Goal: Task Accomplishment & Management: Manage account settings

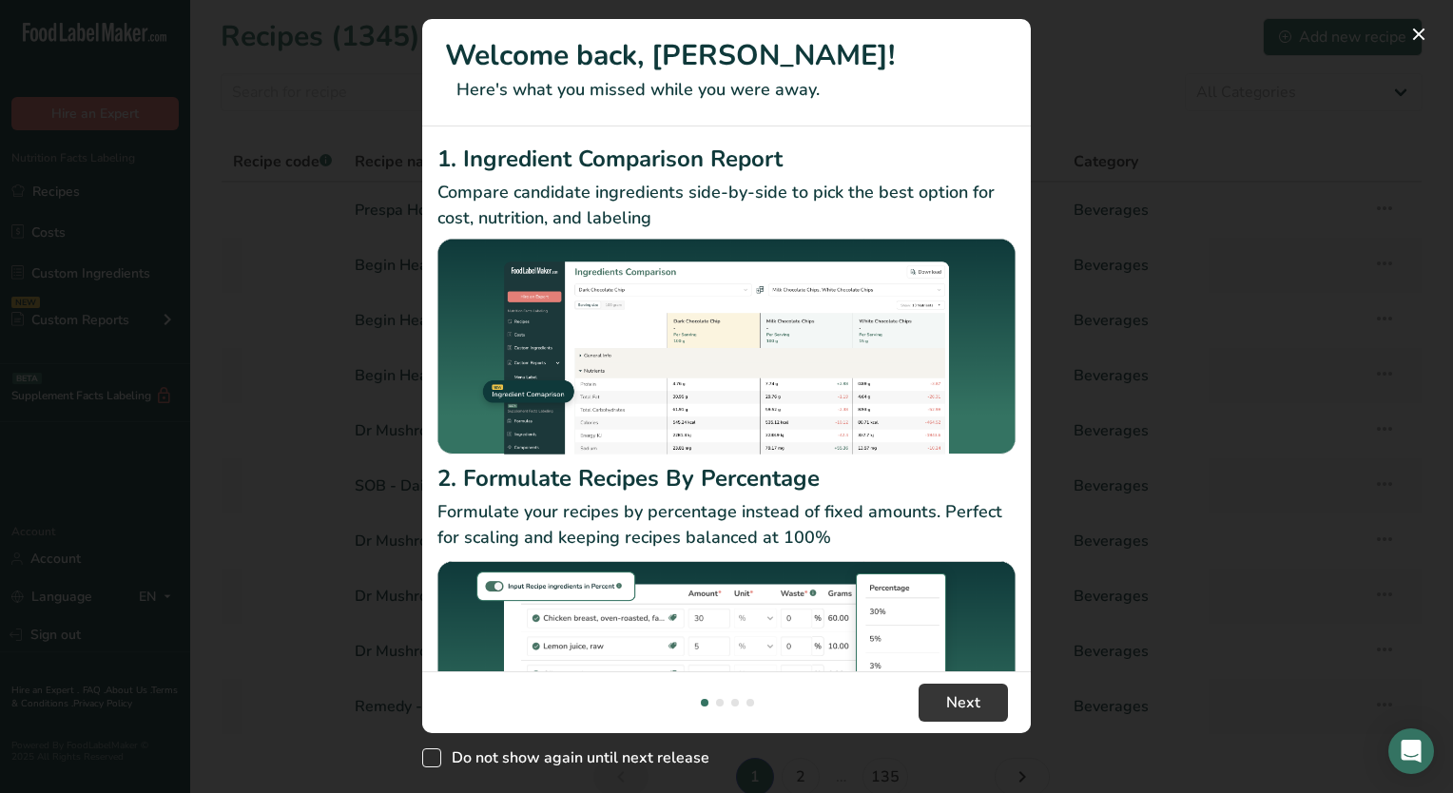
click at [436, 759] on span "New Features" at bounding box center [431, 757] width 19 height 19
click at [435, 759] on input "Do not show again until next release" at bounding box center [428, 758] width 12 height 12
checkbox input "true"
click at [969, 698] on span "Next" at bounding box center [963, 702] width 34 height 23
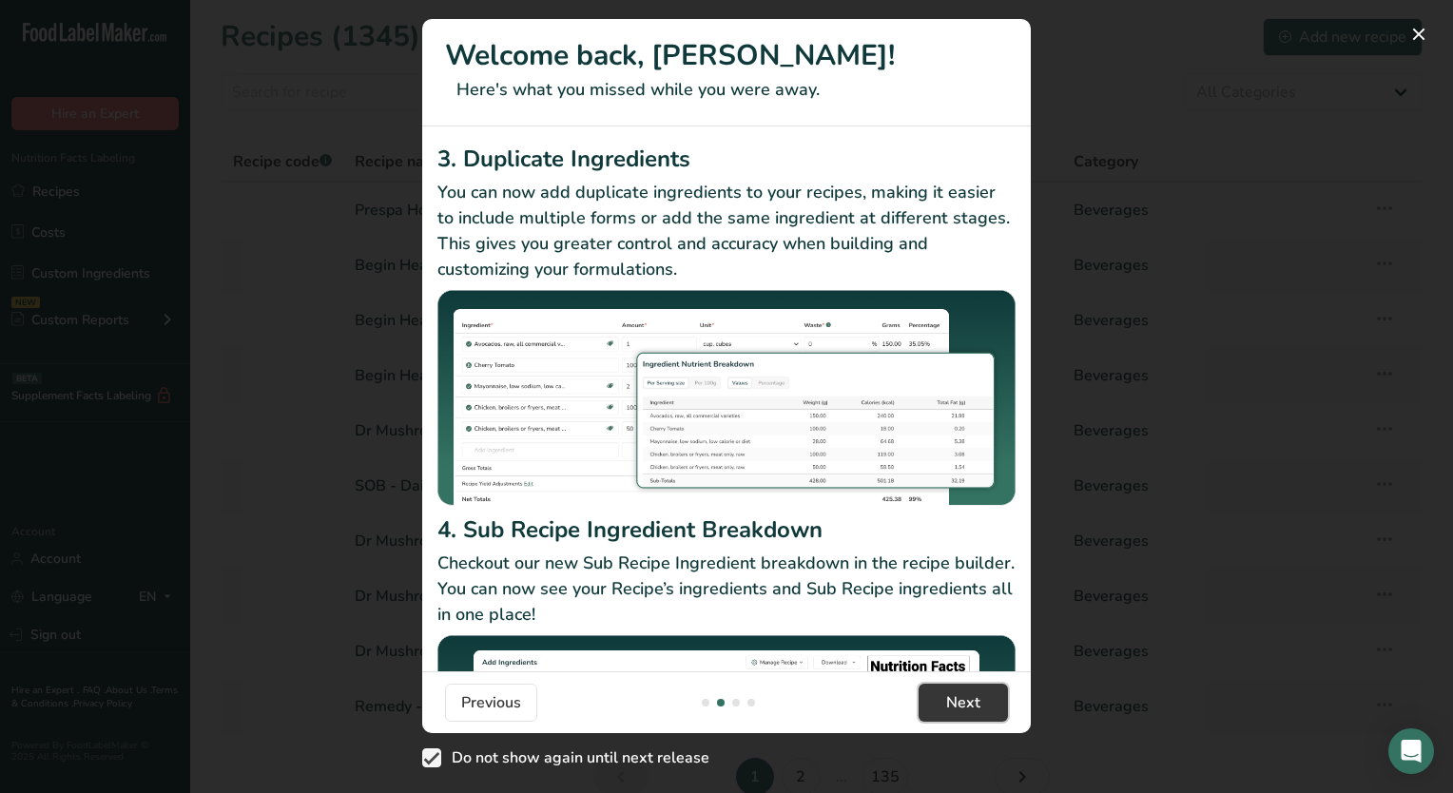
scroll to position [190, 0]
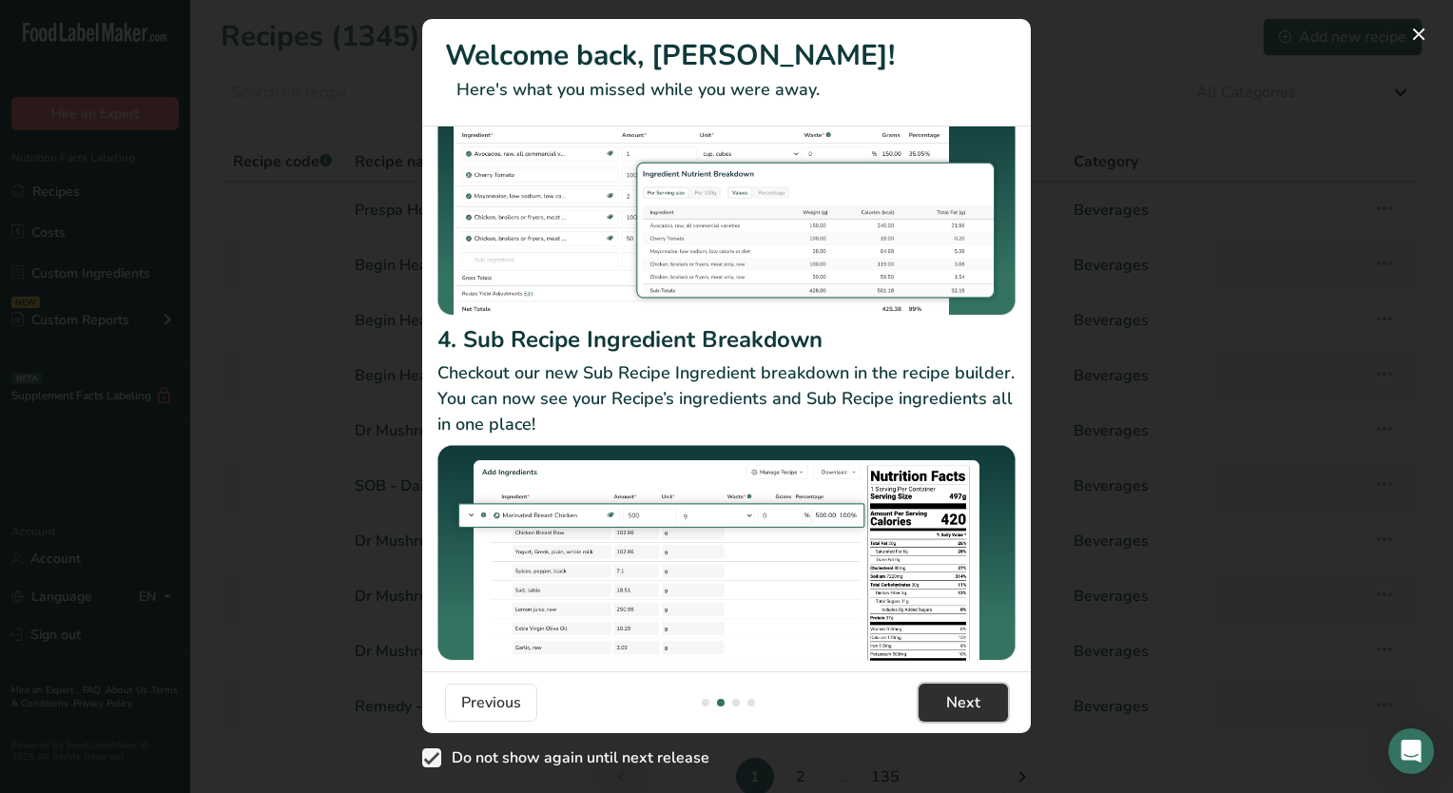
click at [935, 709] on button "Next" at bounding box center [963, 703] width 89 height 38
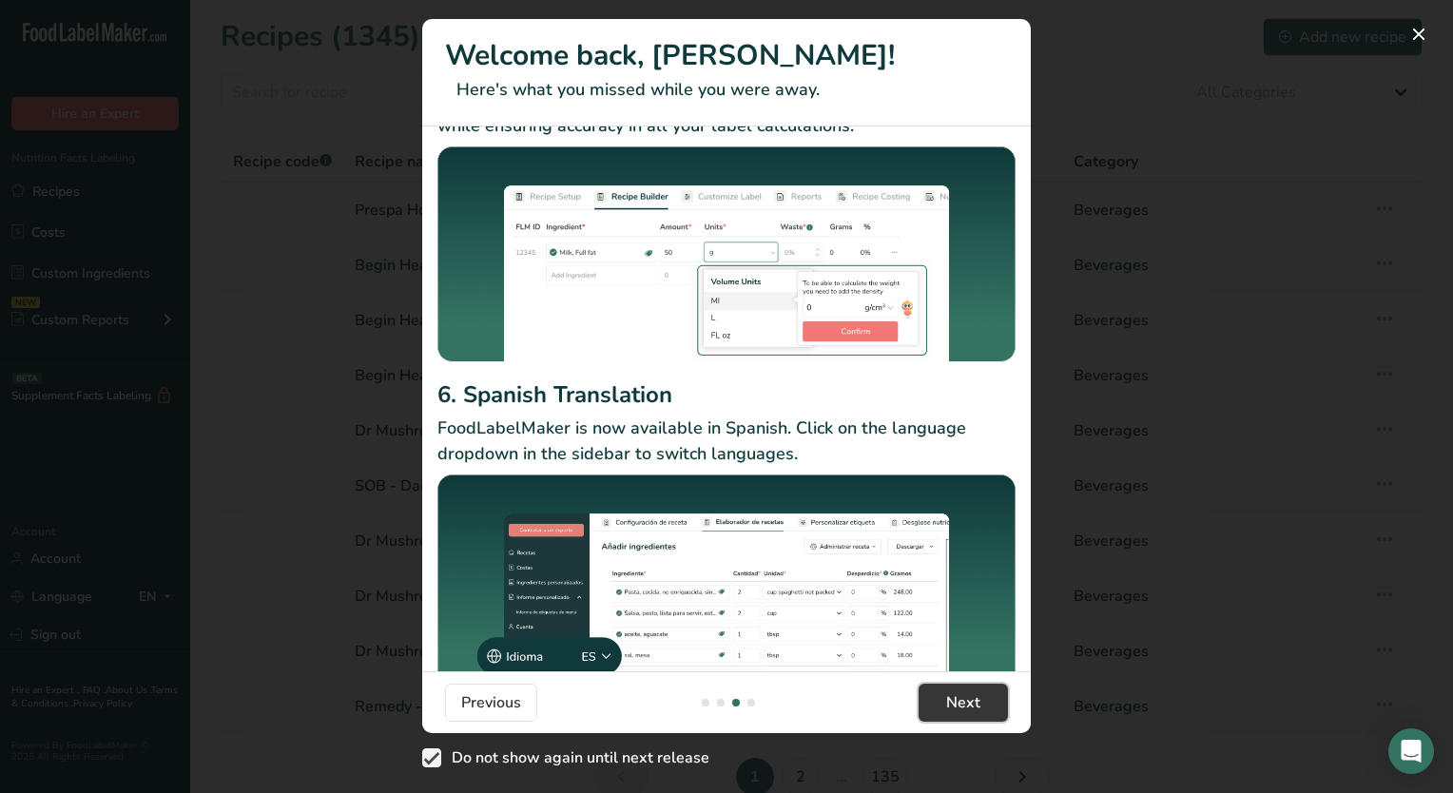
scroll to position [147, 0]
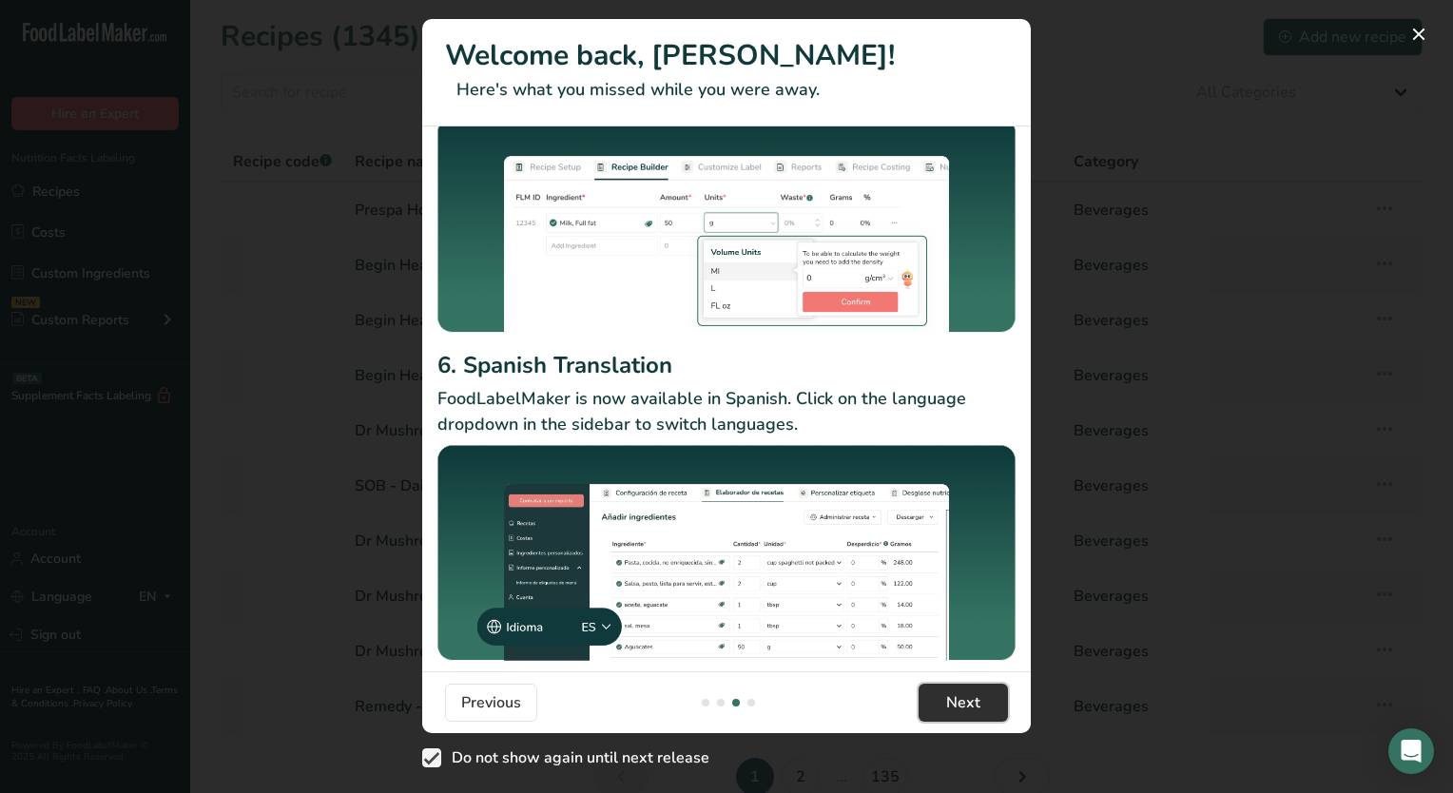
click at [935, 698] on button "Next" at bounding box center [963, 703] width 89 height 38
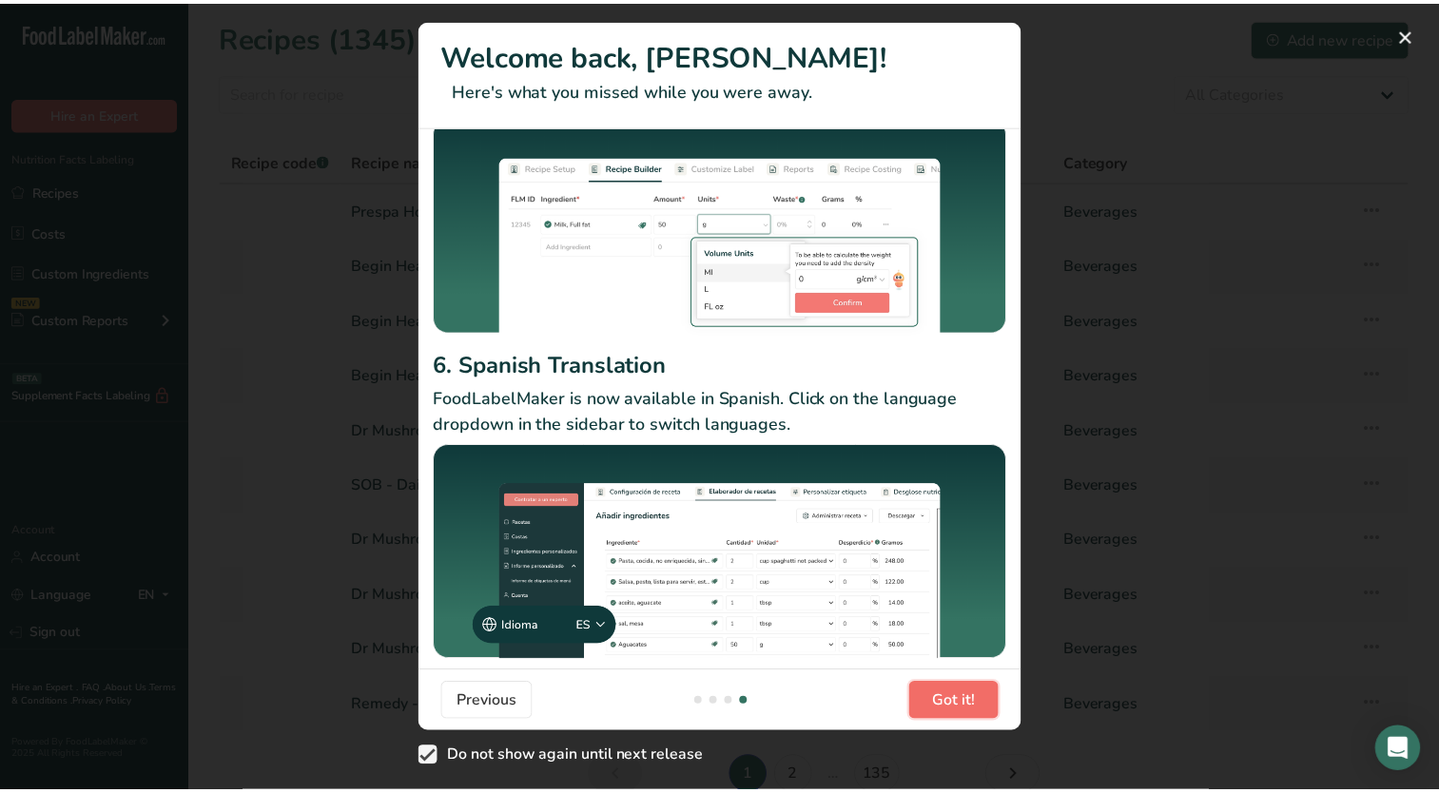
scroll to position [0, 1826]
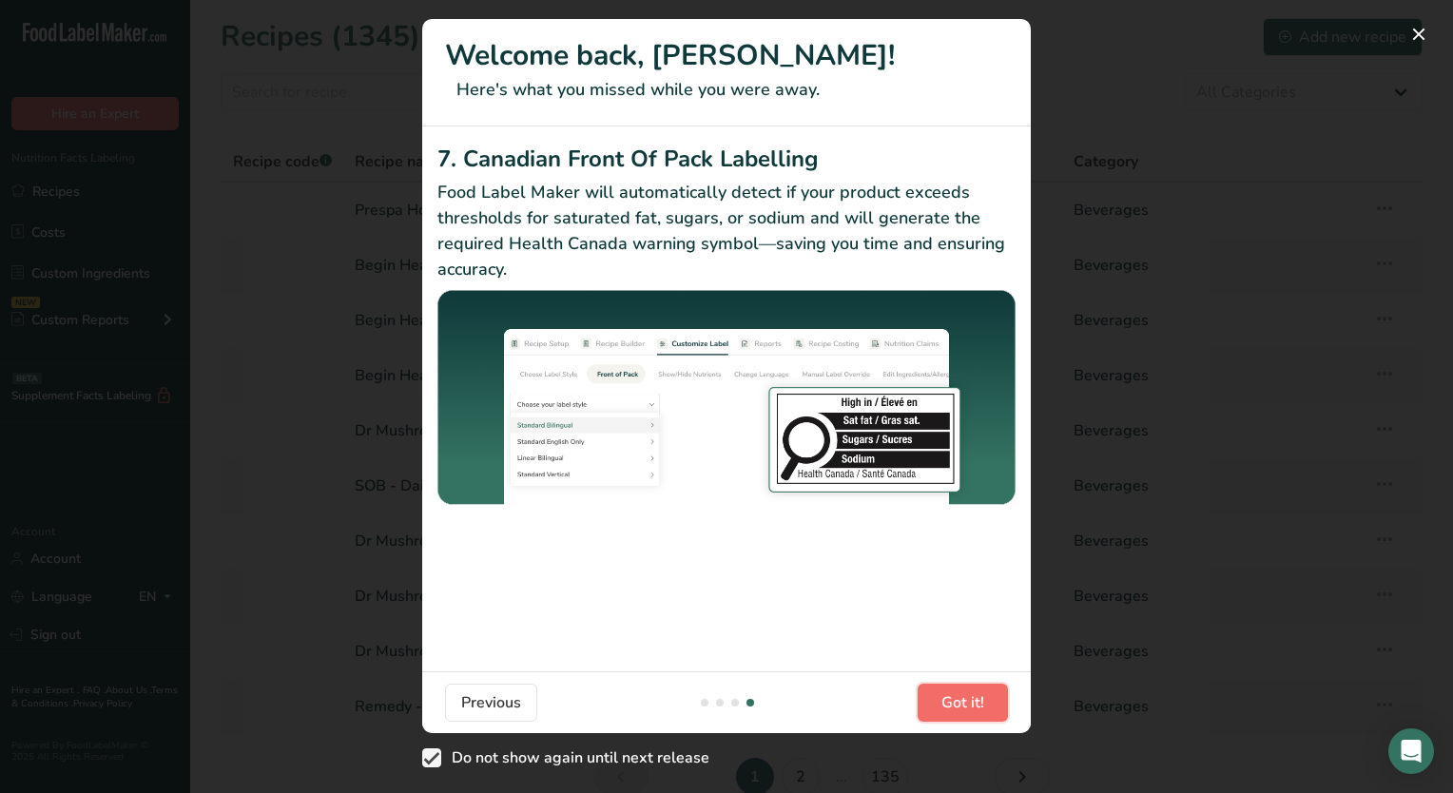
click at [962, 701] on span "Got it!" at bounding box center [962, 702] width 43 height 23
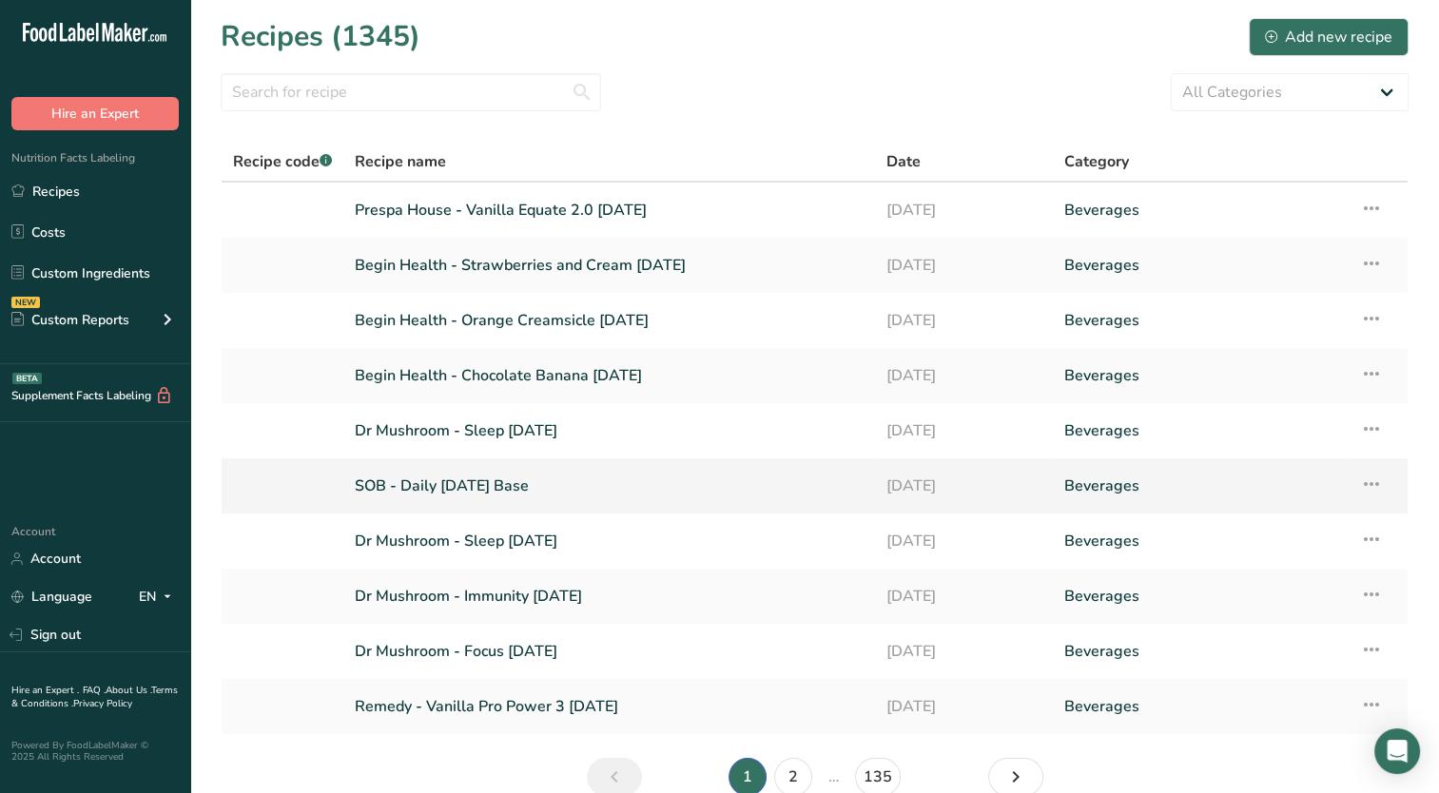
click at [1374, 478] on icon at bounding box center [1371, 484] width 23 height 34
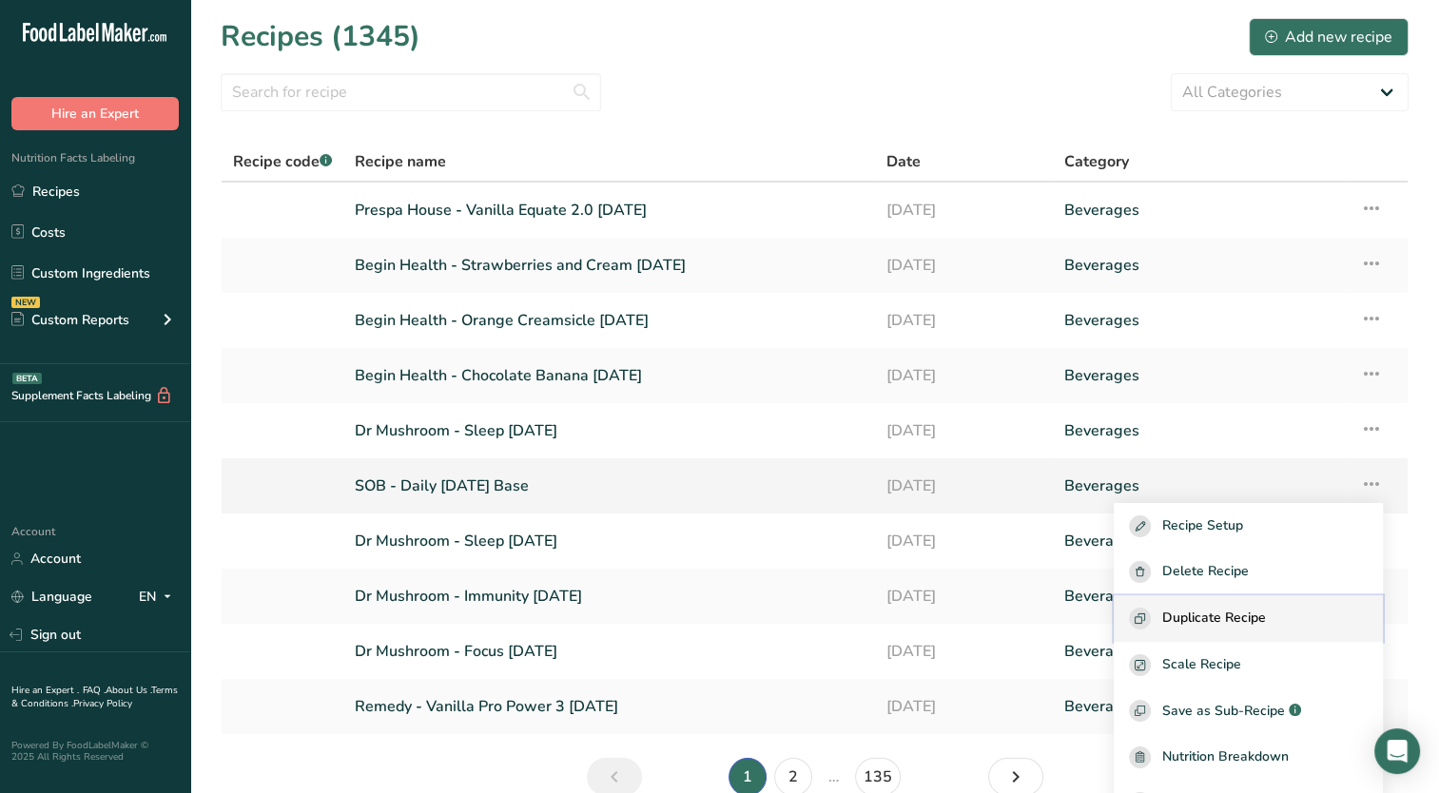
click at [1266, 618] on span "Duplicate Recipe" at bounding box center [1214, 619] width 104 height 22
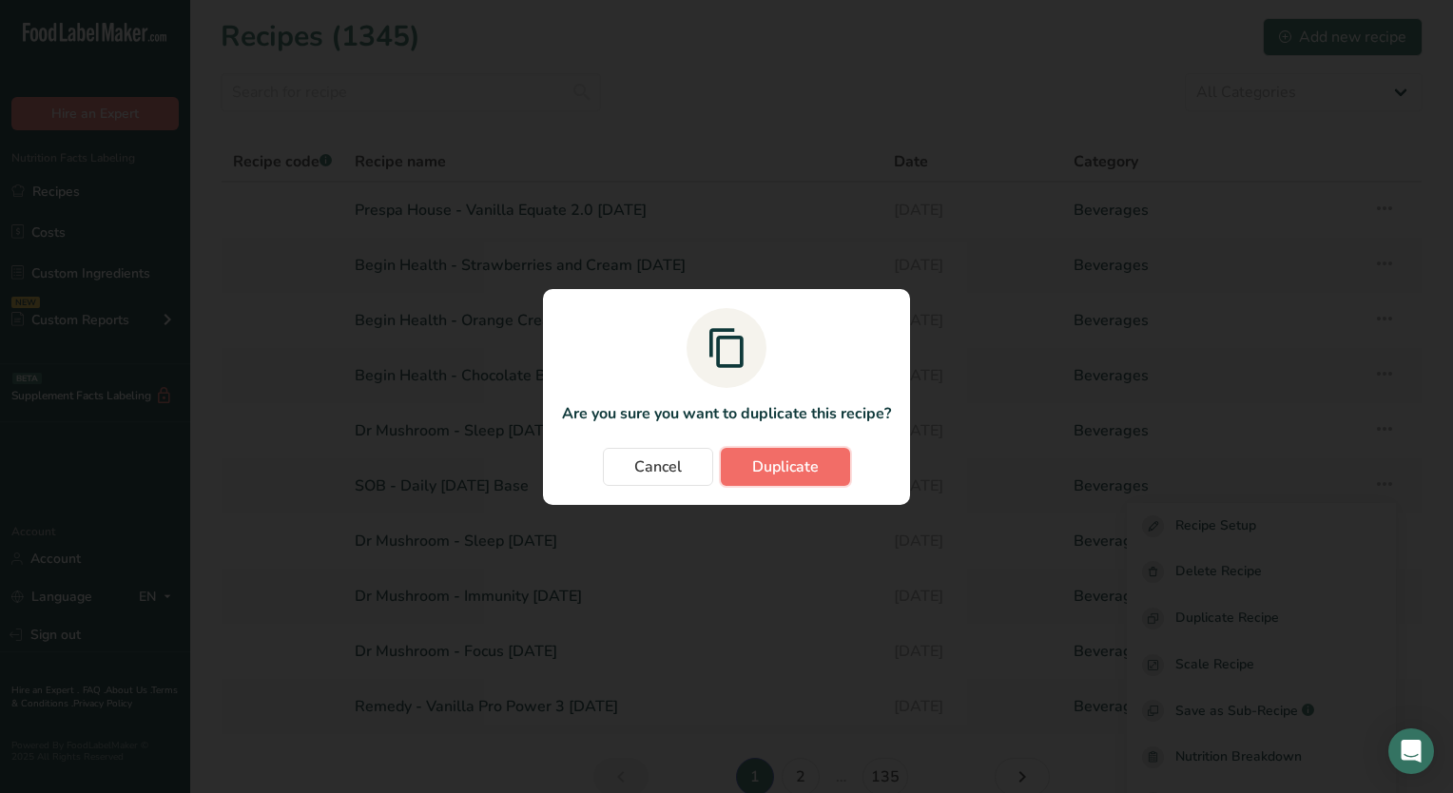
click at [765, 474] on span "Duplicate" at bounding box center [785, 467] width 67 height 23
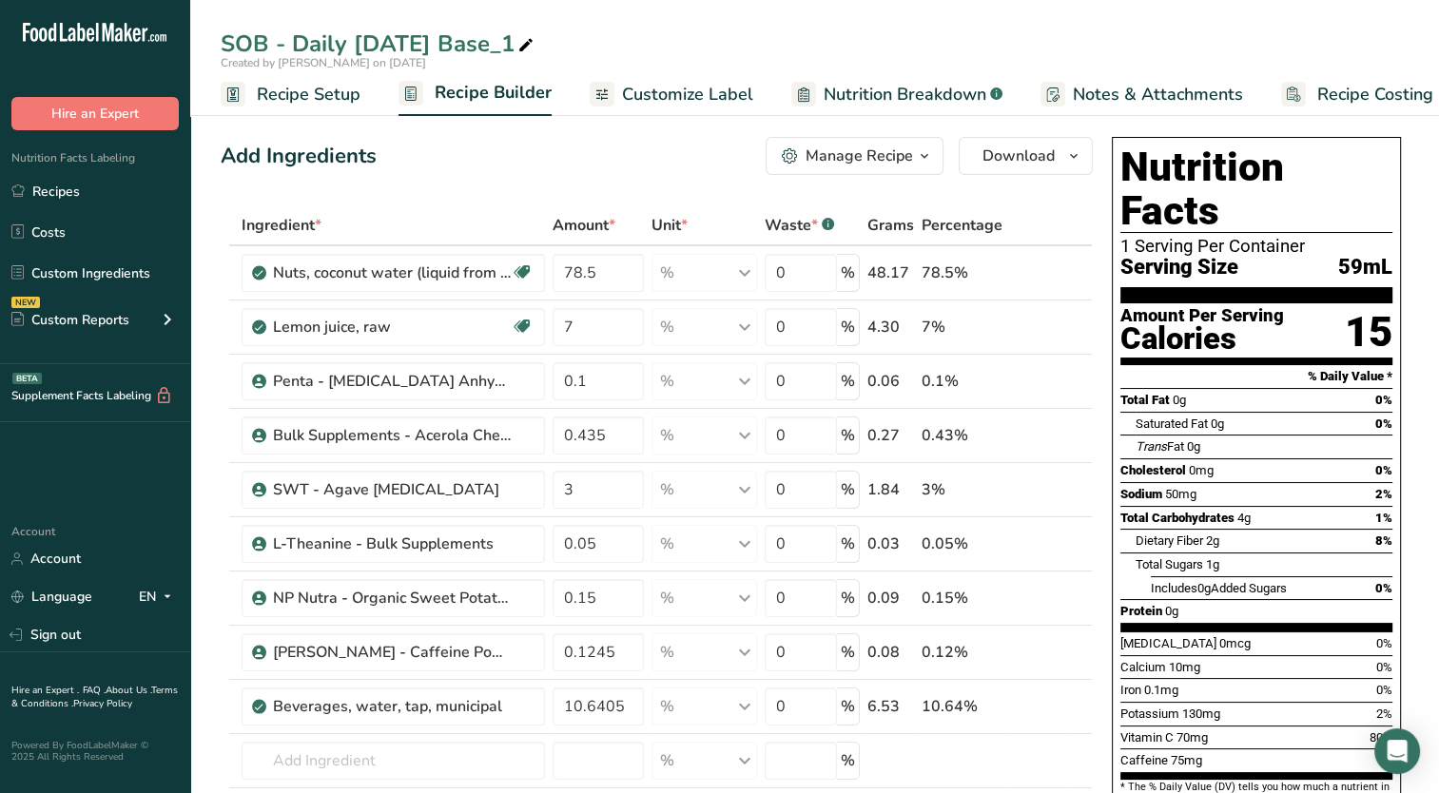
click at [534, 46] on icon at bounding box center [525, 45] width 17 height 27
type input "SOB - Daily 1 [DATE]"
drag, startPoint x: 607, startPoint y: 276, endPoint x: 553, endPoint y: 299, distance: 58.8
click at [553, 299] on tbody "Nuts, coconut water (liquid from coconuts) Dairy free Gluten free Vegan Vegetar…" at bounding box center [657, 557] width 870 height 622
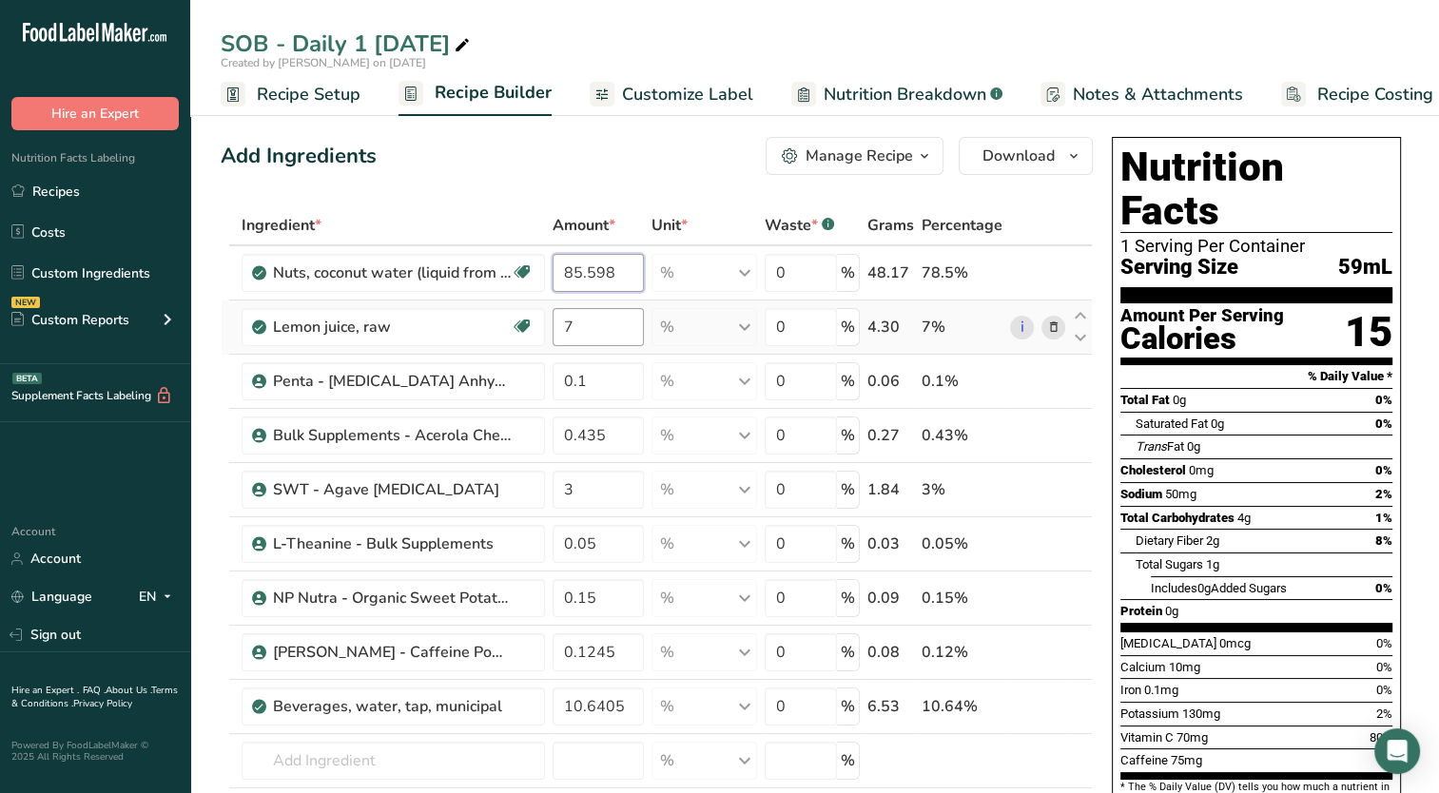
type input "85.598"
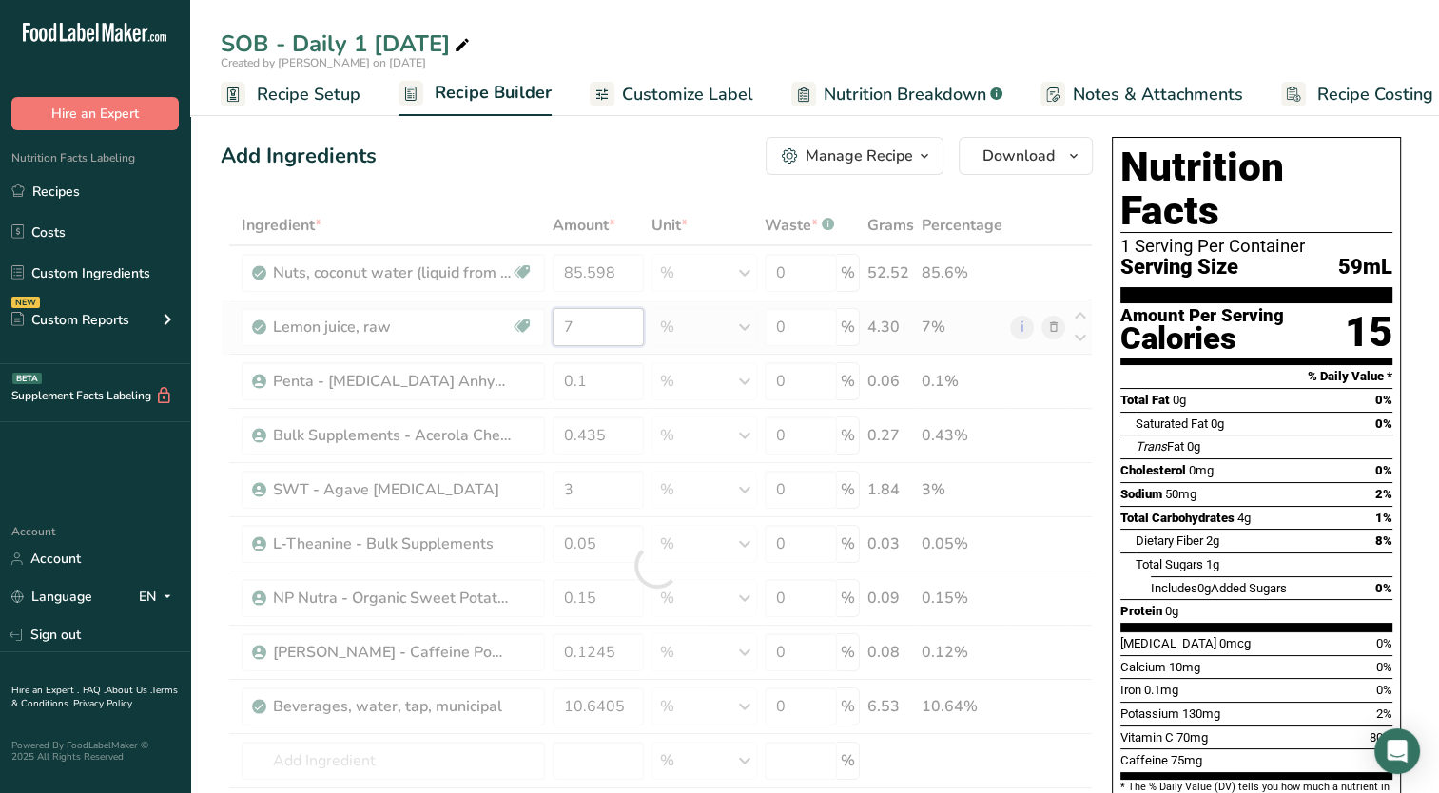
click at [590, 321] on div "Ingredient * Amount * Unit * Waste * .a-a{fill:#347362;}.b-a{fill:#fff;} Grams …" at bounding box center [657, 565] width 872 height 721
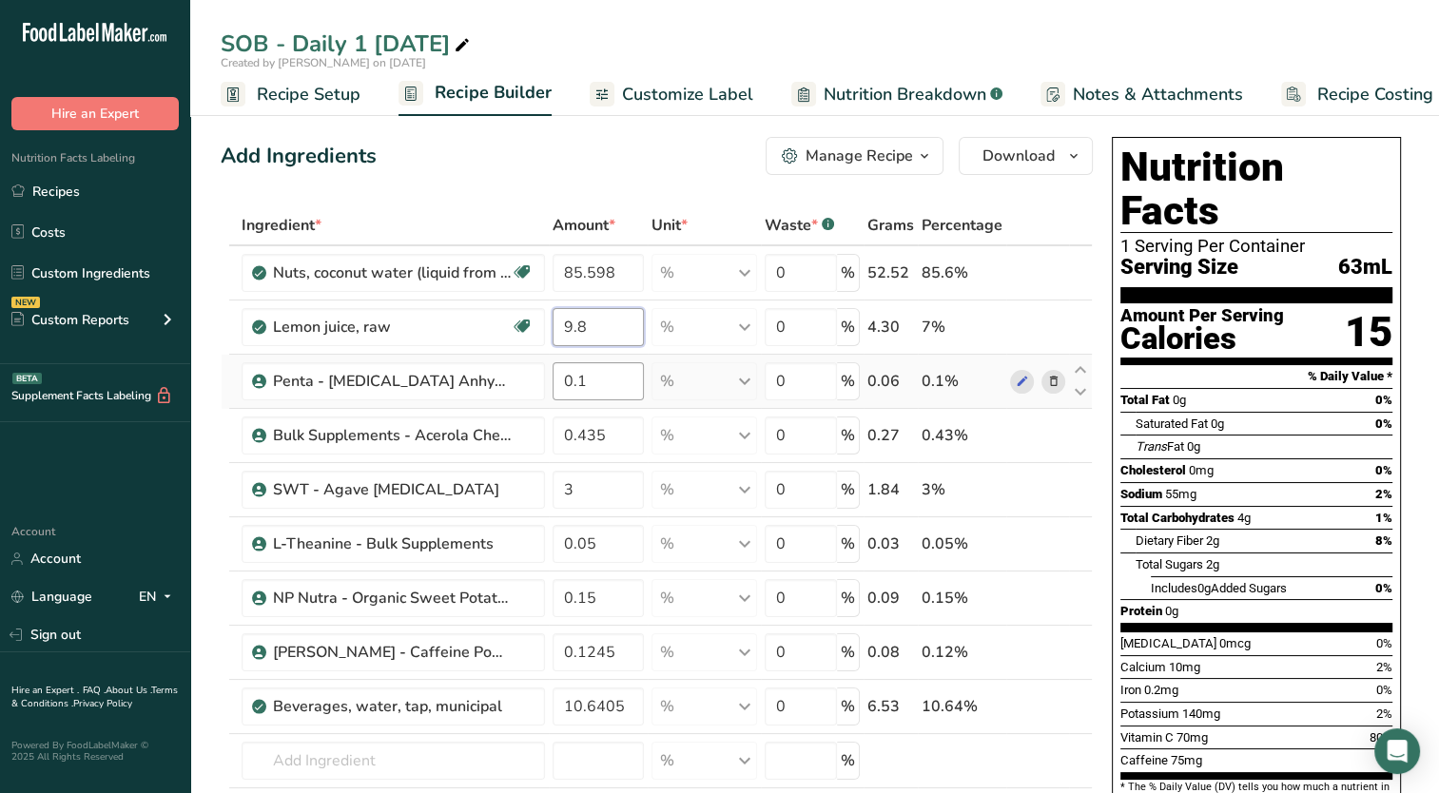
type input "9.8"
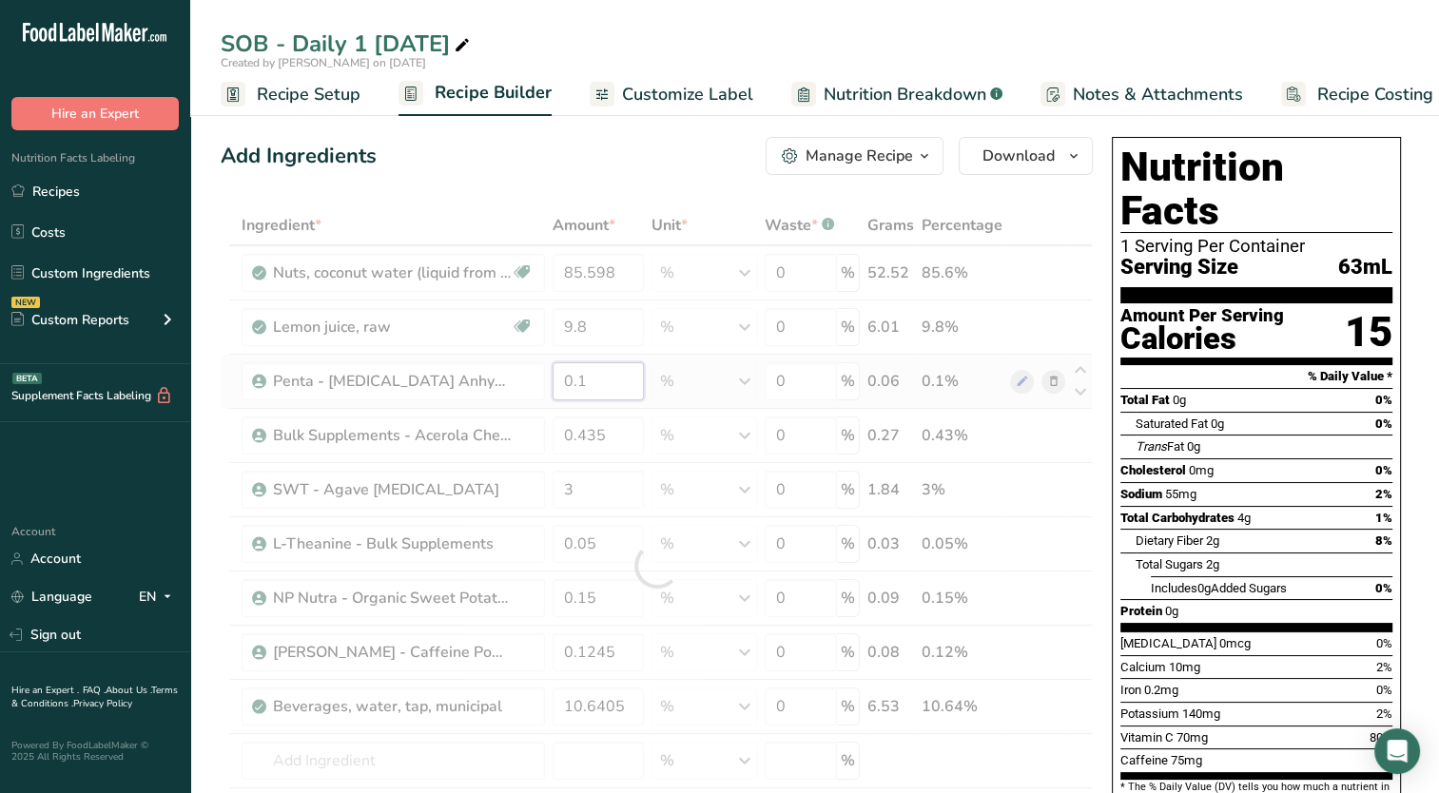
click at [596, 384] on div "Ingredient * Amount * Unit * Waste * .a-a{fill:#347362;}.b-a{fill:#fff;} Grams …" at bounding box center [657, 565] width 872 height 721
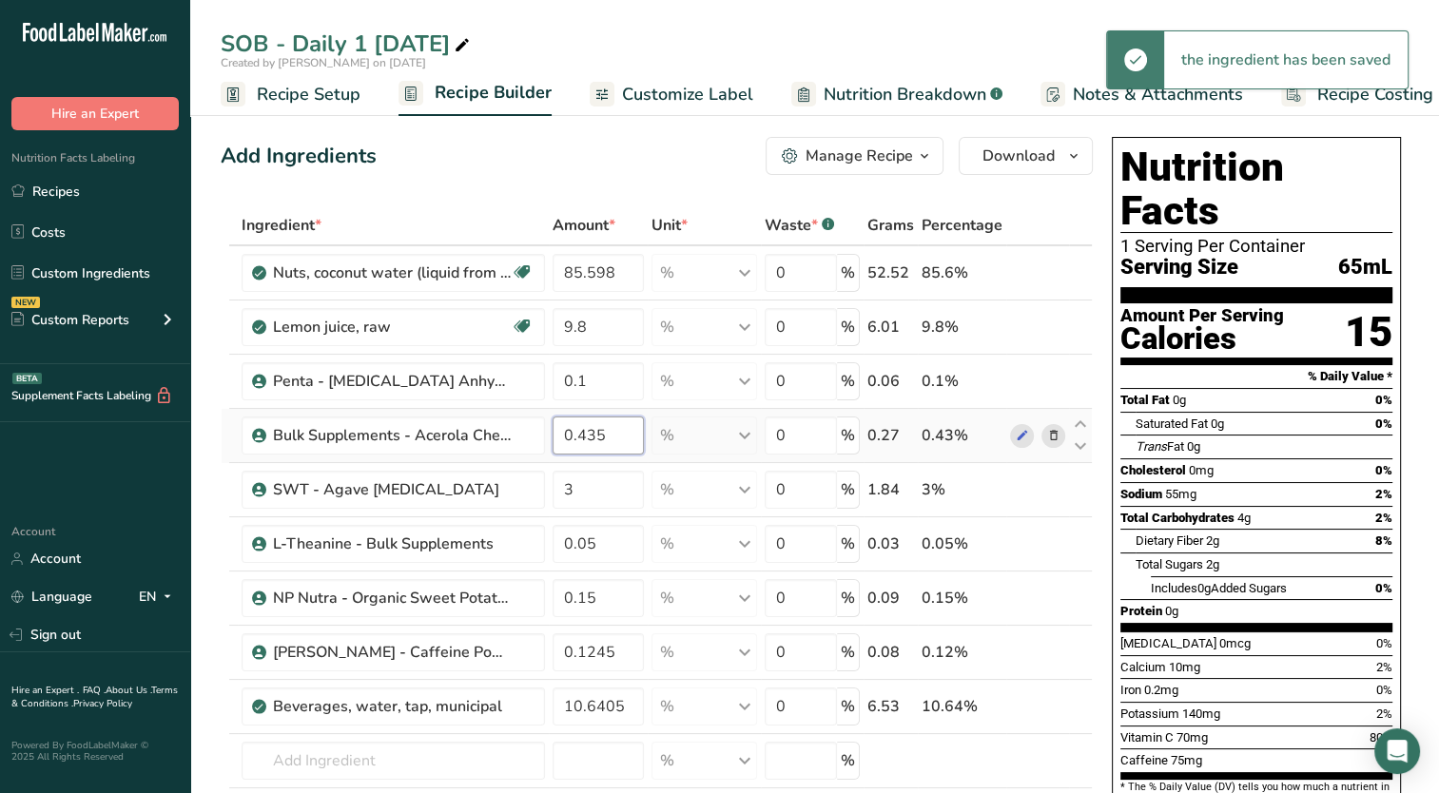
click at [622, 443] on div "Ingredient * Amount * Unit * Waste * .a-a{fill:#347362;}.b-a{fill:#fff;} Grams …" at bounding box center [657, 565] width 872 height 721
drag, startPoint x: 577, startPoint y: 436, endPoint x: 669, endPoint y: 431, distance: 92.4
click at [669, 431] on tr "Bulk Supplements - Acerola Cherry Extract 0.435 % Weight Units g kg mg See more…" at bounding box center [657, 436] width 870 height 54
type input "0.1"
click at [557, 145] on div "Add Ingredients Manage Recipe Delete Recipe Duplicate Recipe Scale Recipe Save …" at bounding box center [657, 156] width 872 height 38
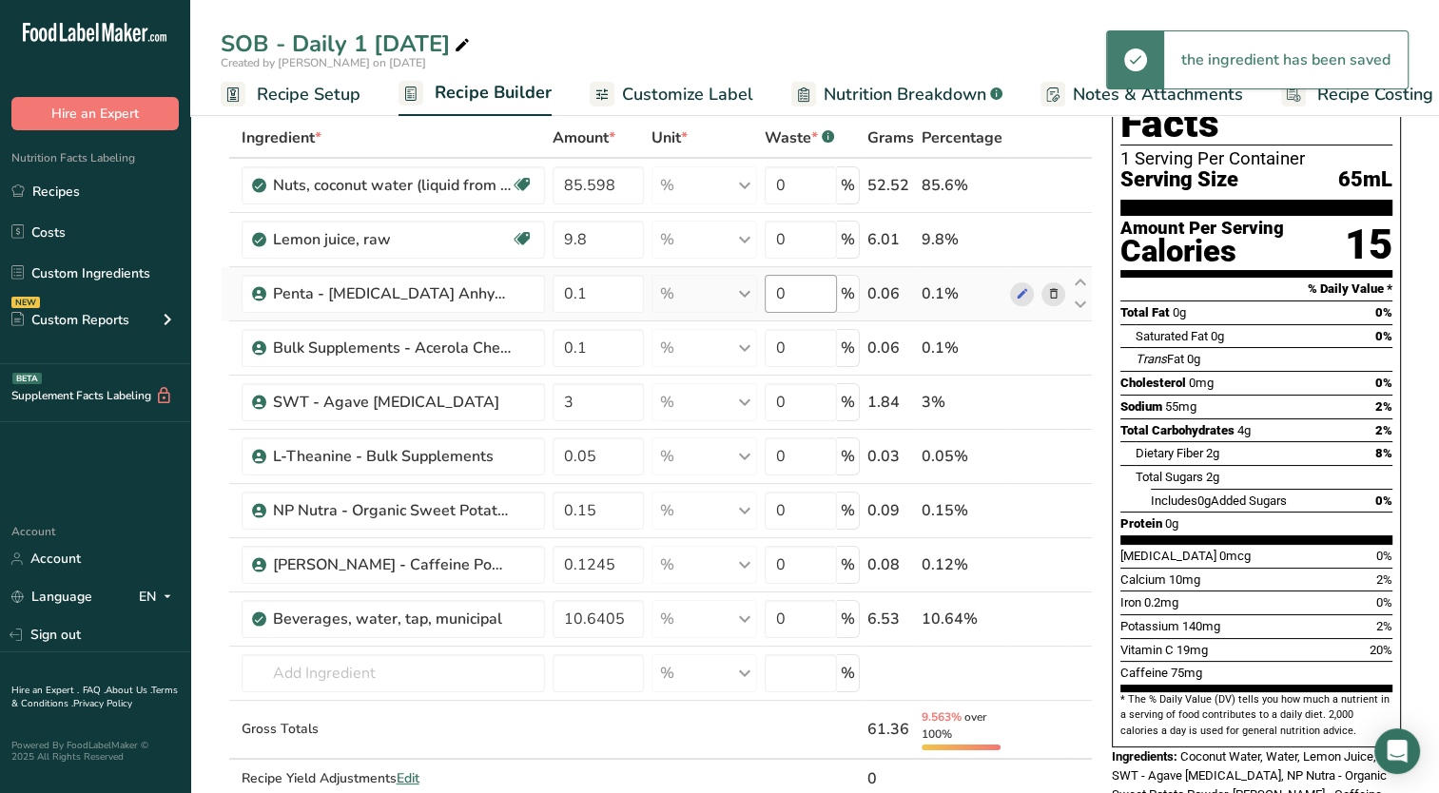
scroll to position [190, 0]
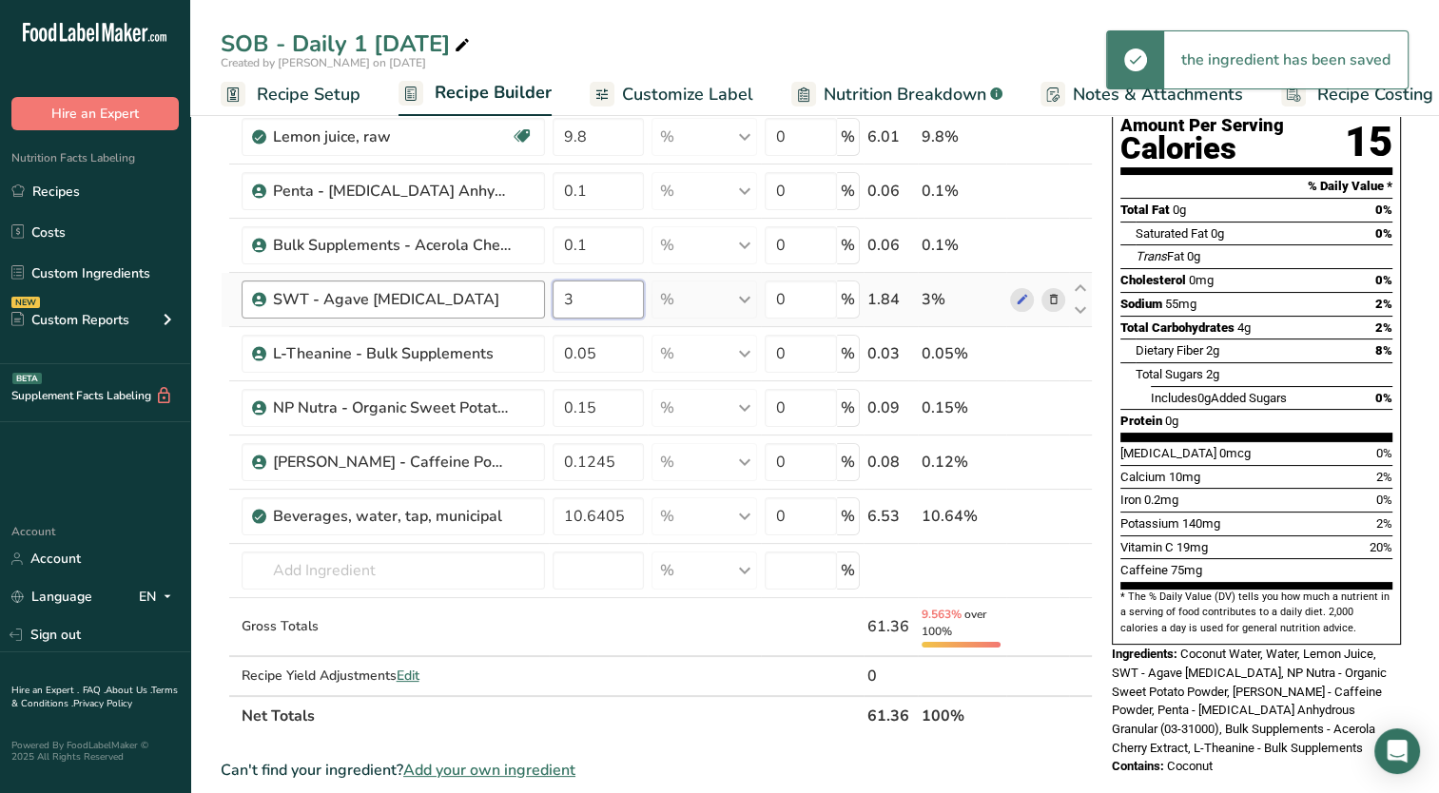
drag, startPoint x: 592, startPoint y: 297, endPoint x: 517, endPoint y: 316, distance: 77.5
click at [517, 316] on tr "SWT - Agave [MEDICAL_DATA] 3 % Weight Units g kg mg See more Volume Units l Vol…" at bounding box center [657, 300] width 870 height 54
type input "4"
click at [628, 356] on div "Ingredient * Amount * Unit * Waste * .a-a{fill:#347362;}.b-a{fill:#fff;} Grams …" at bounding box center [657, 375] width 872 height 721
click at [619, 397] on div "Ingredient * Amount * Unit * Waste * .a-a{fill:#347362;}.b-a{fill:#fff;} Grams …" at bounding box center [657, 375] width 872 height 721
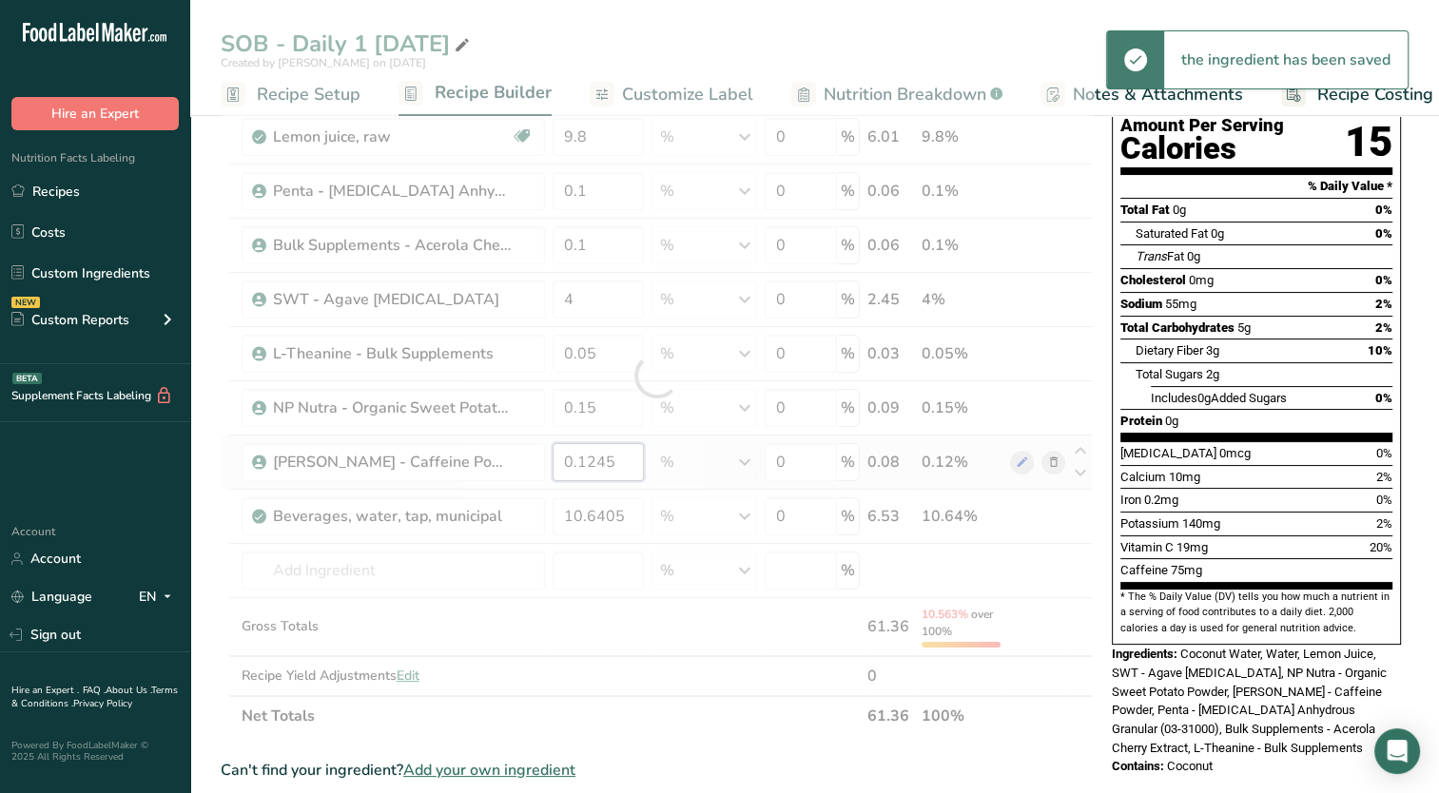
click at [630, 464] on div "Ingredient * Amount * Unit * Waste * .a-a{fill:#347362;}.b-a{fill:#fff;} Grams …" at bounding box center [657, 375] width 872 height 721
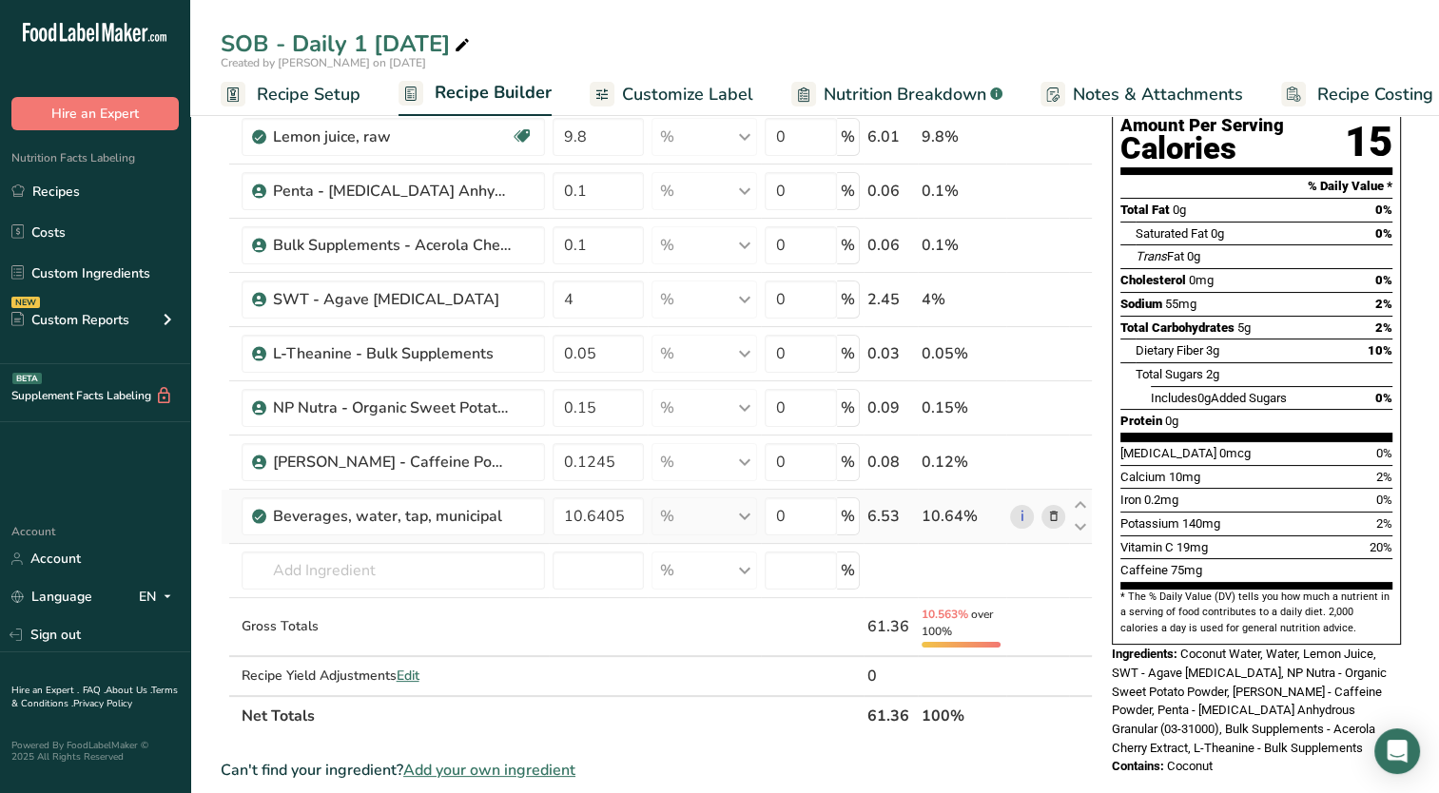
click at [1056, 518] on div "Ingredient * Amount * Unit * Waste * .a-a{fill:#347362;}.b-a{fill:#fff;} Grams …" at bounding box center [657, 375] width 872 height 721
click at [1054, 518] on icon at bounding box center [1052, 517] width 13 height 20
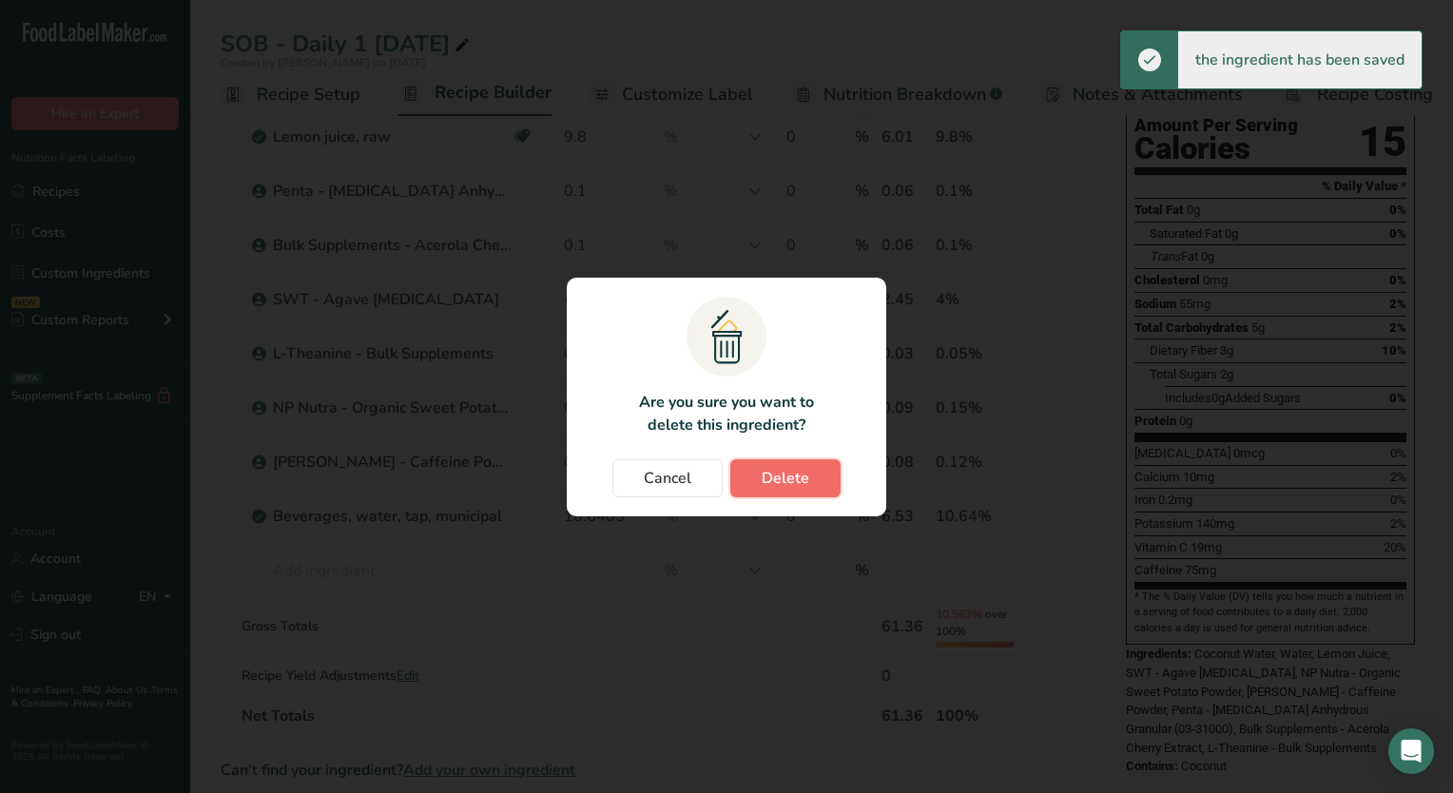
click at [781, 470] on span "Delete" at bounding box center [786, 478] width 48 height 23
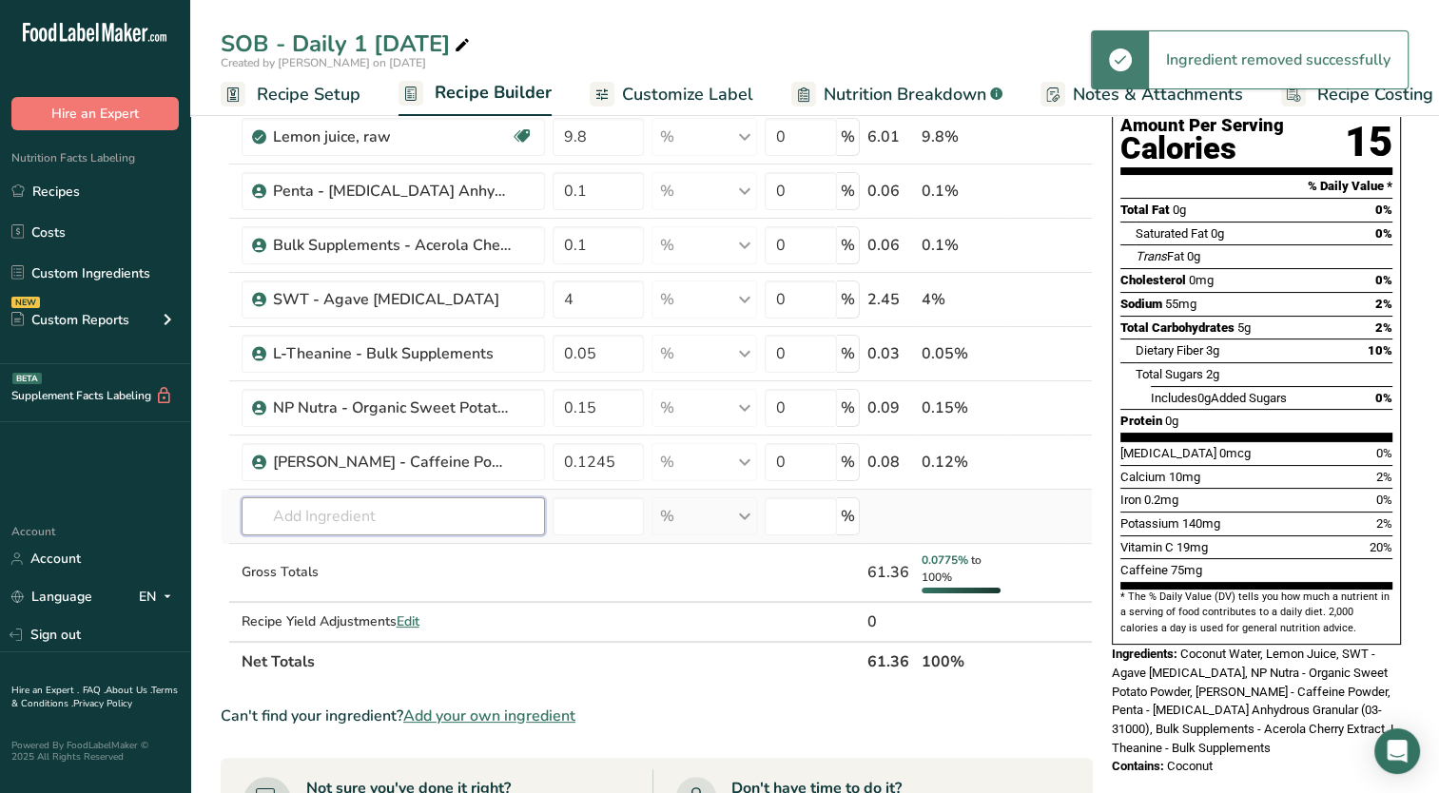
click at [312, 501] on input "text" at bounding box center [393, 516] width 303 height 38
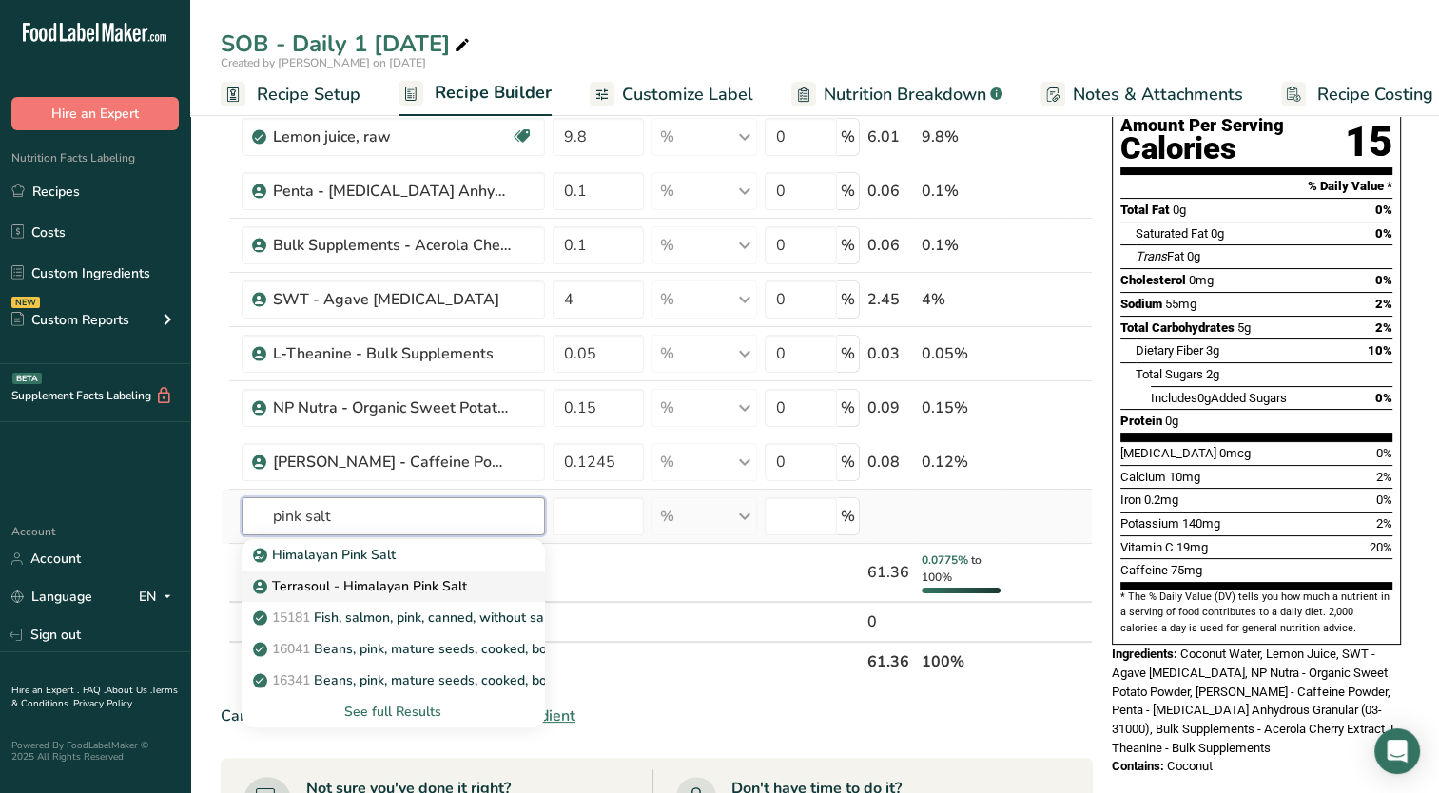
type input "pink salt"
click at [338, 587] on p "Terrasoul - Himalayan Pink Salt" at bounding box center [362, 586] width 210 height 20
type input "Terrasoul - Himalayan Pink Salt"
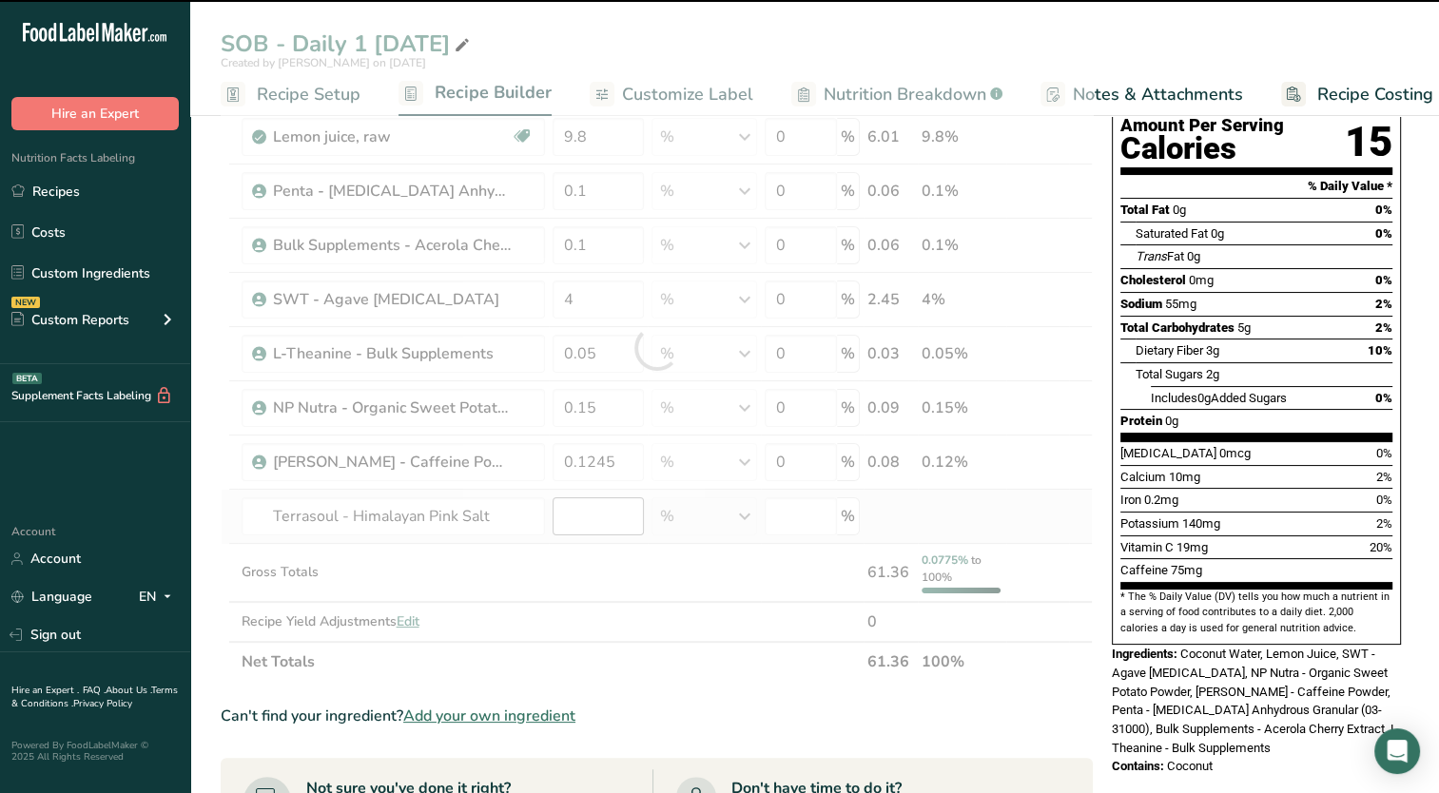
type input "0"
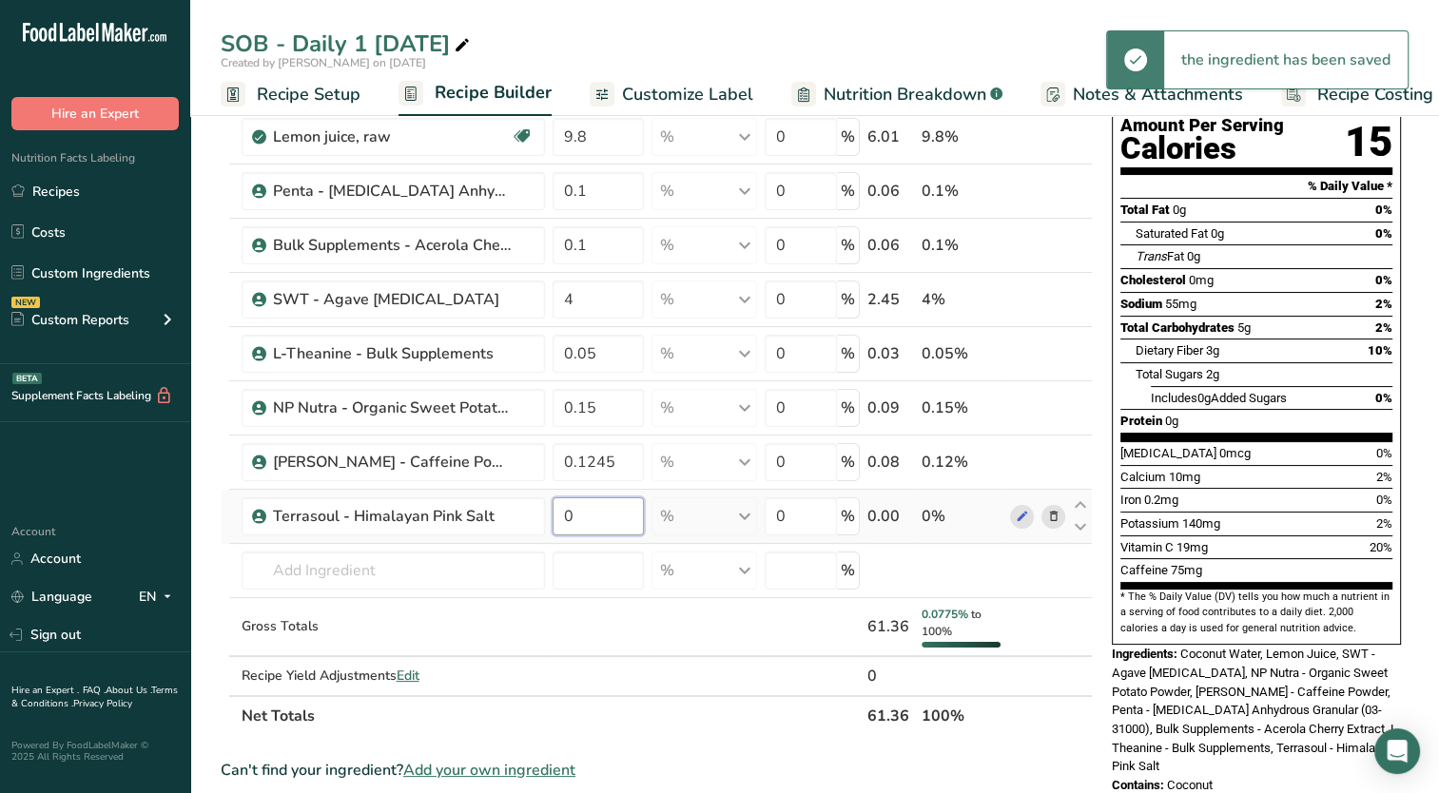
click at [615, 521] on input "0" at bounding box center [599, 516] width 92 height 38
type input "0.050"
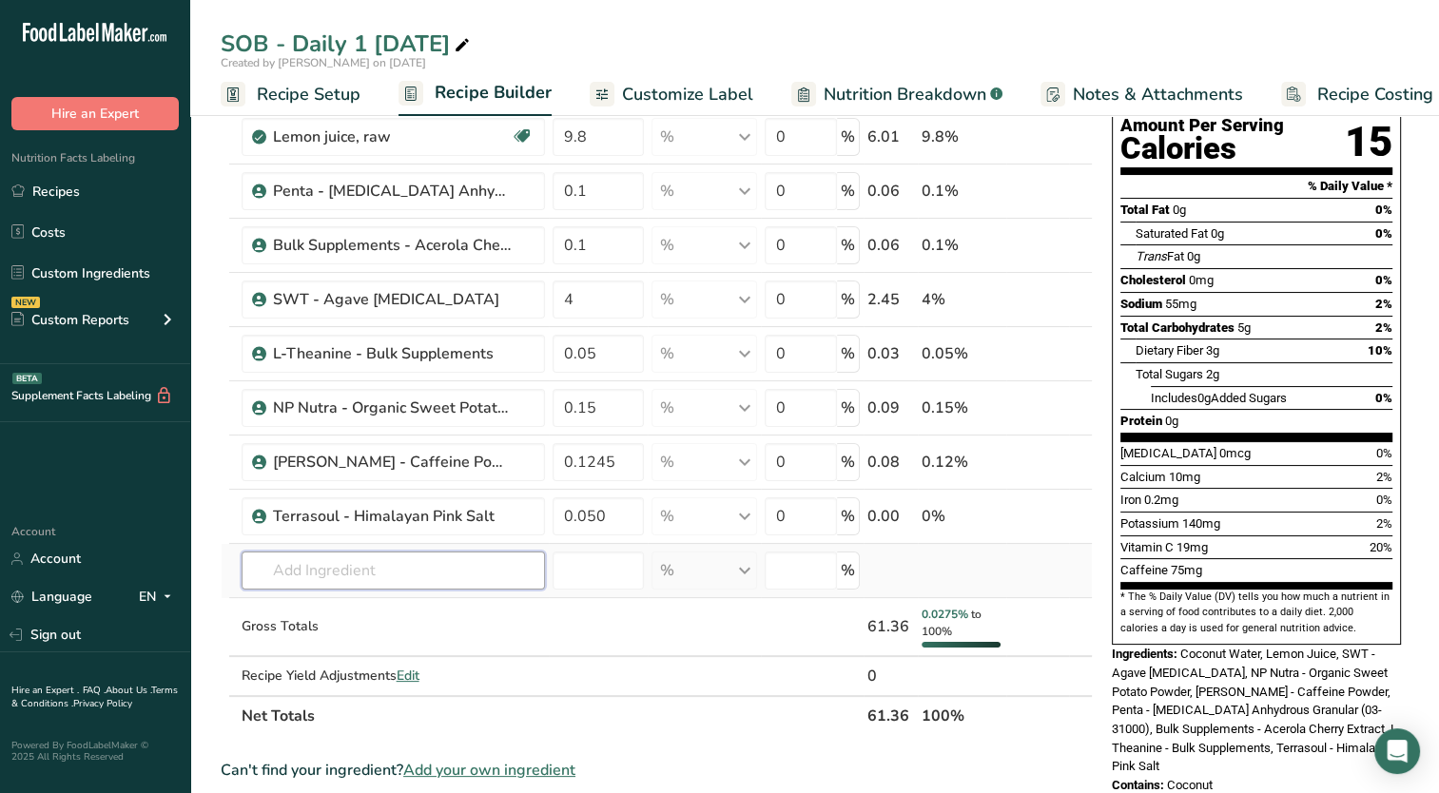
click at [506, 560] on div "Ingredient * Amount * Unit * Waste * .a-a{fill:#347362;}.b-a{fill:#fff;} Grams …" at bounding box center [657, 375] width 872 height 721
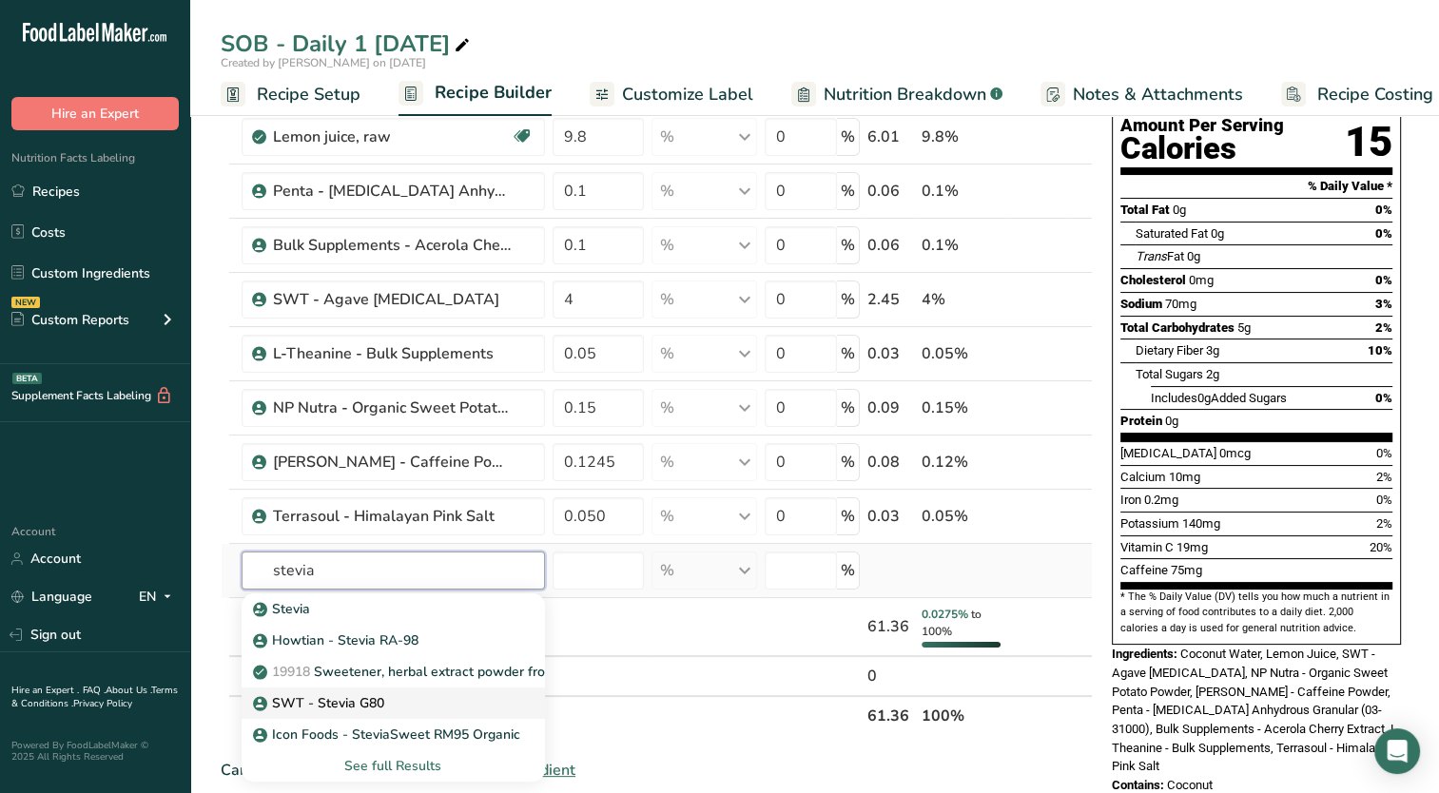
type input "stevia"
click at [447, 707] on div "SWT - Stevia G80" at bounding box center [378, 703] width 242 height 20
type input "SWT - Stevia G80"
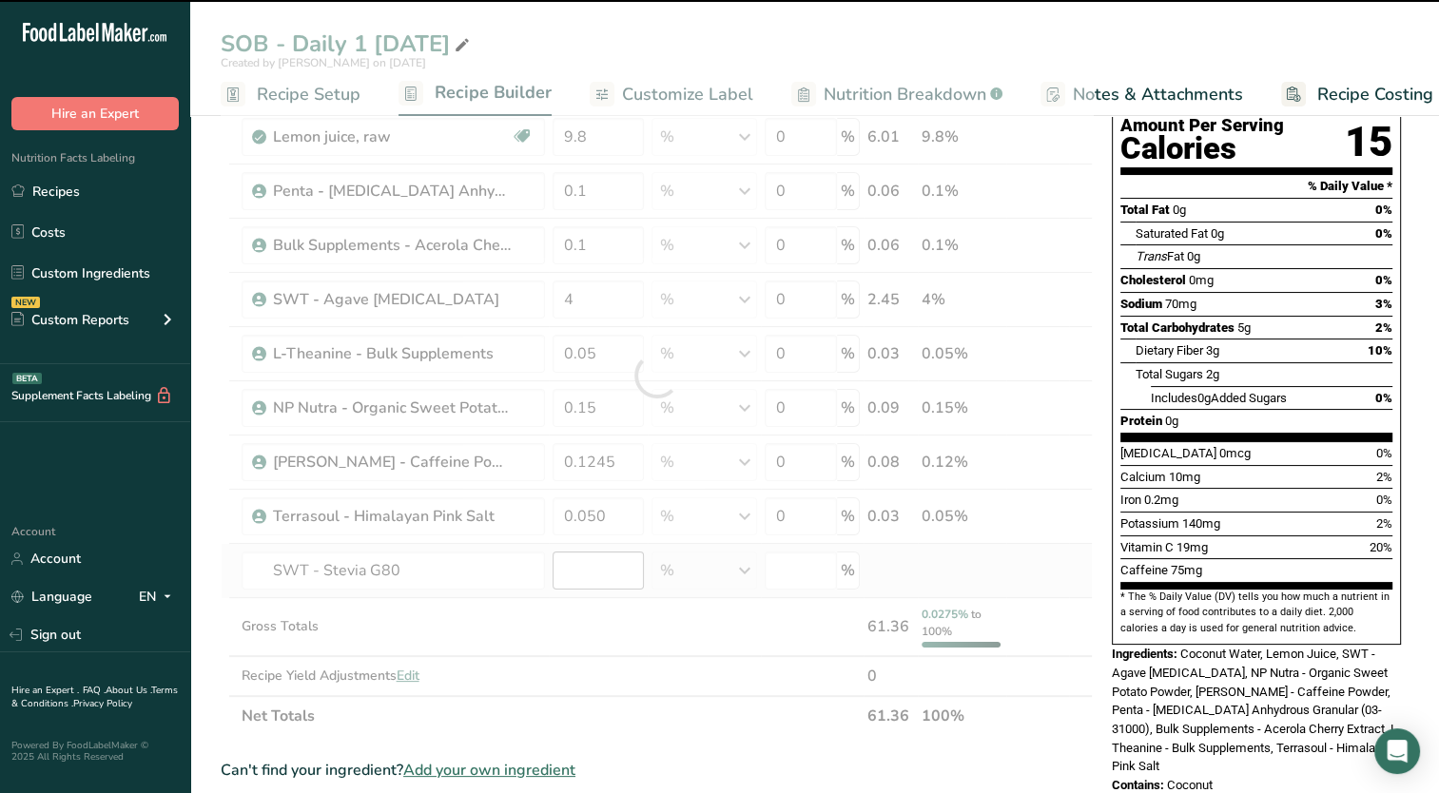
type input "0"
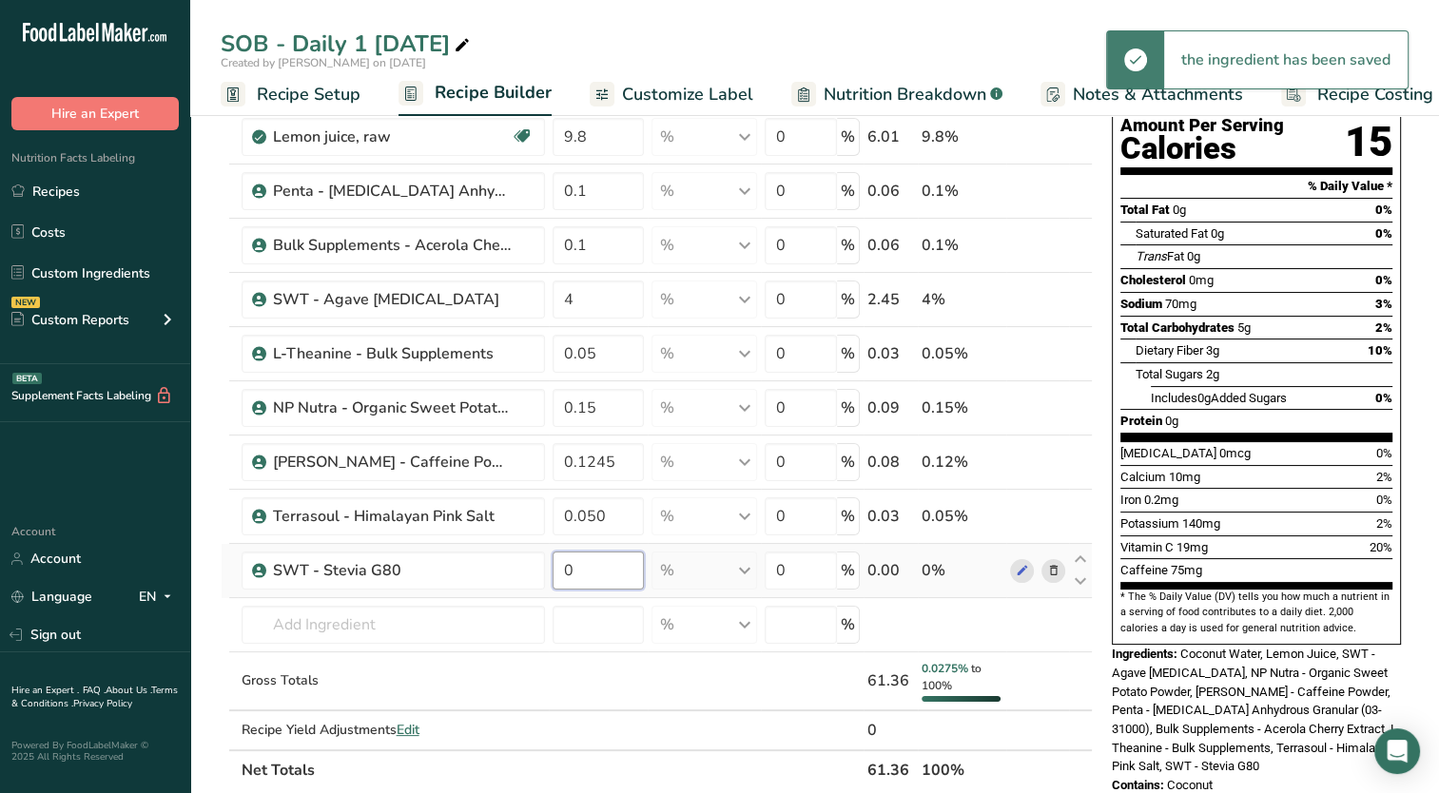
click at [600, 574] on input "0" at bounding box center [599, 571] width 92 height 38
type input "0.003"
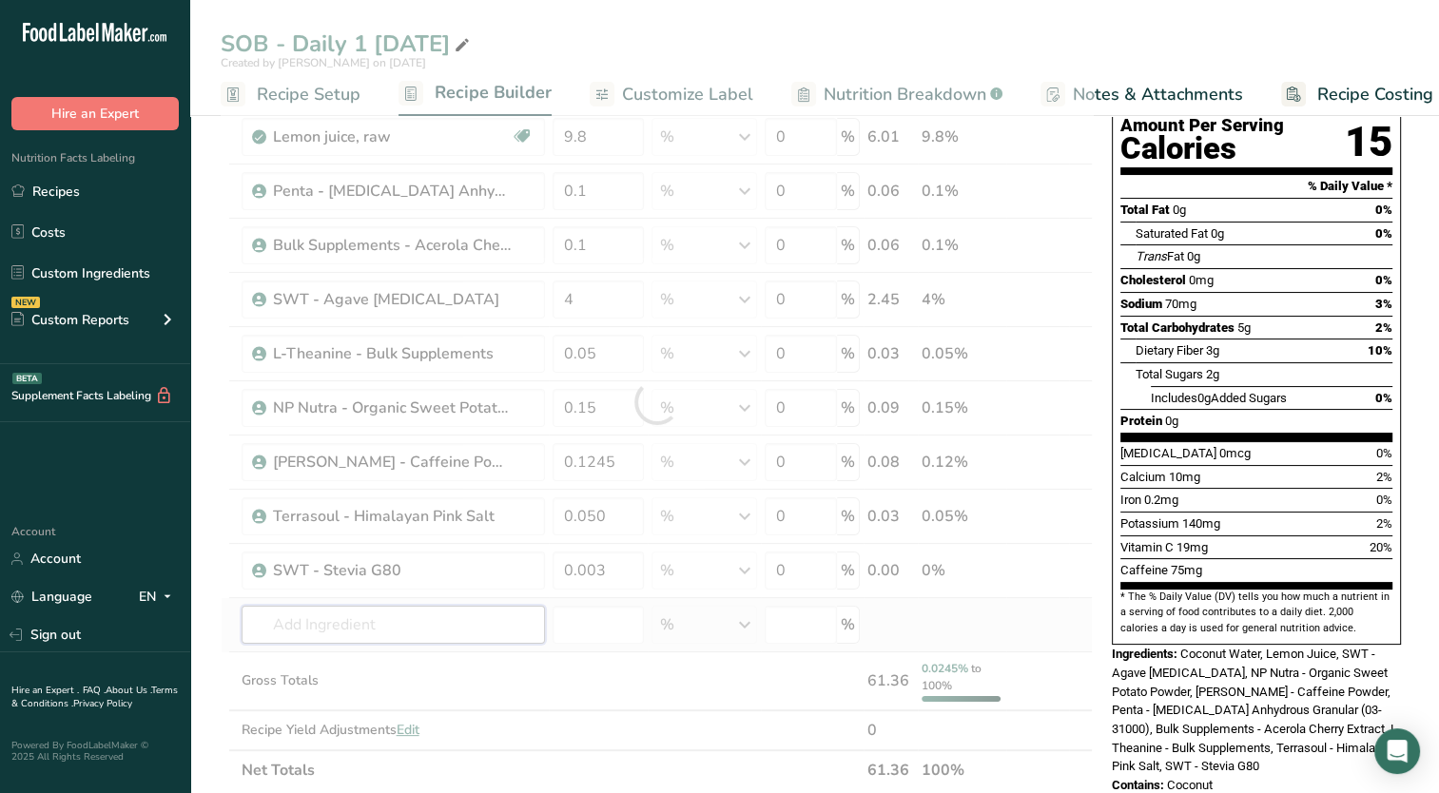
click at [535, 633] on div "Ingredient * Amount * Unit * Waste * .a-a{fill:#347362;}.b-a{fill:#fff;} Grams …" at bounding box center [657, 402] width 872 height 775
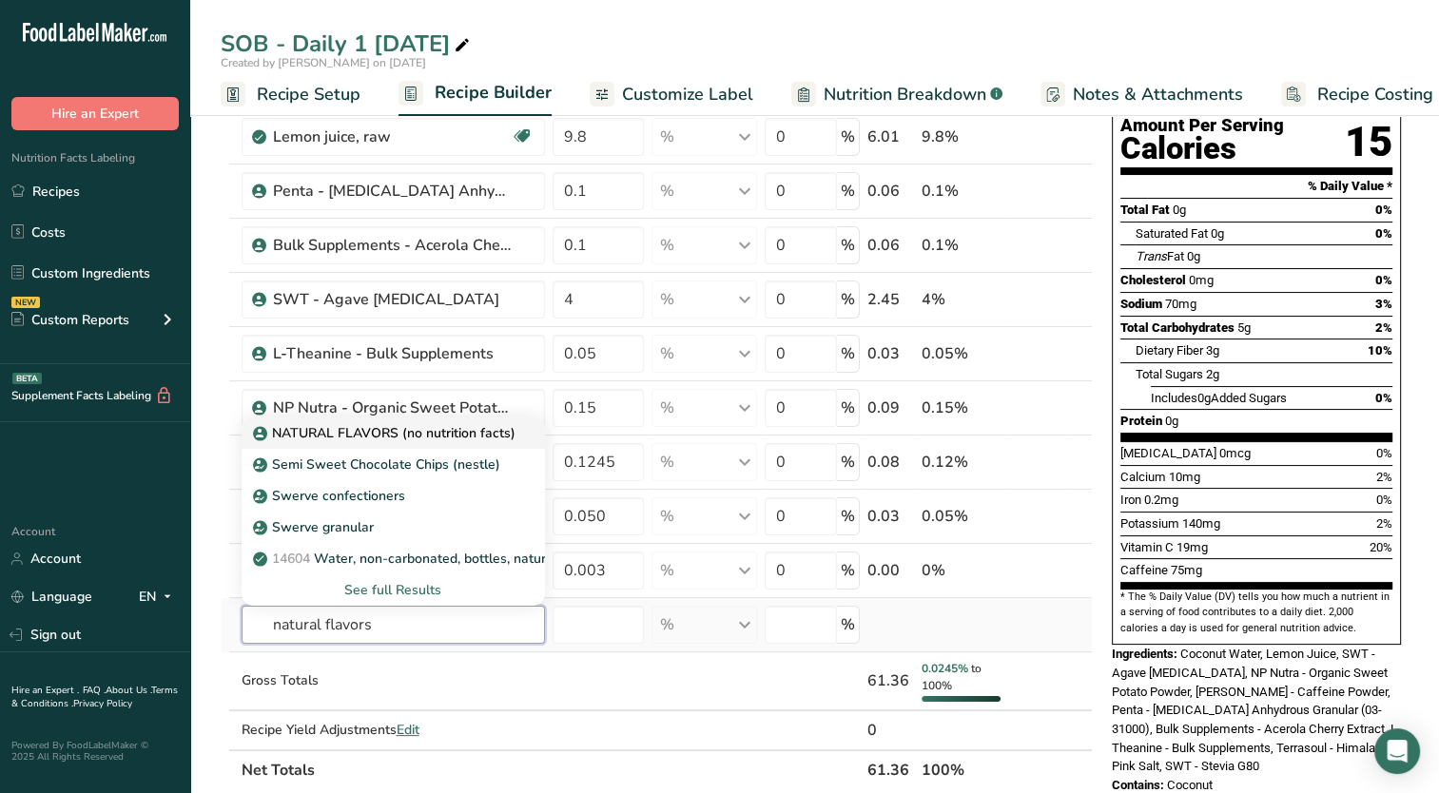
type input "natural flavors"
click at [410, 432] on p "NATURAL FLAVORS (no nutrition facts)" at bounding box center [386, 433] width 259 height 20
type input "NATURAL FLAVORS (no nutrition facts)"
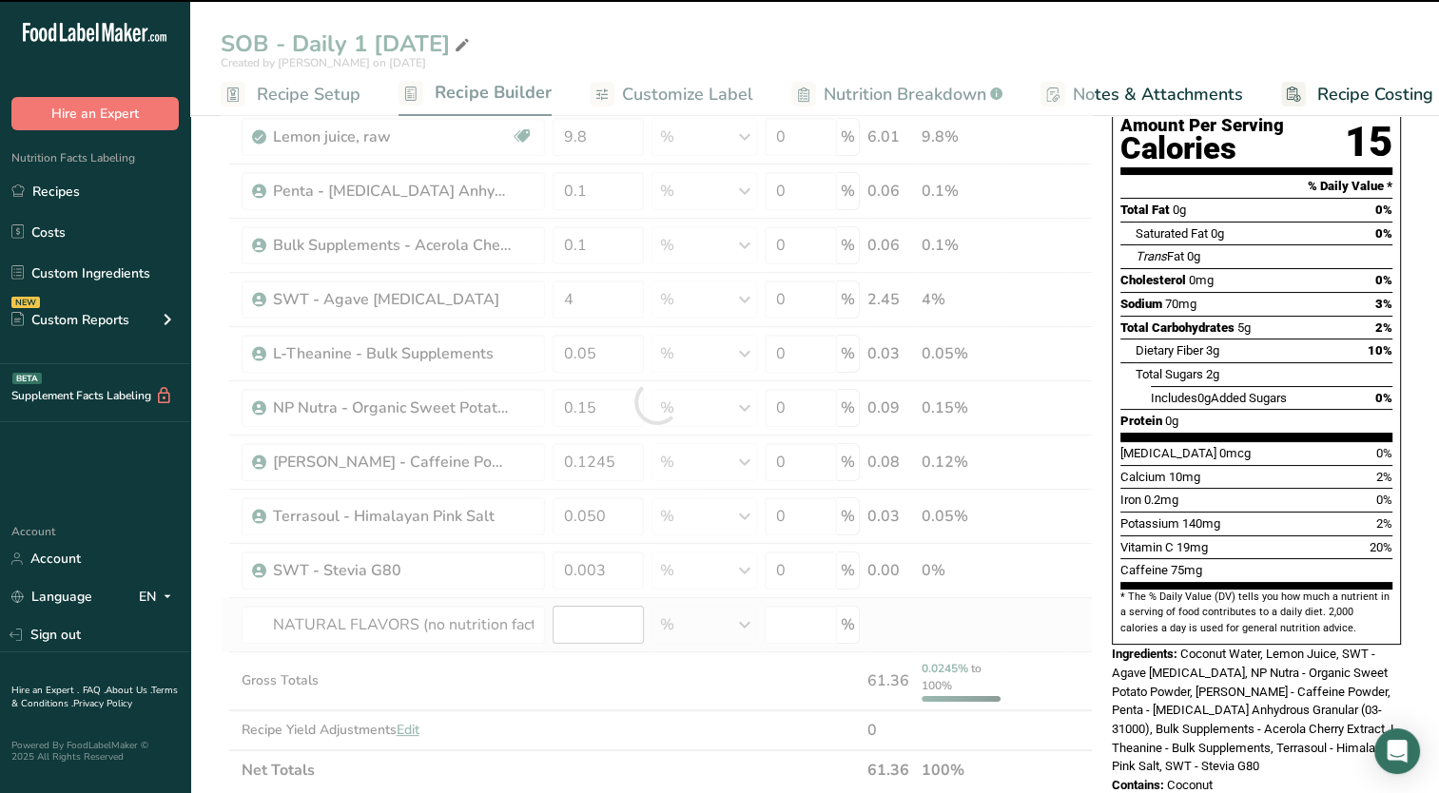
type input "0"
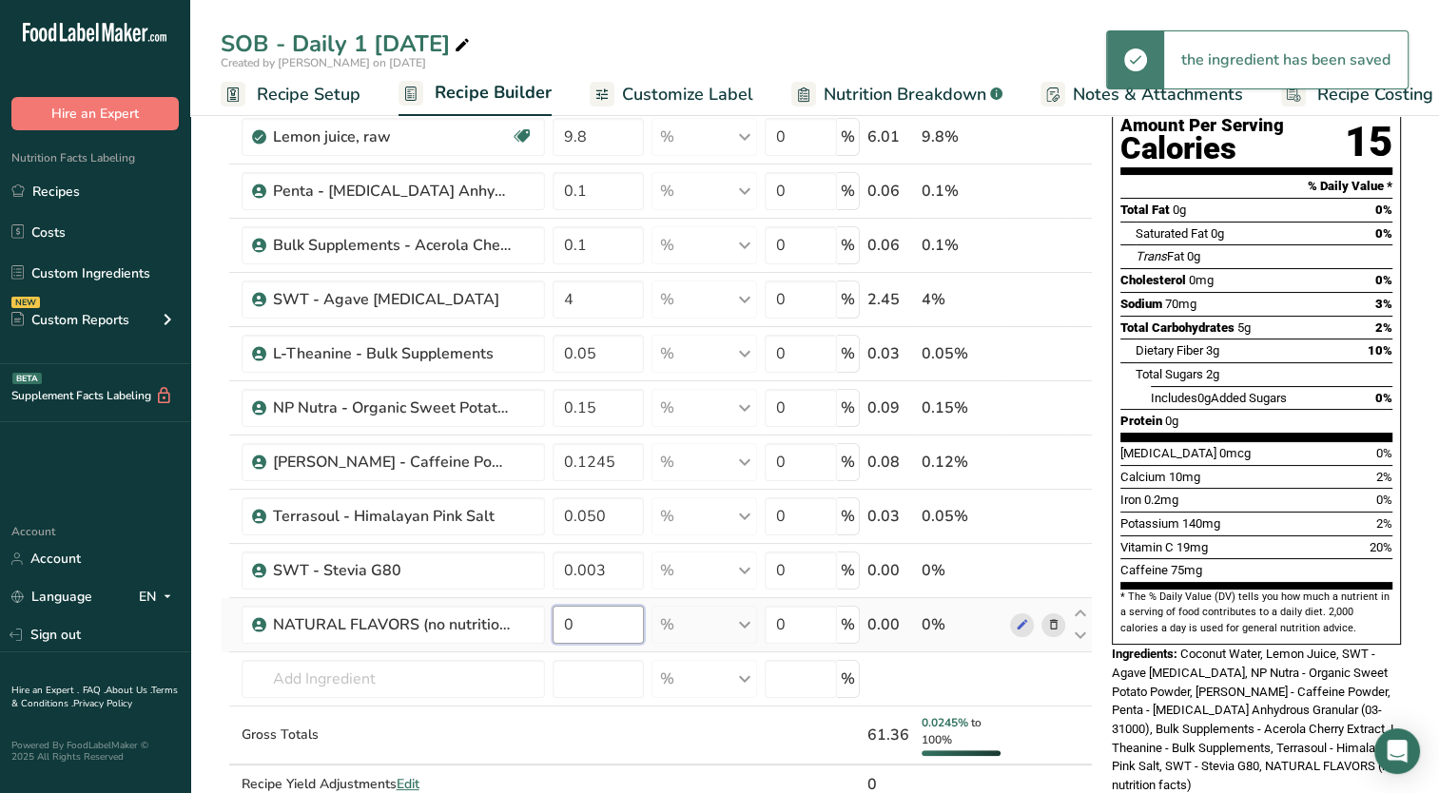
click at [598, 623] on input "0" at bounding box center [599, 625] width 92 height 38
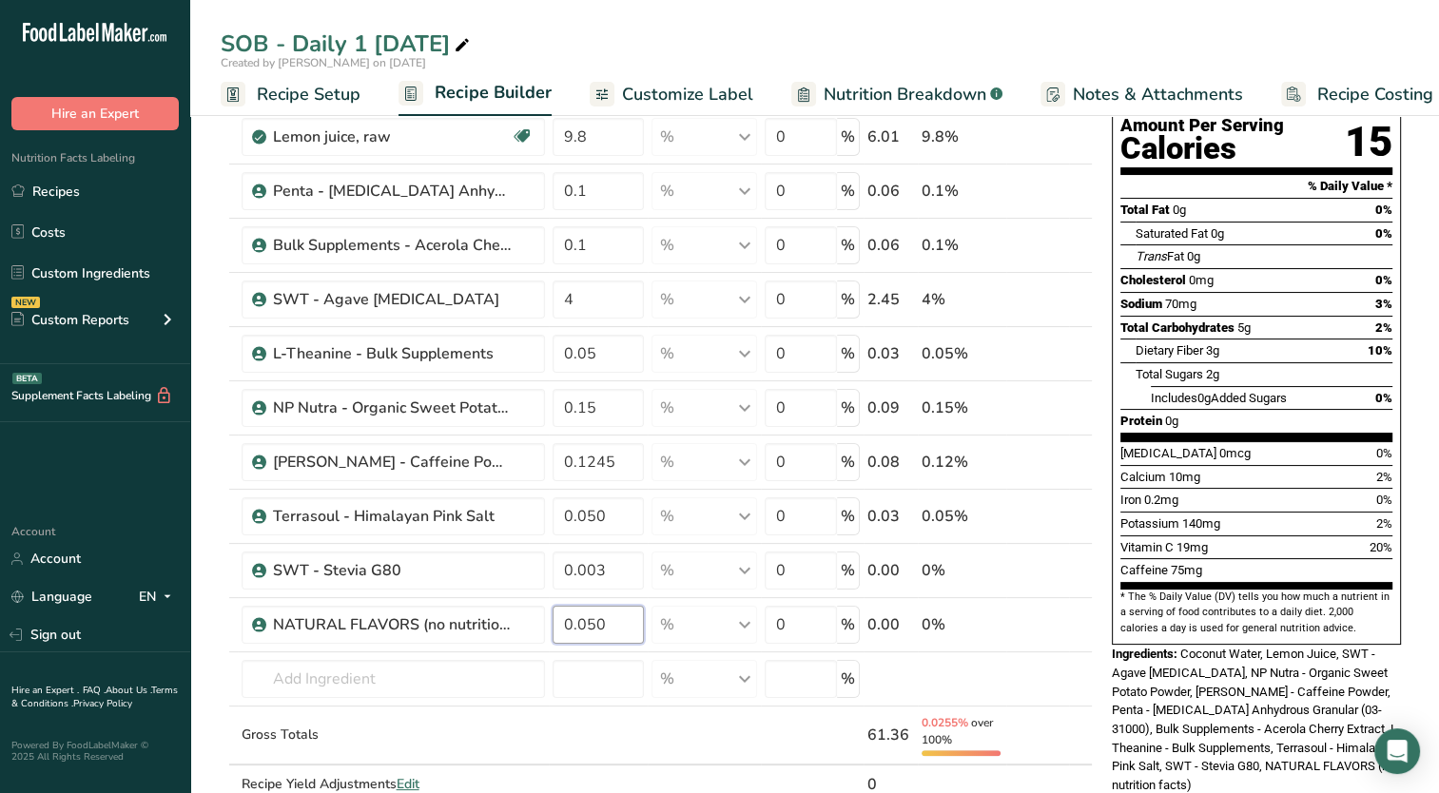
type input "0.050"
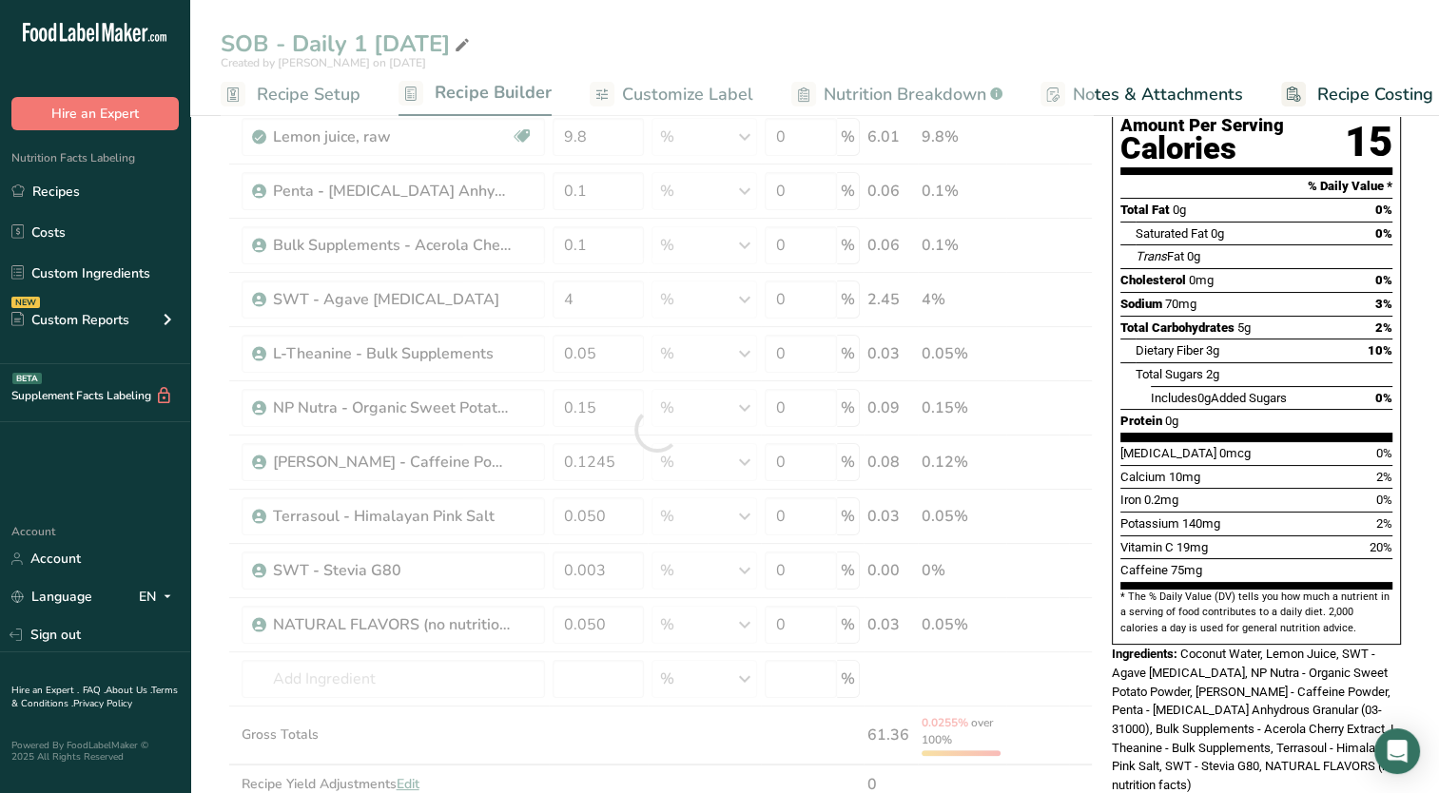
click at [1202, 558] on div "Caffeine 75mg" at bounding box center [1256, 570] width 272 height 24
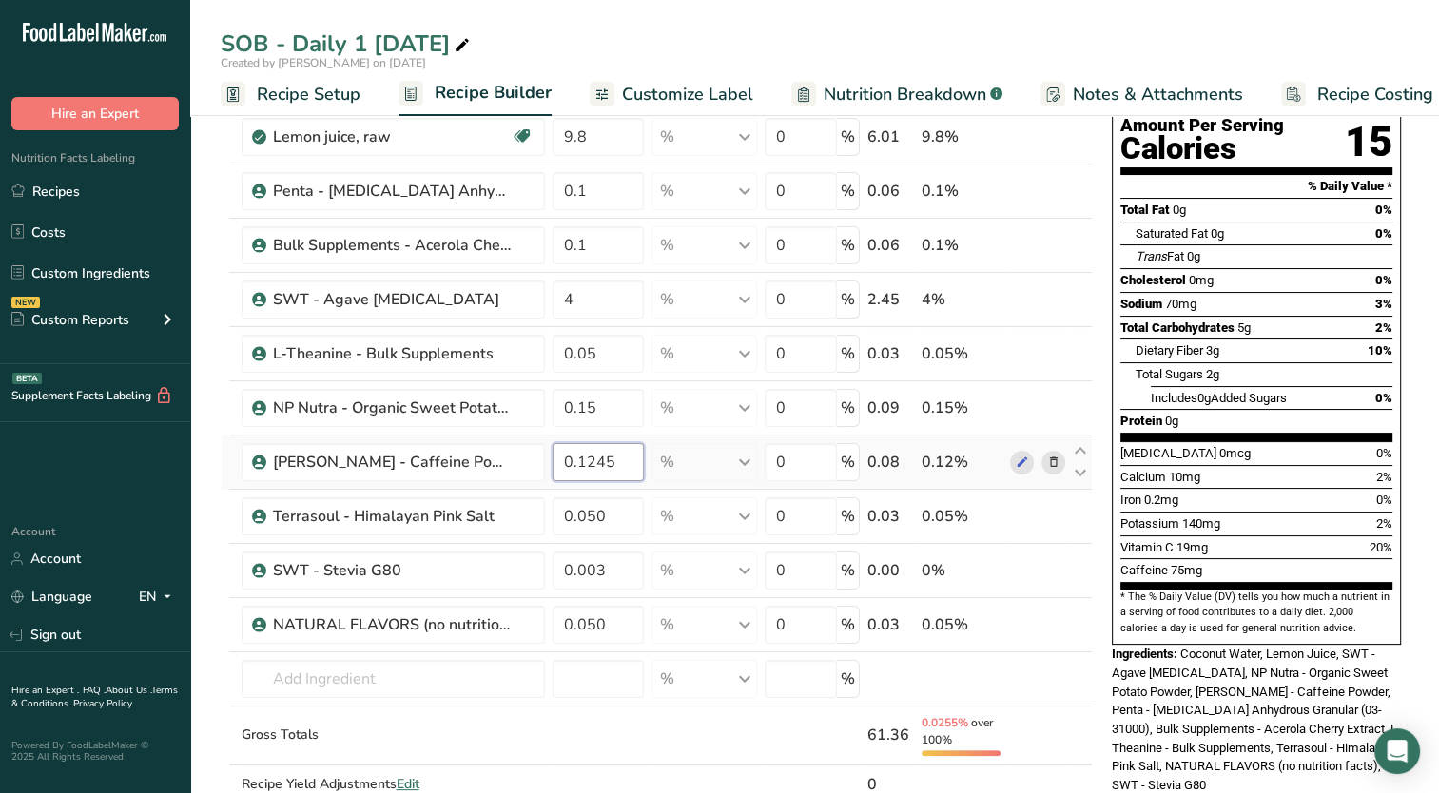
drag, startPoint x: 612, startPoint y: 464, endPoint x: 586, endPoint y: 477, distance: 29.8
click at [586, 477] on input "0.1245" at bounding box center [599, 462] width 92 height 38
click at [1144, 516] on span "Potassium" at bounding box center [1149, 523] width 59 height 14
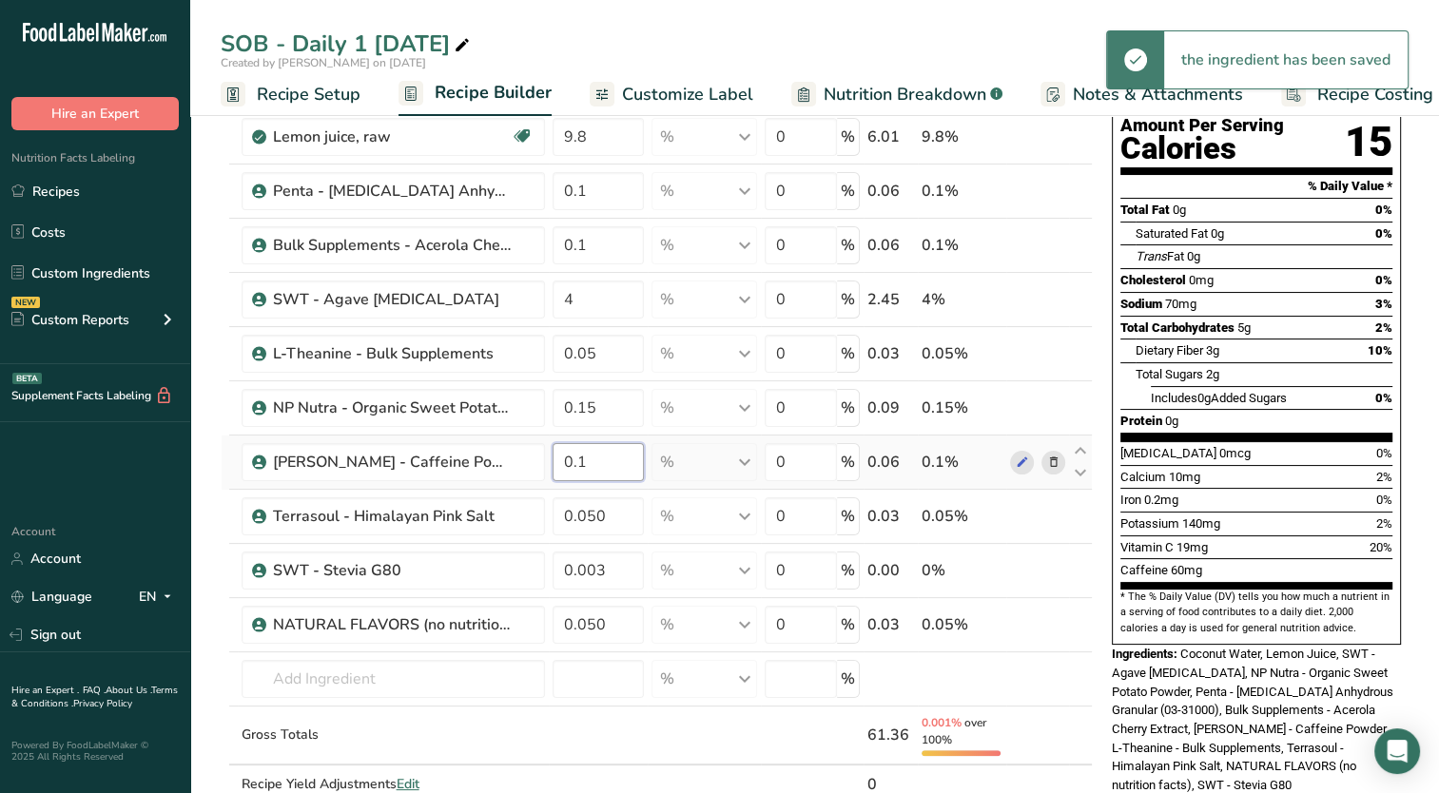
click at [576, 464] on input "0.1" at bounding box center [599, 462] width 92 height 38
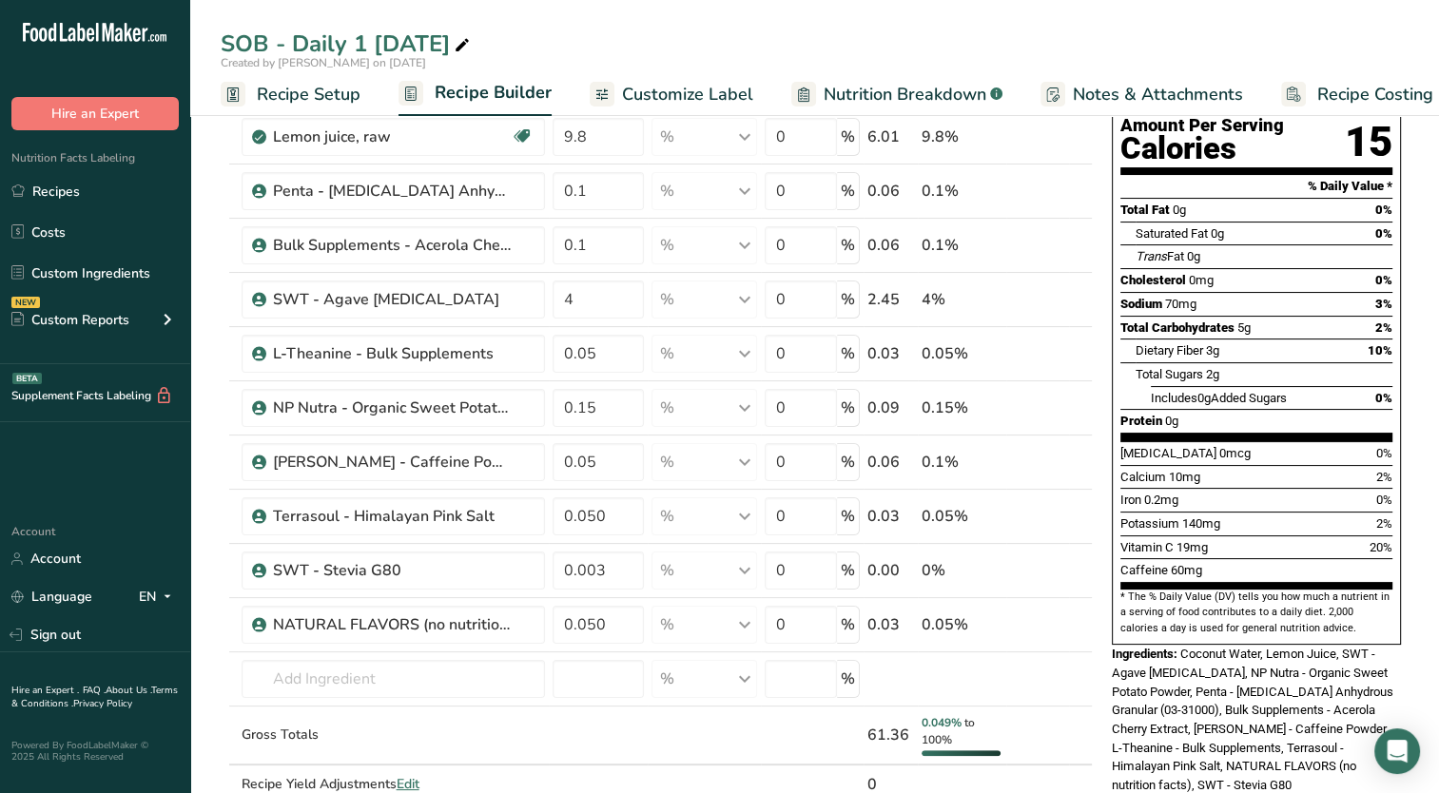
click at [1190, 488] on div "Iron 0.2mg 0%" at bounding box center [1256, 500] width 272 height 24
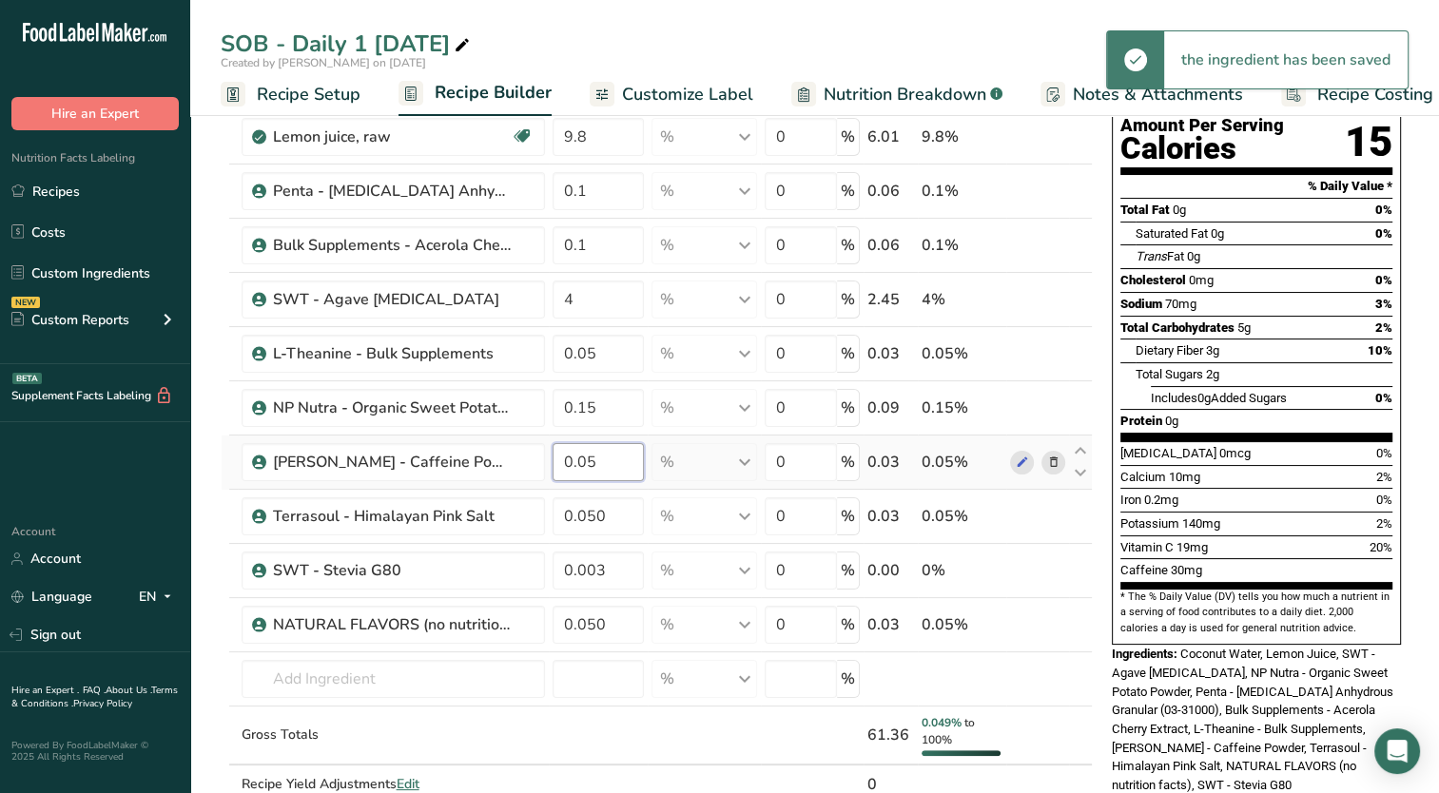
click at [620, 460] on input "0.05" at bounding box center [599, 462] width 92 height 38
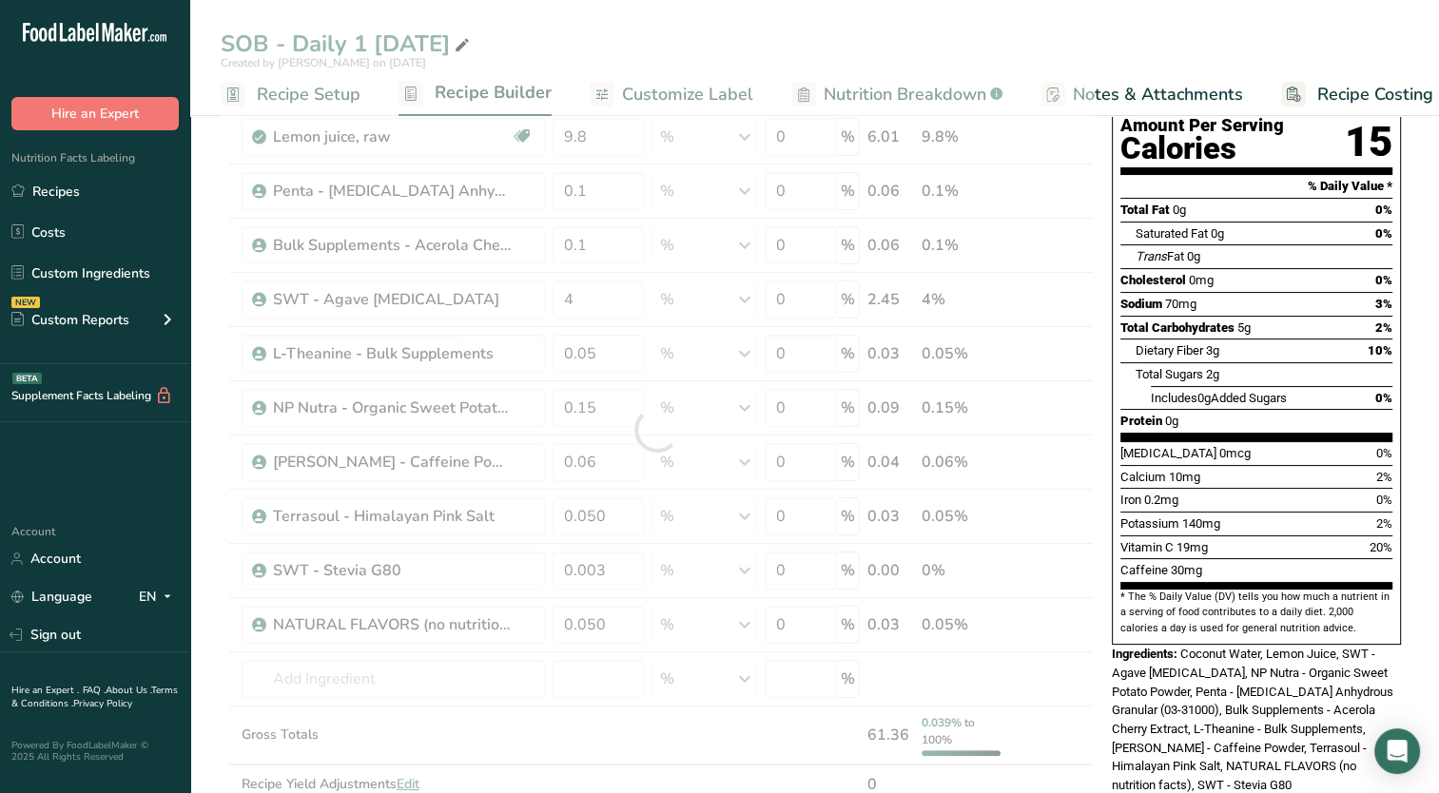
click at [1325, 512] on div "Potassium 140mg 2%" at bounding box center [1256, 524] width 272 height 24
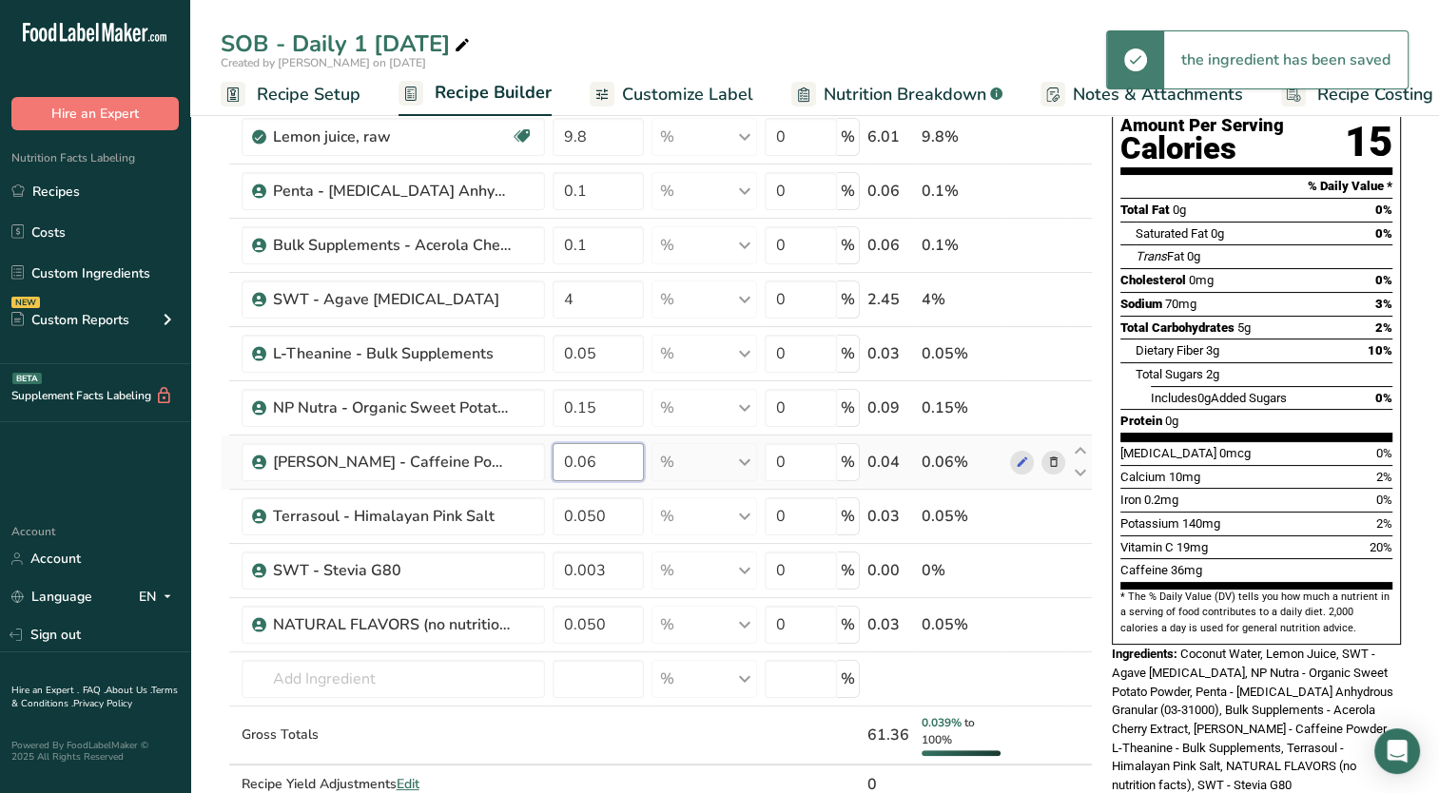
click at [615, 467] on input "0.06" at bounding box center [599, 462] width 92 height 38
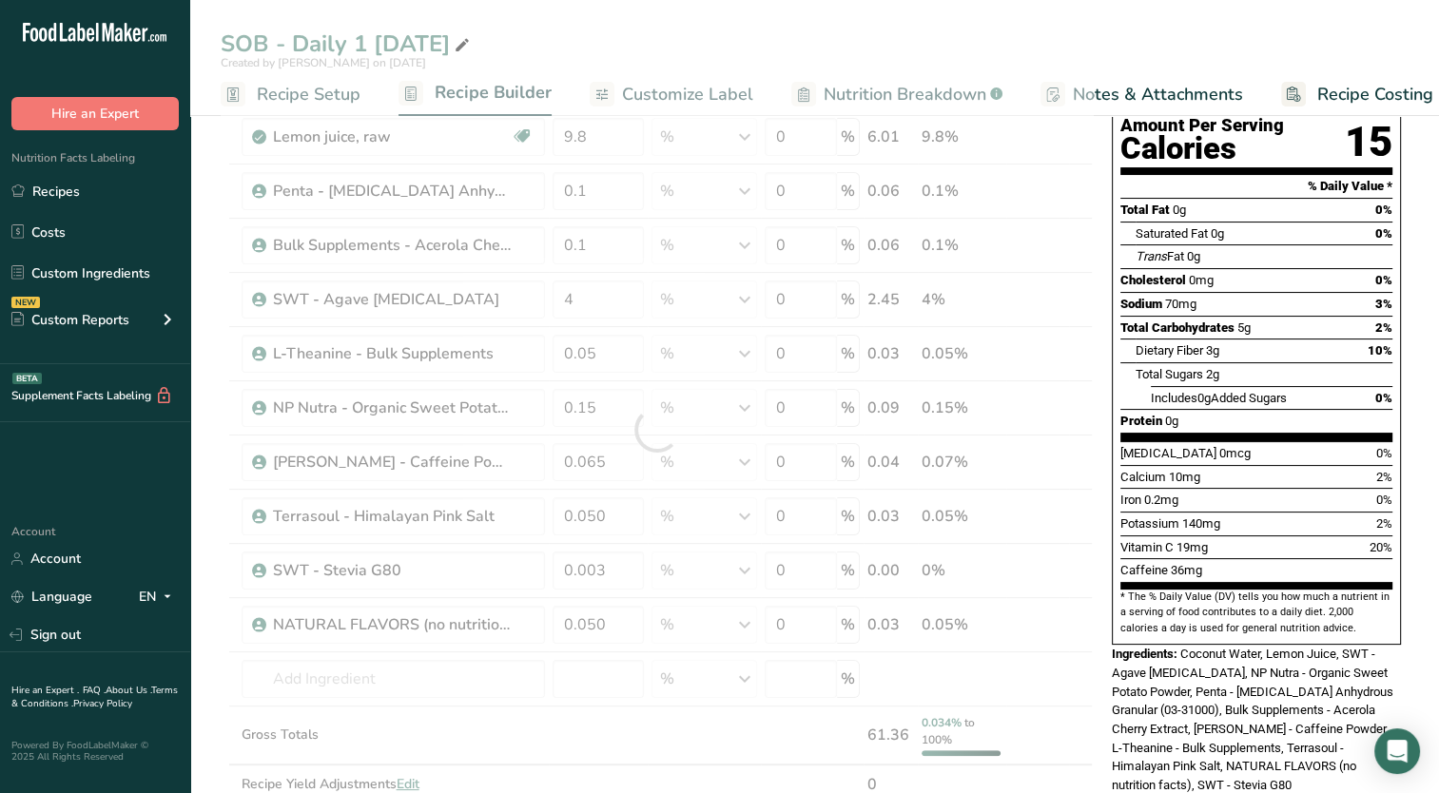
click at [1245, 488] on div "Iron 0.2mg 0%" at bounding box center [1256, 500] width 272 height 24
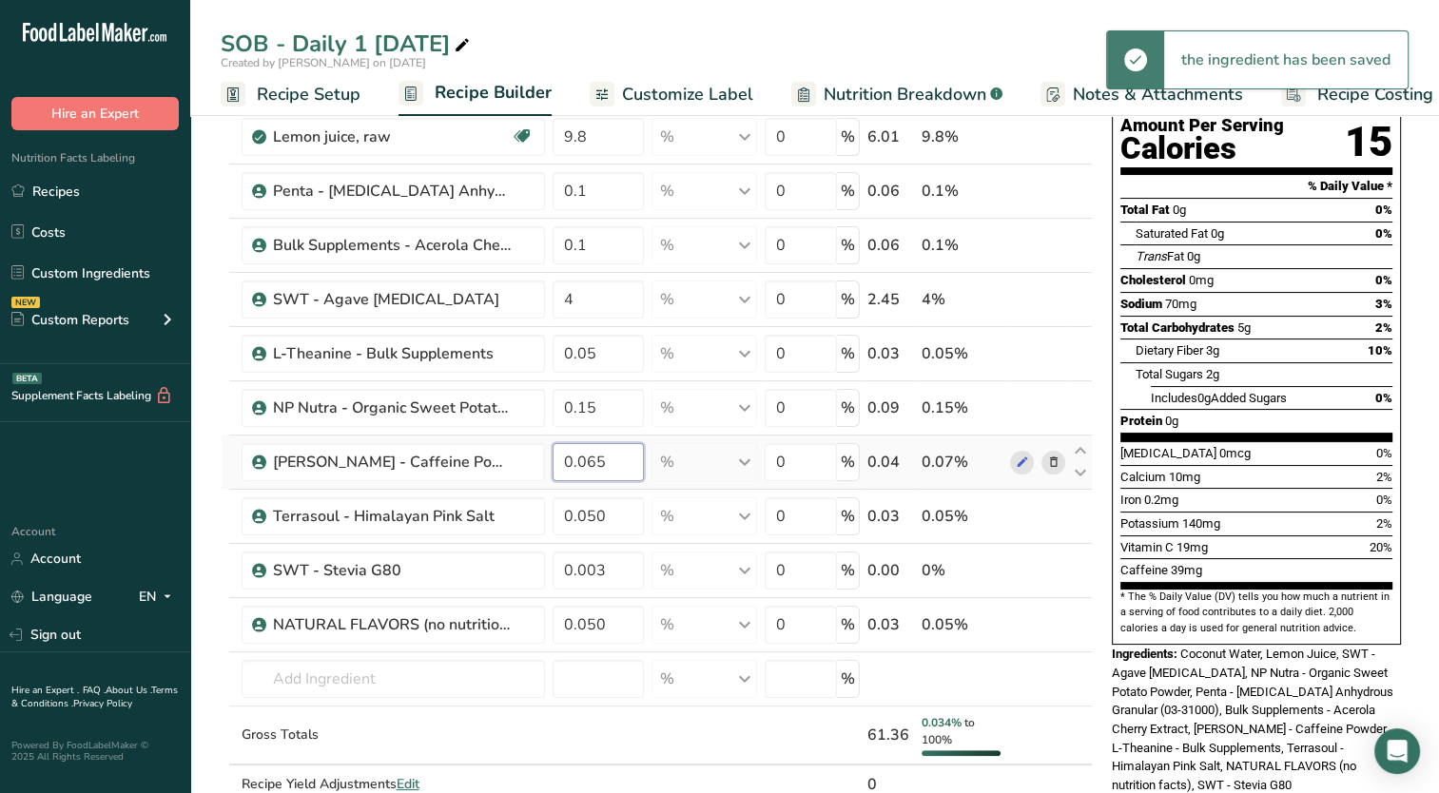
click at [612, 462] on input "0.065" at bounding box center [599, 462] width 92 height 38
type input "0.0655"
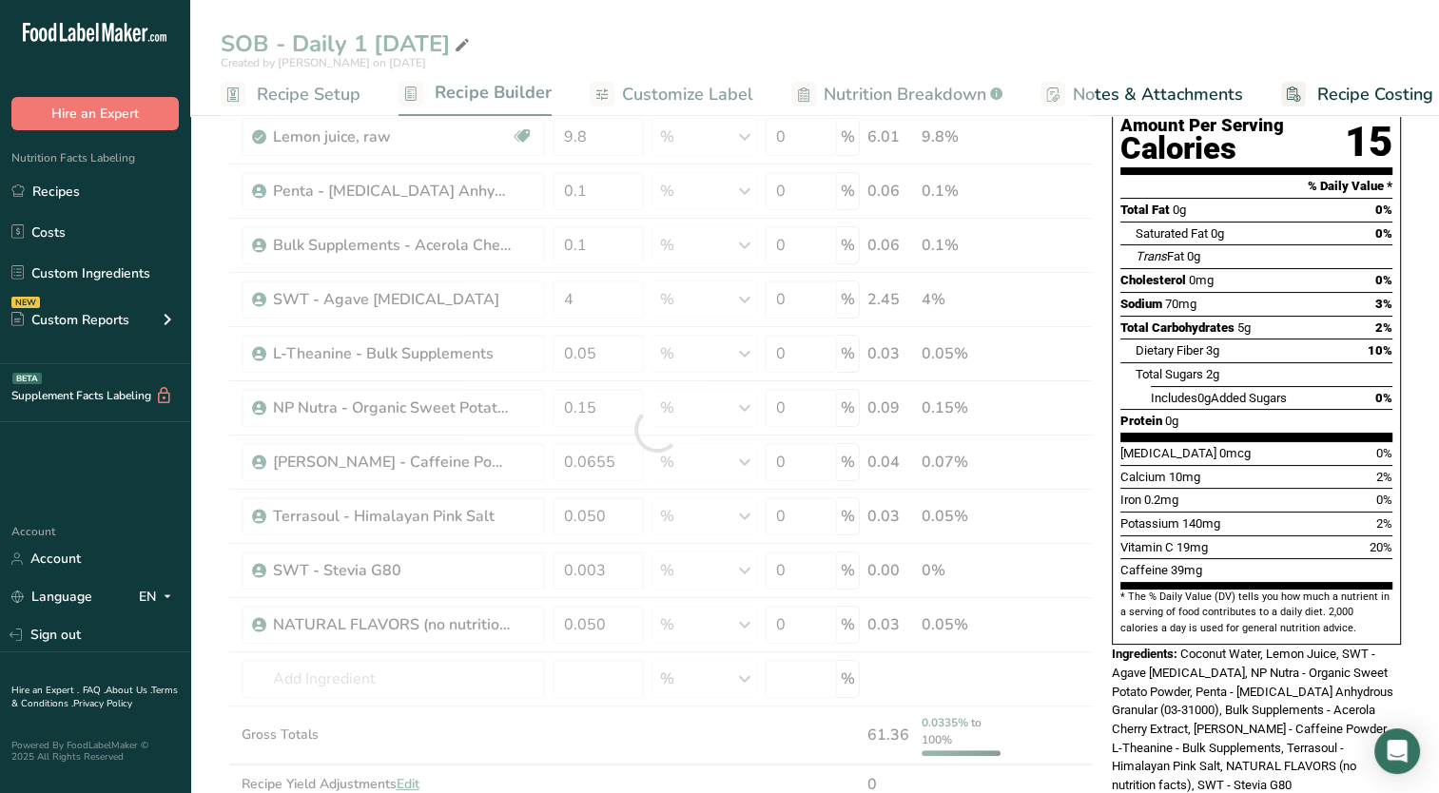
click at [1162, 441] on div "[MEDICAL_DATA] 0mcg 0%" at bounding box center [1256, 453] width 272 height 24
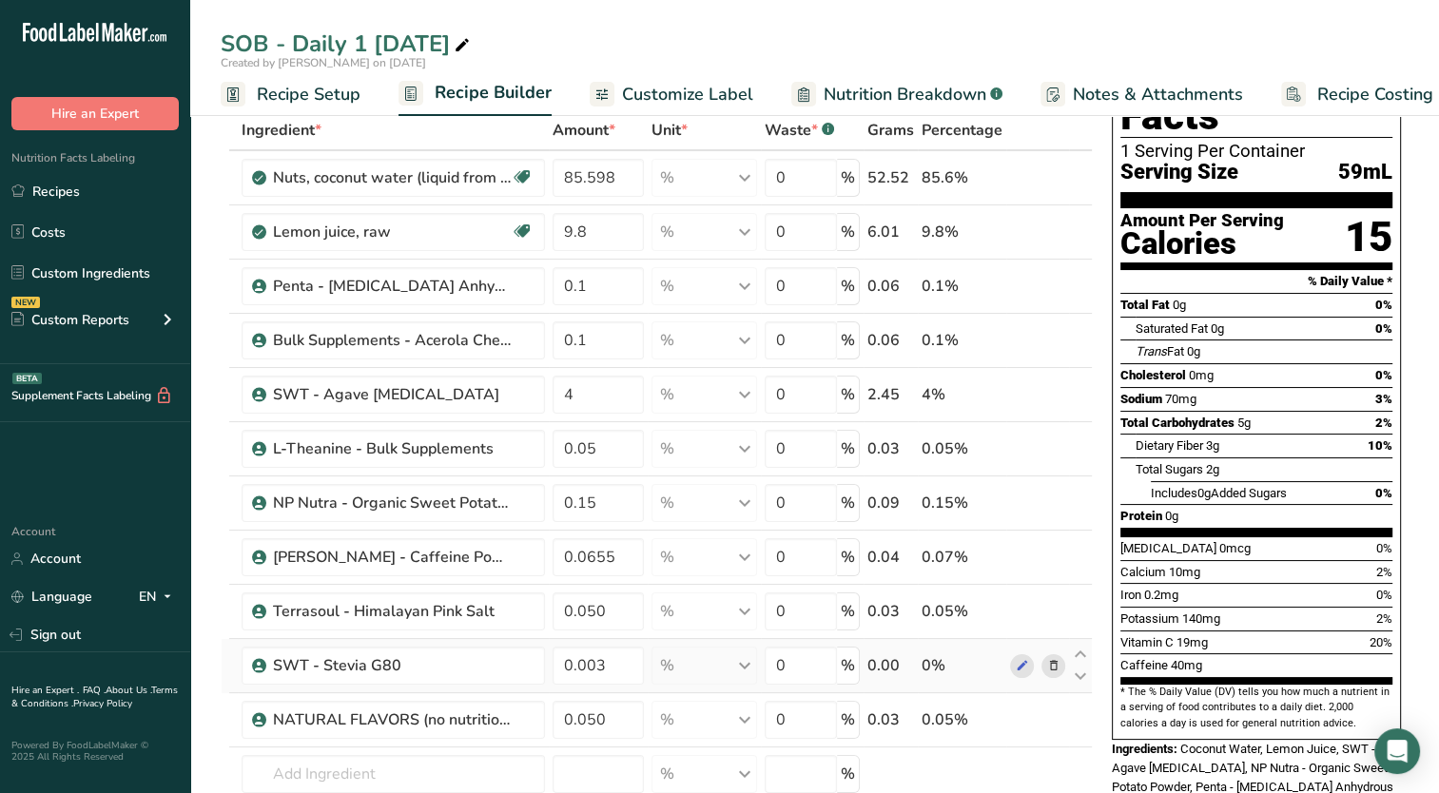
scroll to position [0, 0]
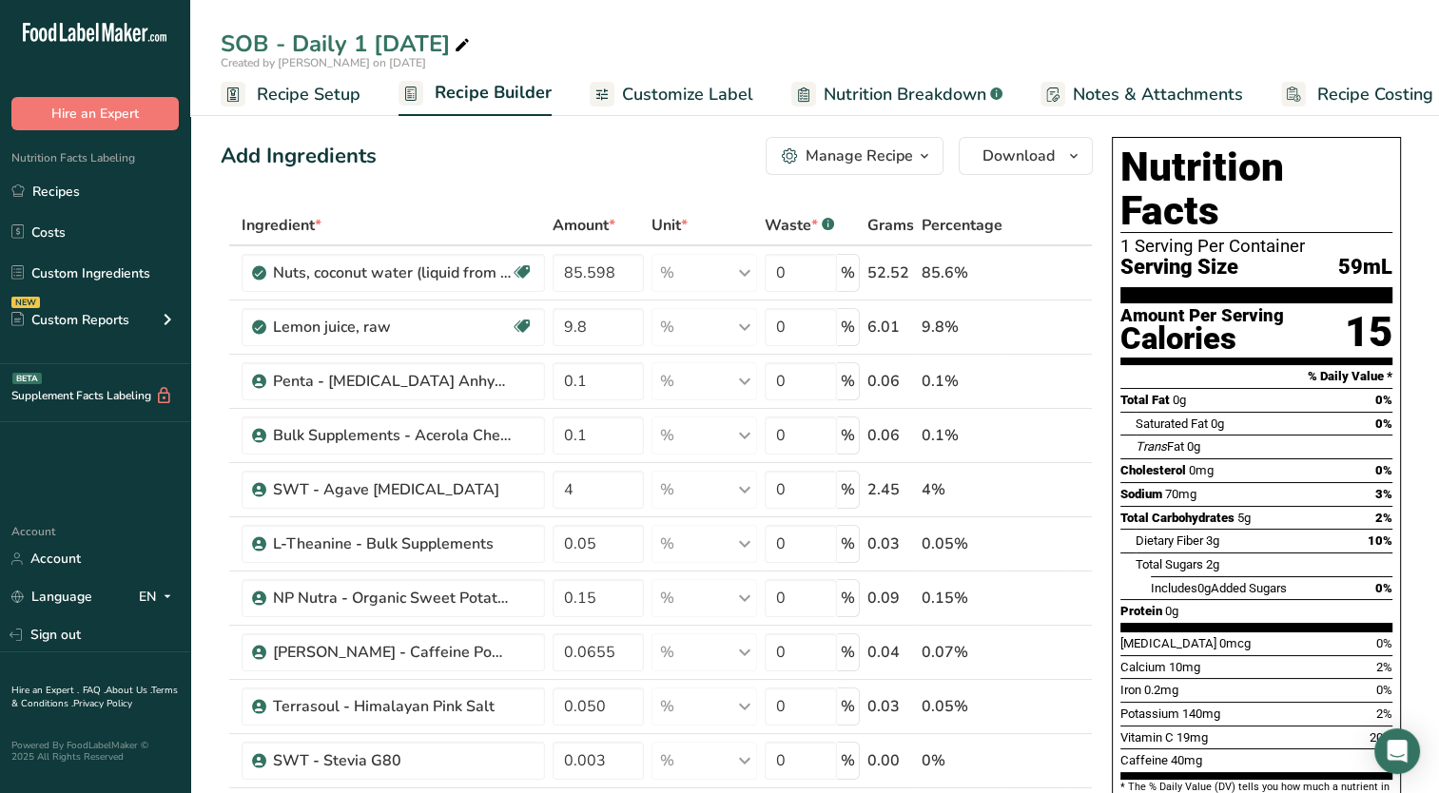
click at [346, 97] on span "Recipe Setup" at bounding box center [309, 95] width 104 height 26
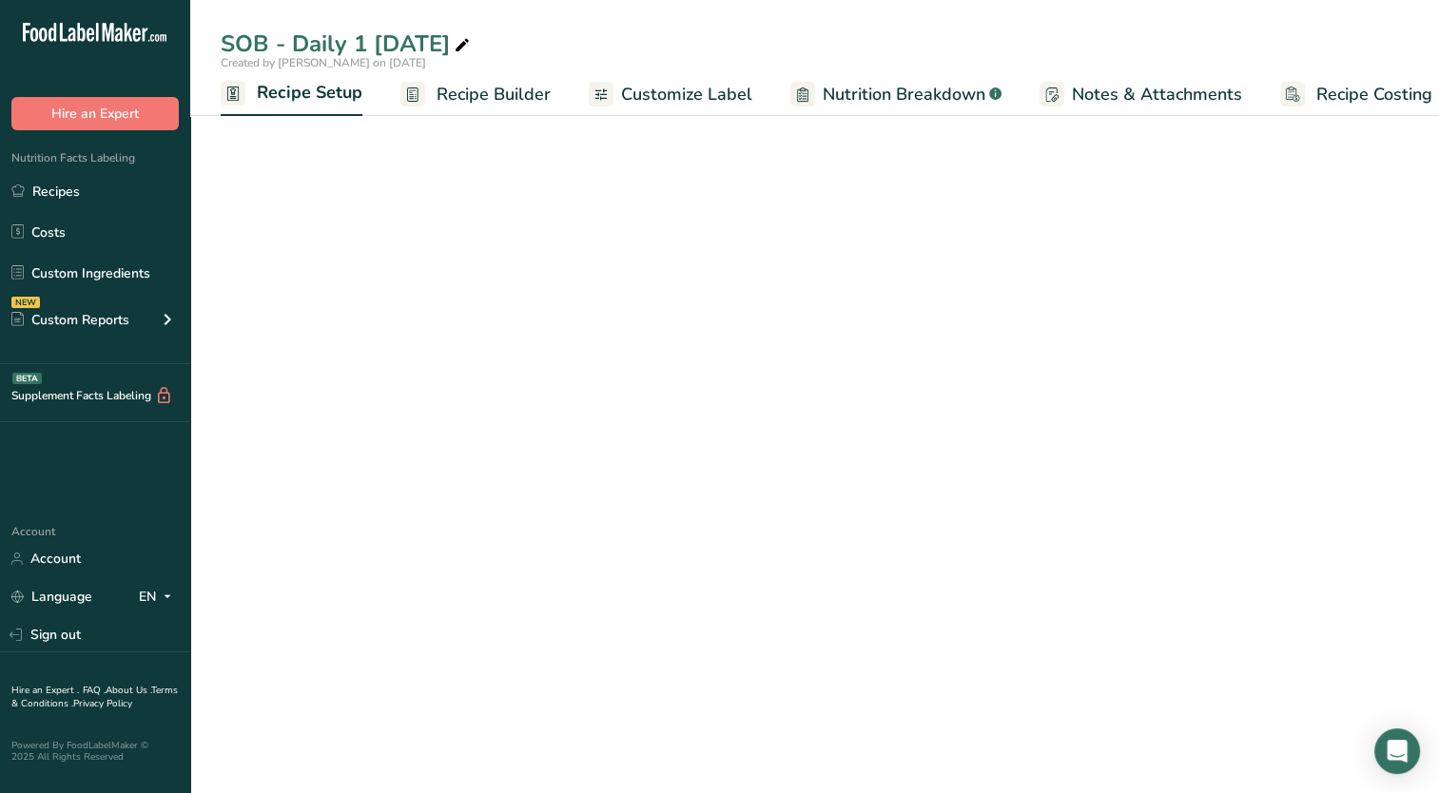
scroll to position [0, 7]
select select "22"
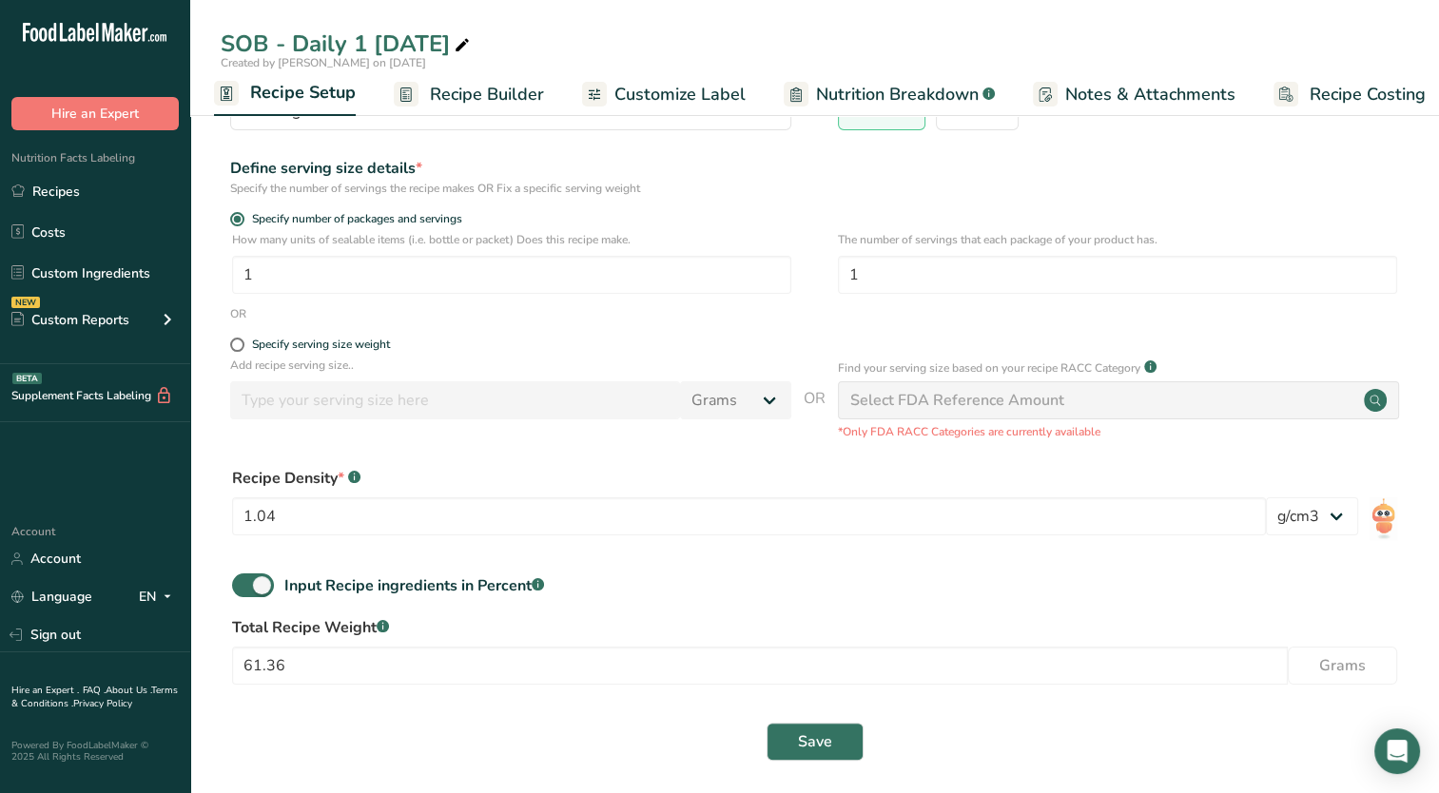
scroll to position [197, 0]
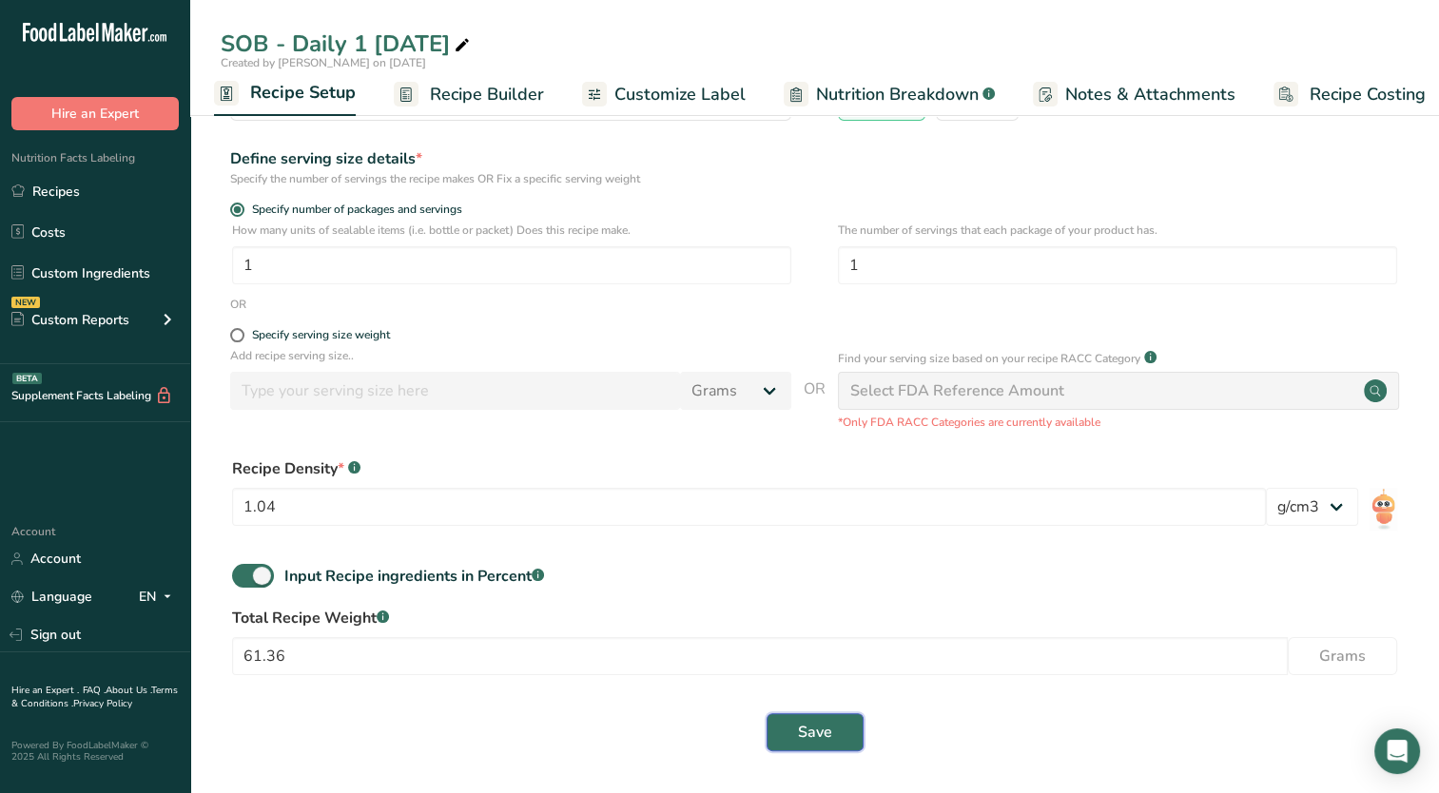
click at [827, 746] on button "Save" at bounding box center [814, 732] width 97 height 38
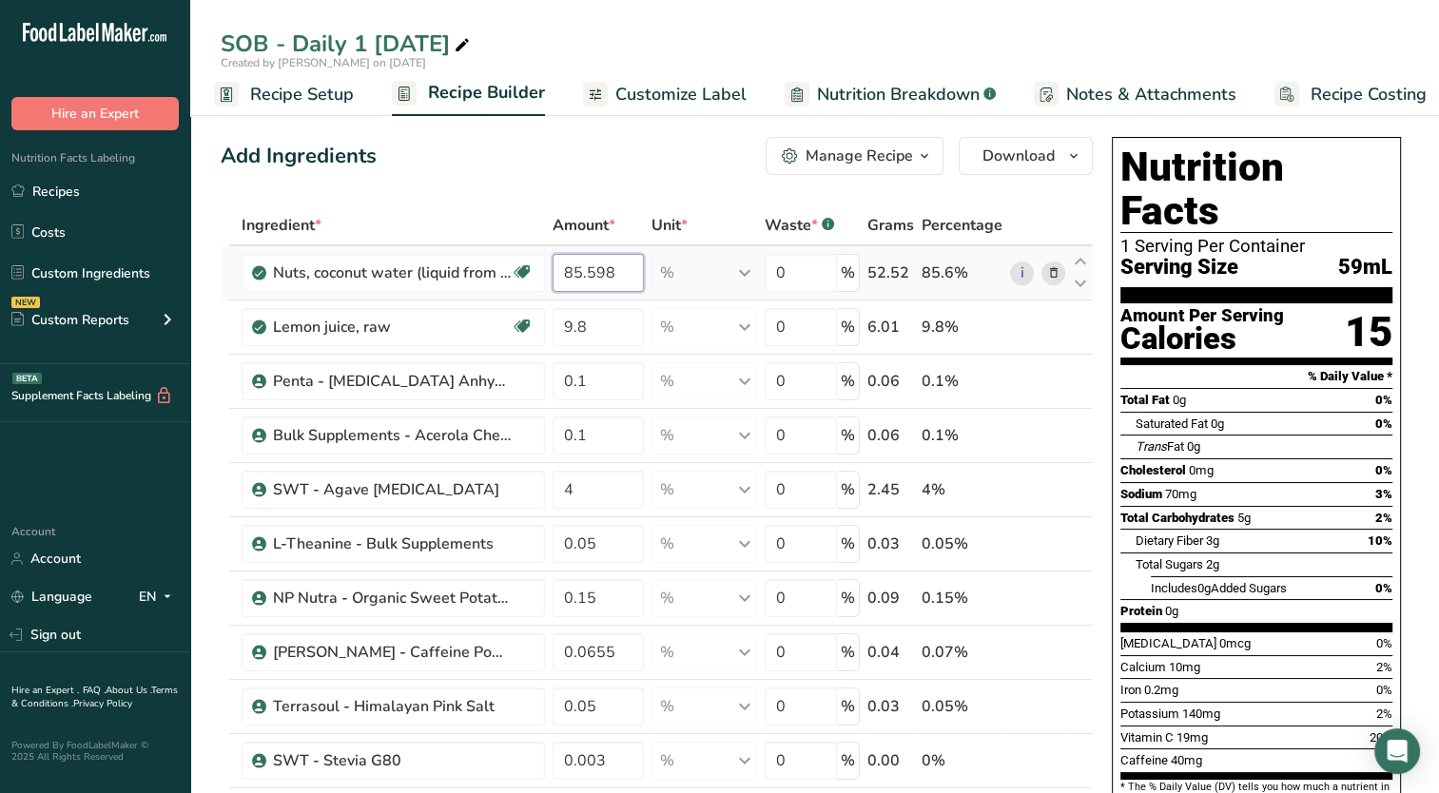
click at [618, 282] on input "85.598" at bounding box center [599, 273] width 92 height 38
drag, startPoint x: 604, startPoint y: 273, endPoint x: 624, endPoint y: 274, distance: 20.0
click at [624, 274] on input "85.598" at bounding box center [599, 273] width 92 height 38
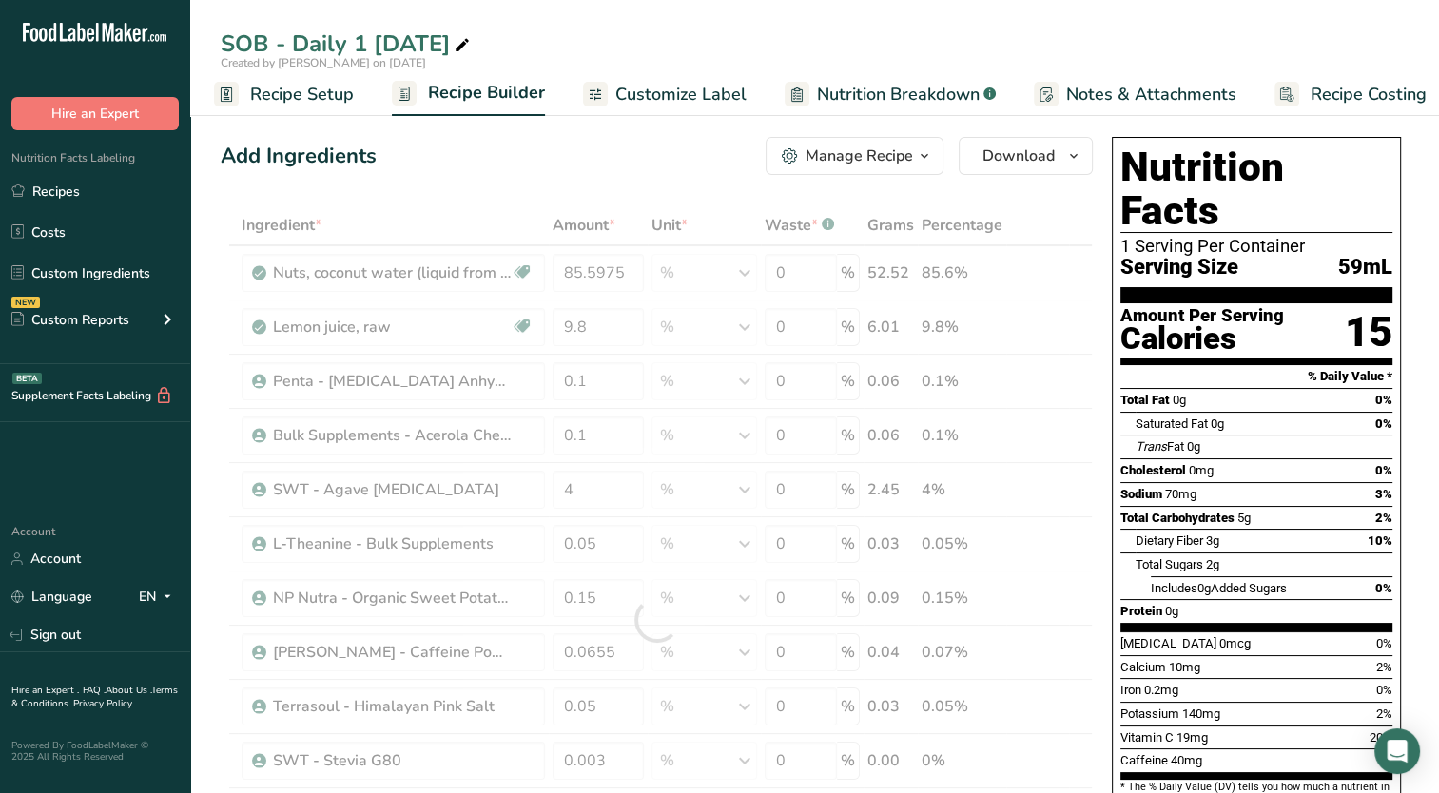
click at [657, 169] on div "Add Ingredients Manage Recipe Delete Recipe Duplicate Recipe Scale Recipe Save …" at bounding box center [657, 156] width 872 height 38
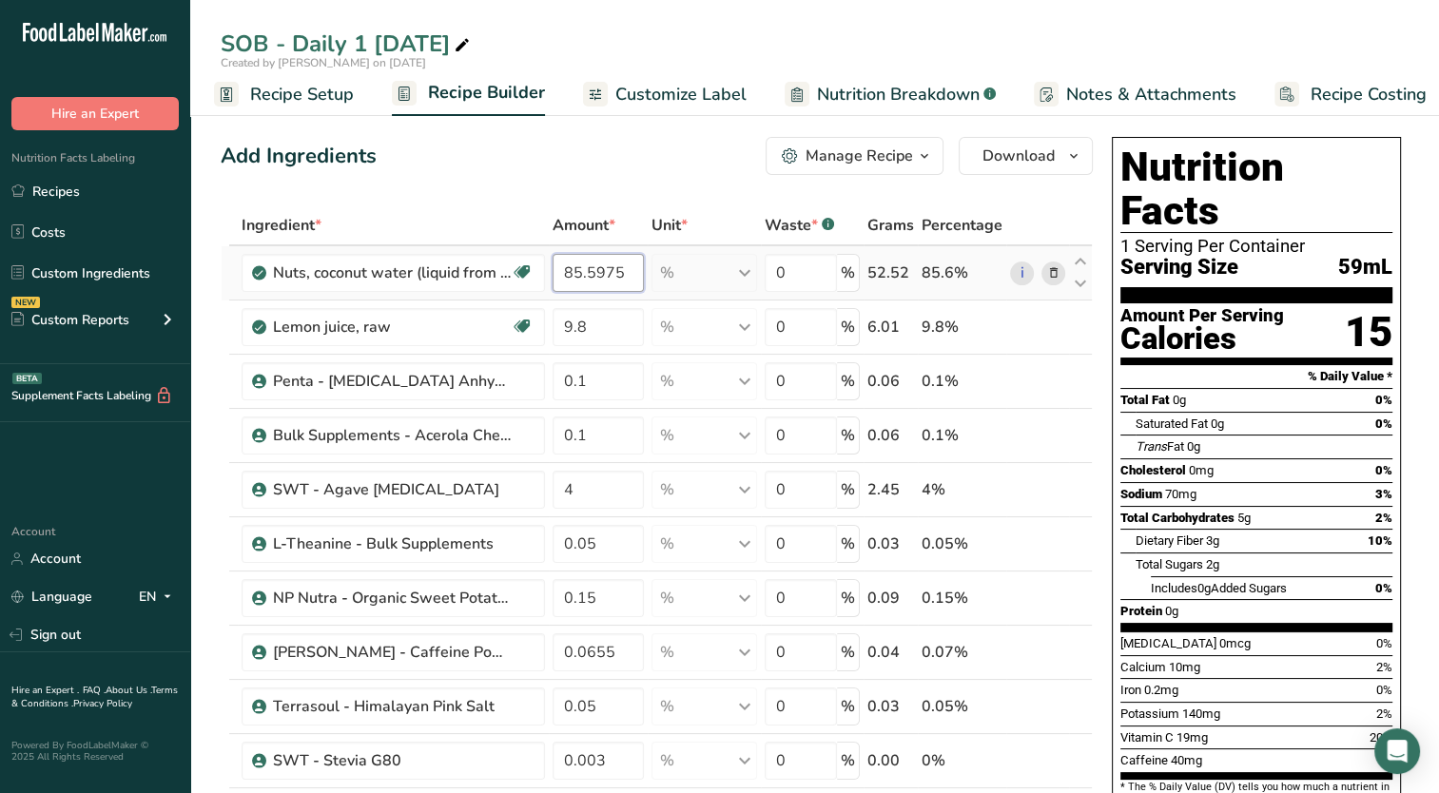
drag, startPoint x: 596, startPoint y: 272, endPoint x: 649, endPoint y: 268, distance: 52.4
click at [649, 268] on tr "Nuts, coconut water (liquid from coconuts) Dairy free Gluten free Vegan Vegetar…" at bounding box center [657, 273] width 870 height 54
type input "85.532"
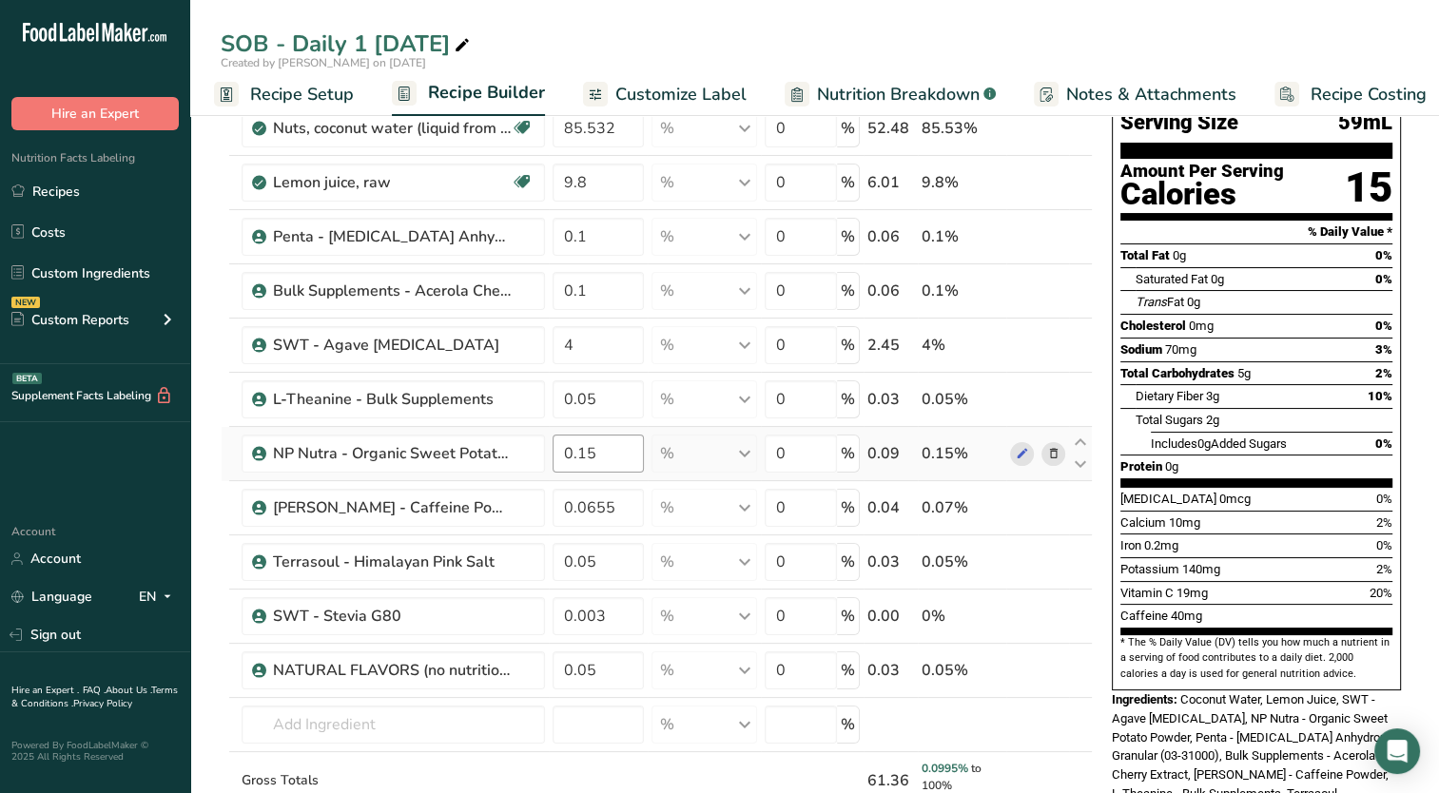
scroll to position [190, 0]
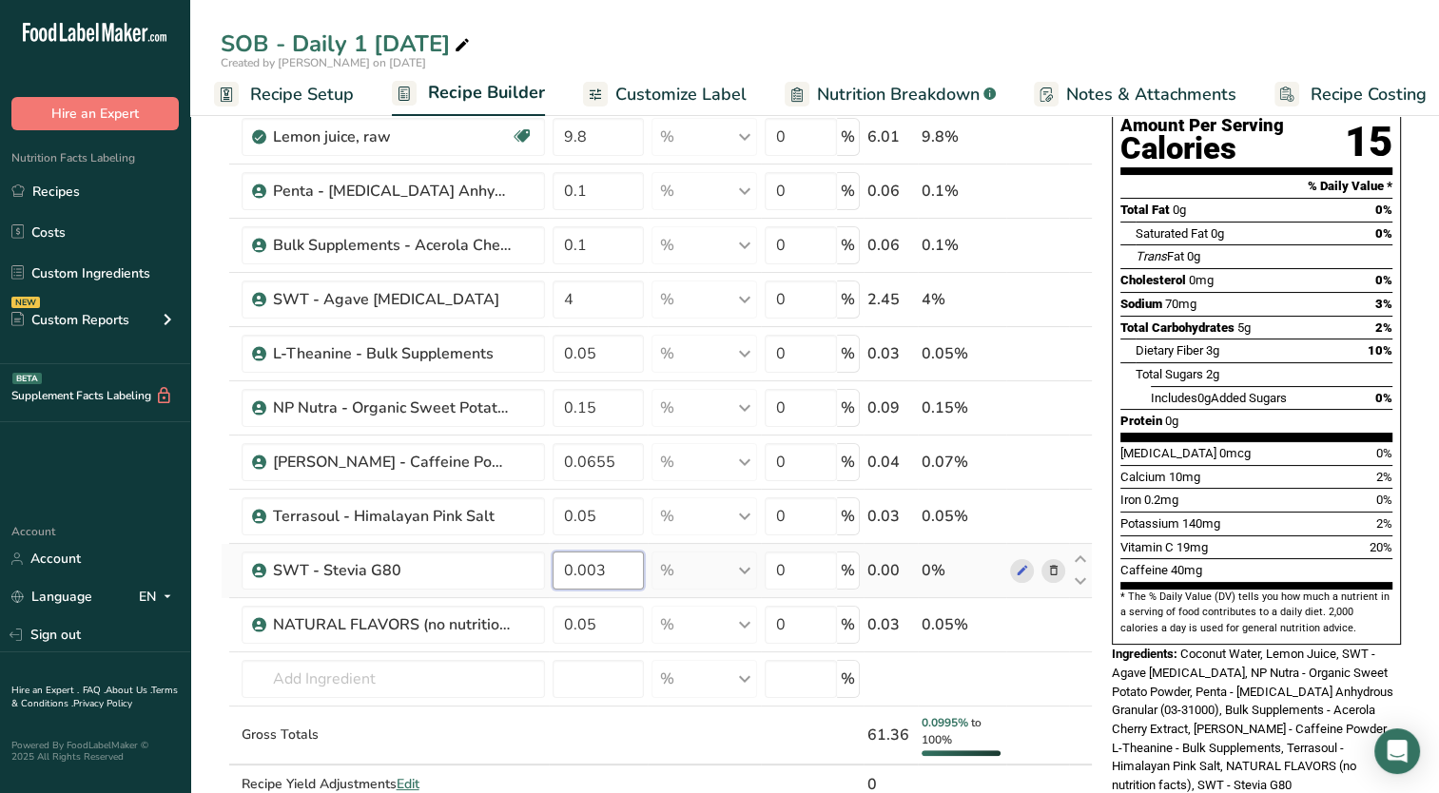
drag, startPoint x: 592, startPoint y: 566, endPoint x: 622, endPoint y: 575, distance: 31.0
click at [622, 575] on input "0.003" at bounding box center [599, 571] width 92 height 38
type input "0.0025"
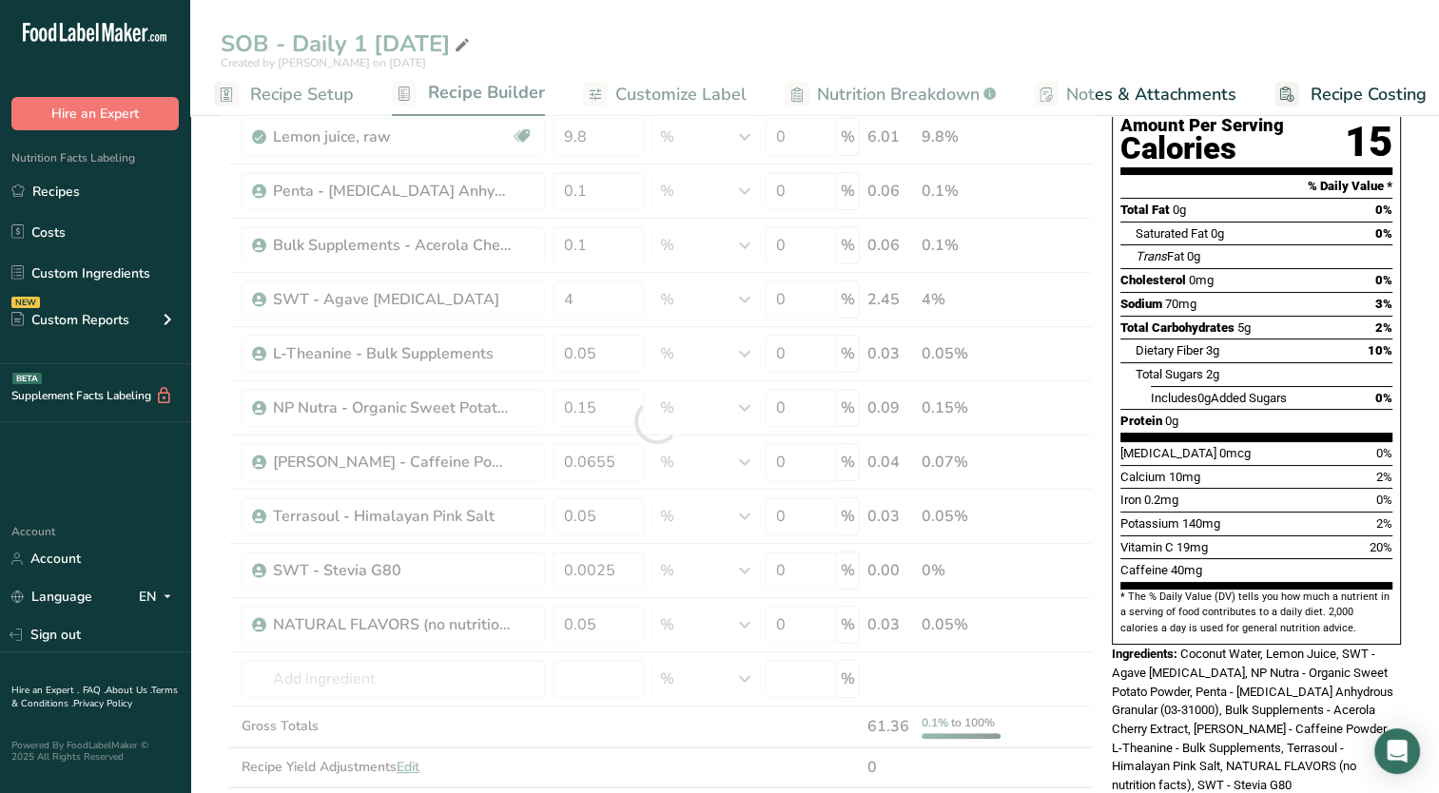
click at [1145, 591] on div "Nutrition Facts 1 Serving Per Container Serving Size 59mL Amount Per Serving Ca…" at bounding box center [1256, 296] width 289 height 698
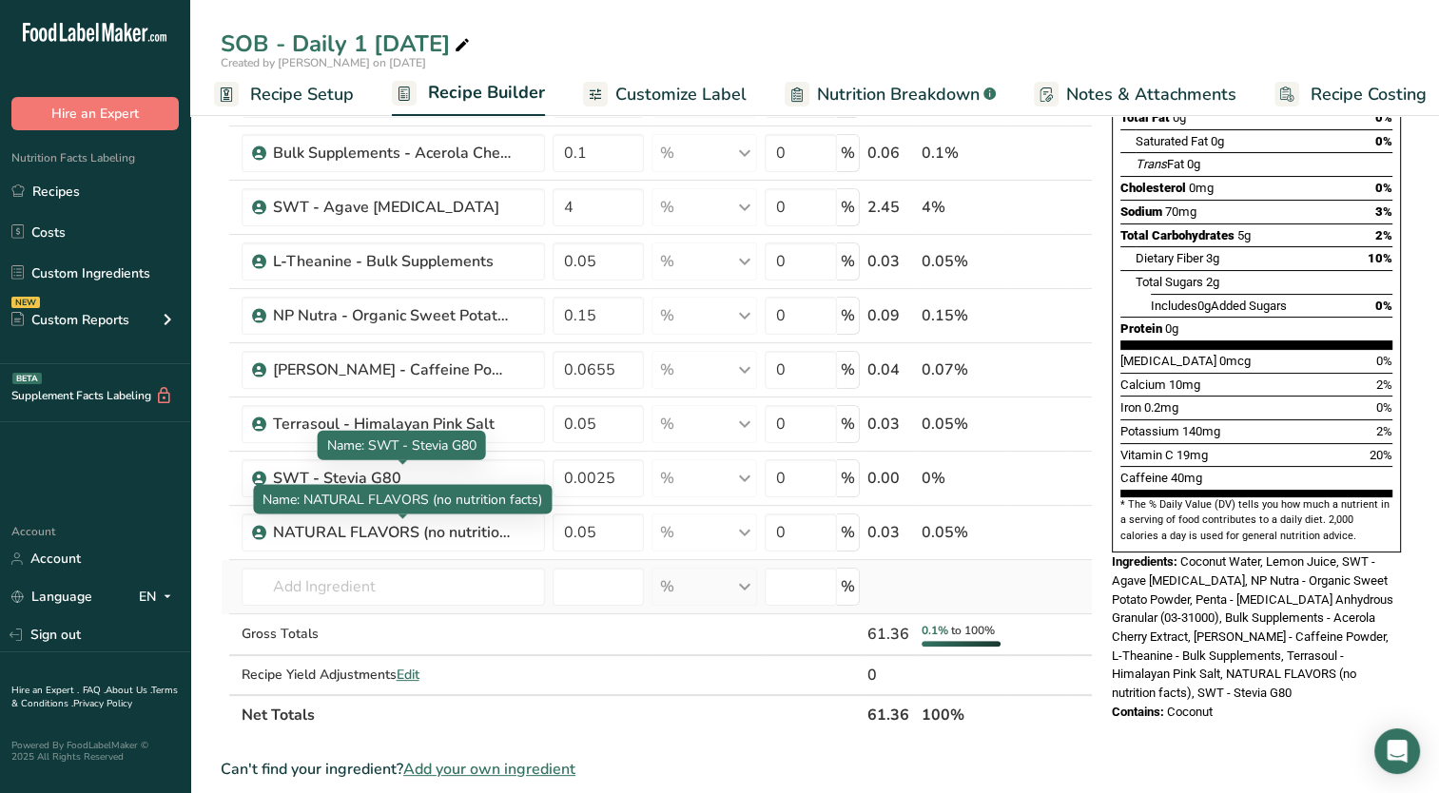
scroll to position [285, 0]
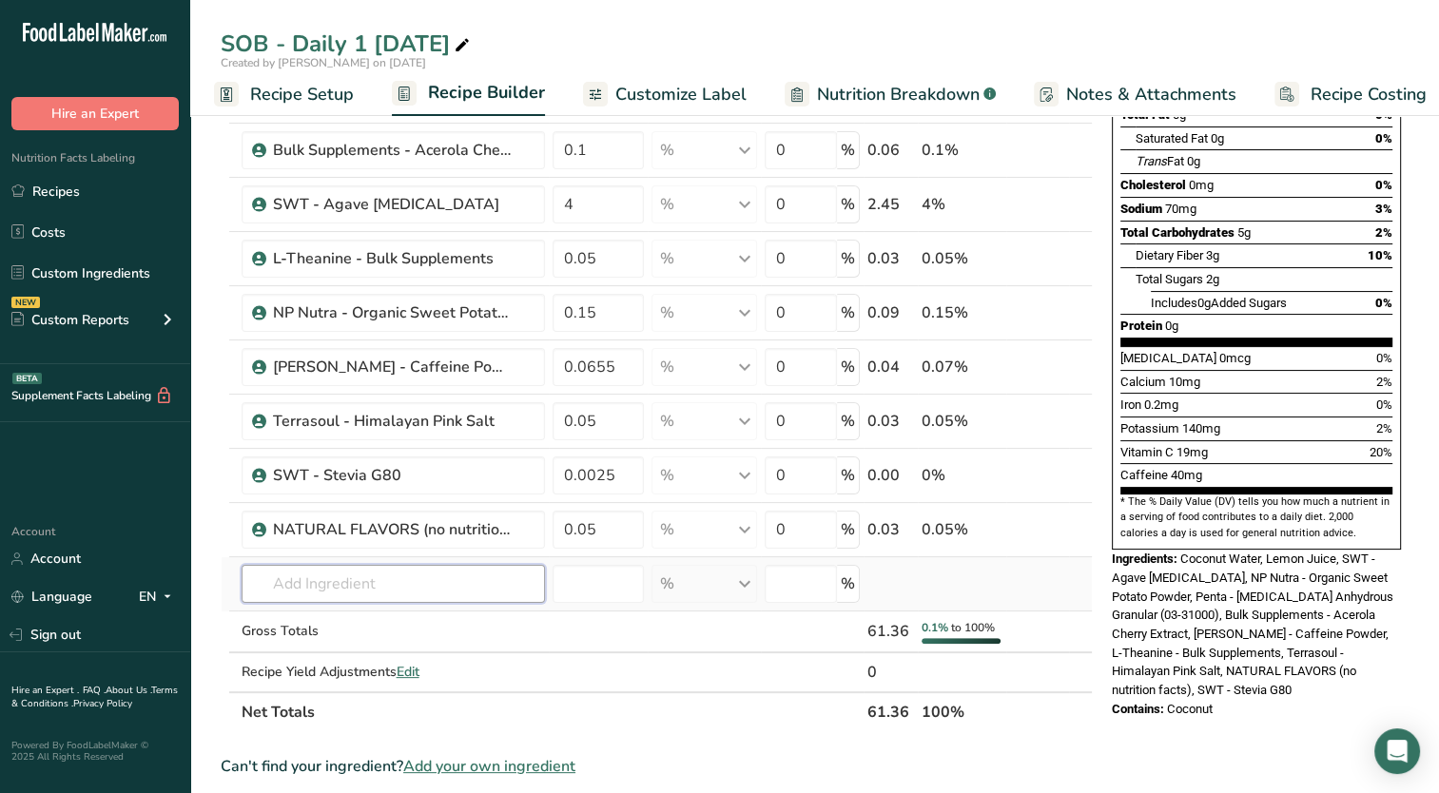
click at [423, 587] on input "text" at bounding box center [393, 584] width 303 height 38
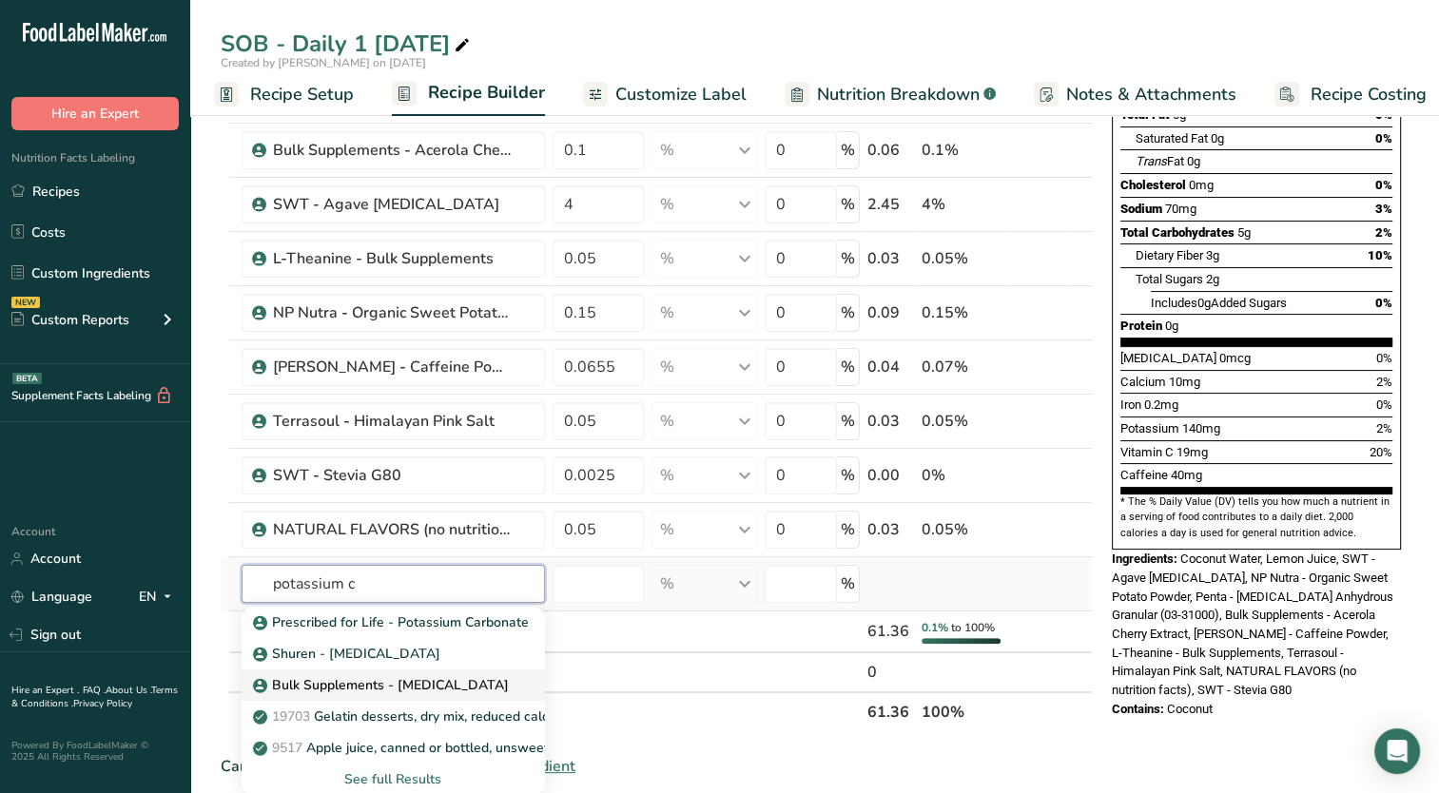
type input "potassium c"
click at [444, 683] on p "Bulk Supplements - [MEDICAL_DATA]" at bounding box center [383, 685] width 252 height 20
type input "Bulk Supplements - [MEDICAL_DATA]"
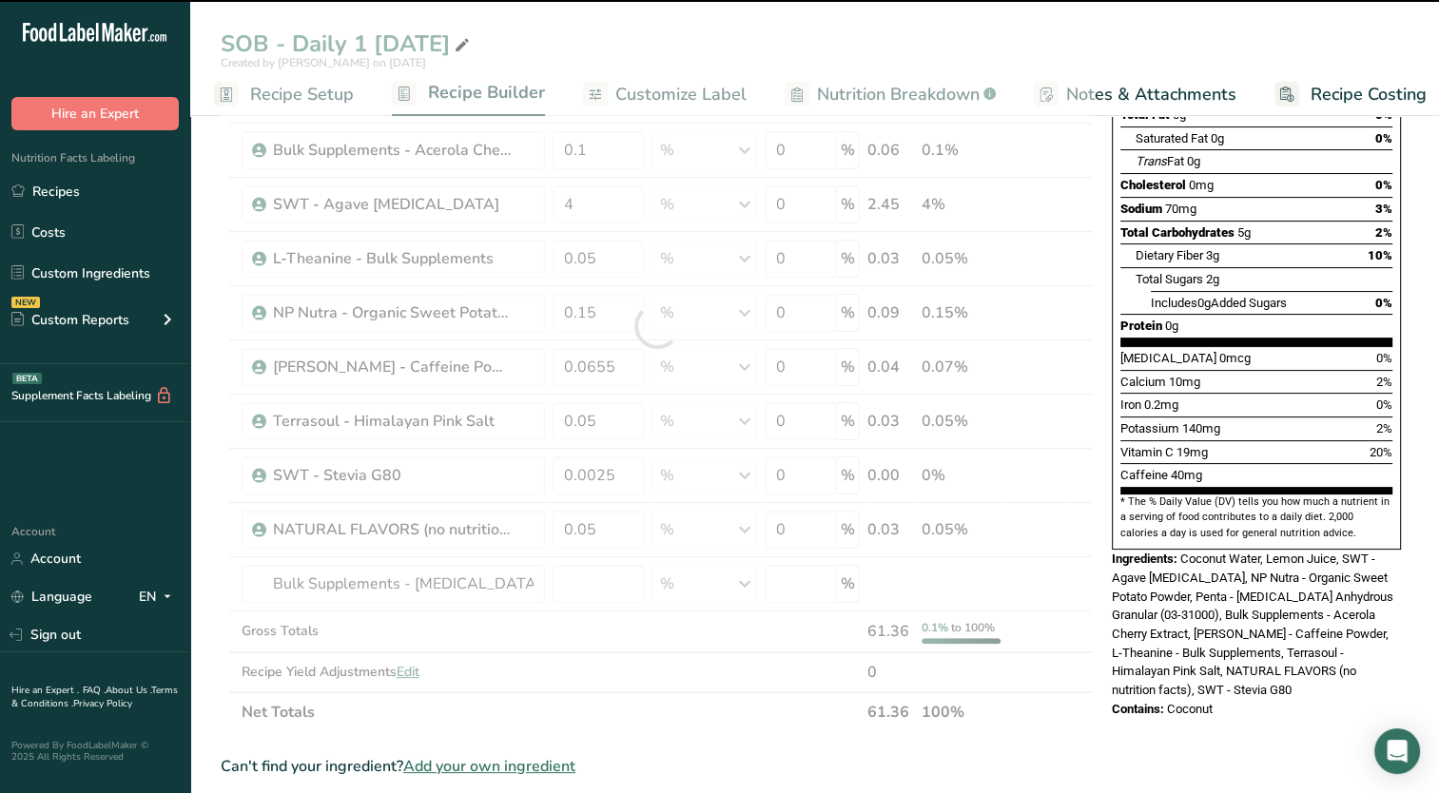
type input "0"
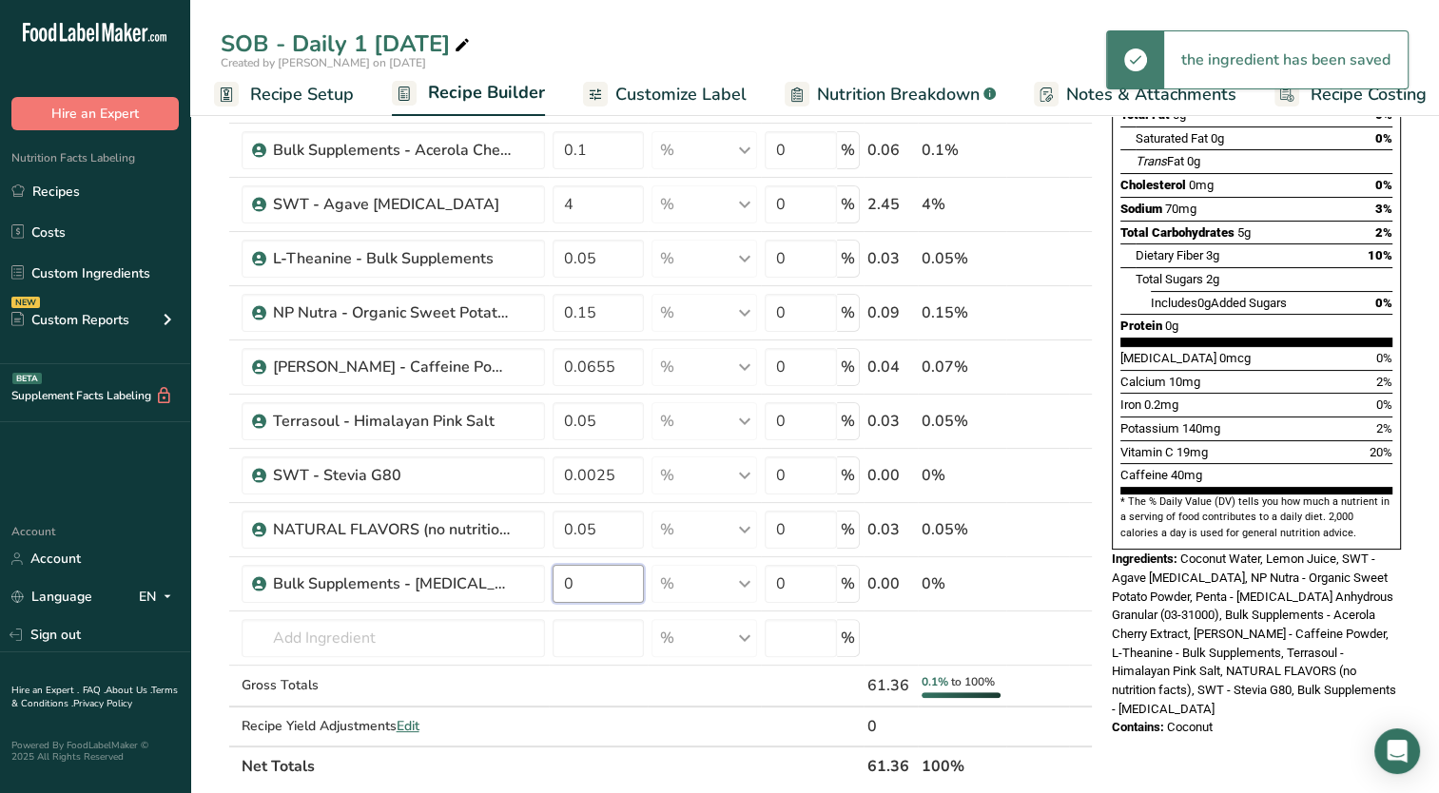
click at [598, 591] on input "0" at bounding box center [599, 584] width 92 height 38
type input "0.1"
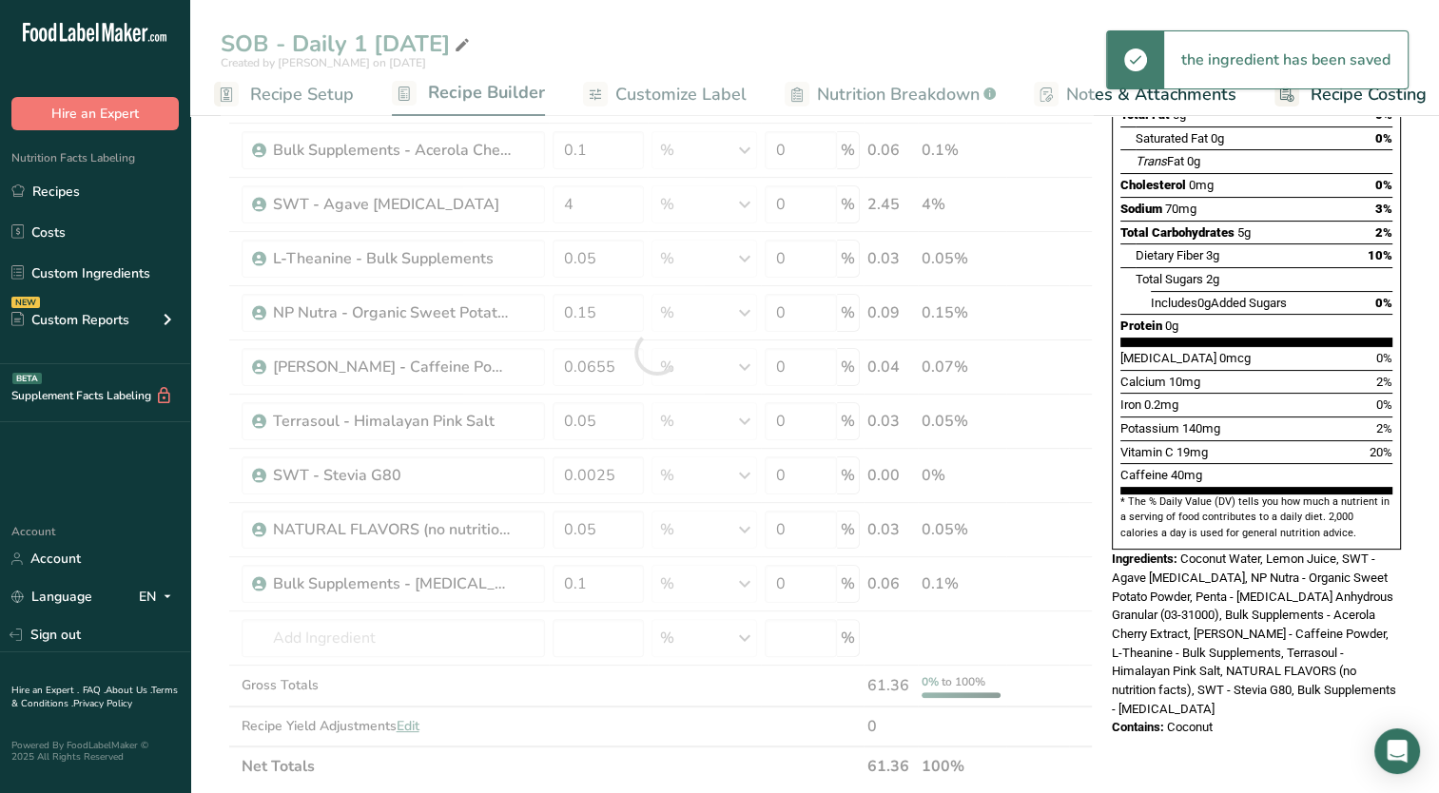
click at [1156, 720] on span "Contains:" at bounding box center [1138, 727] width 52 height 14
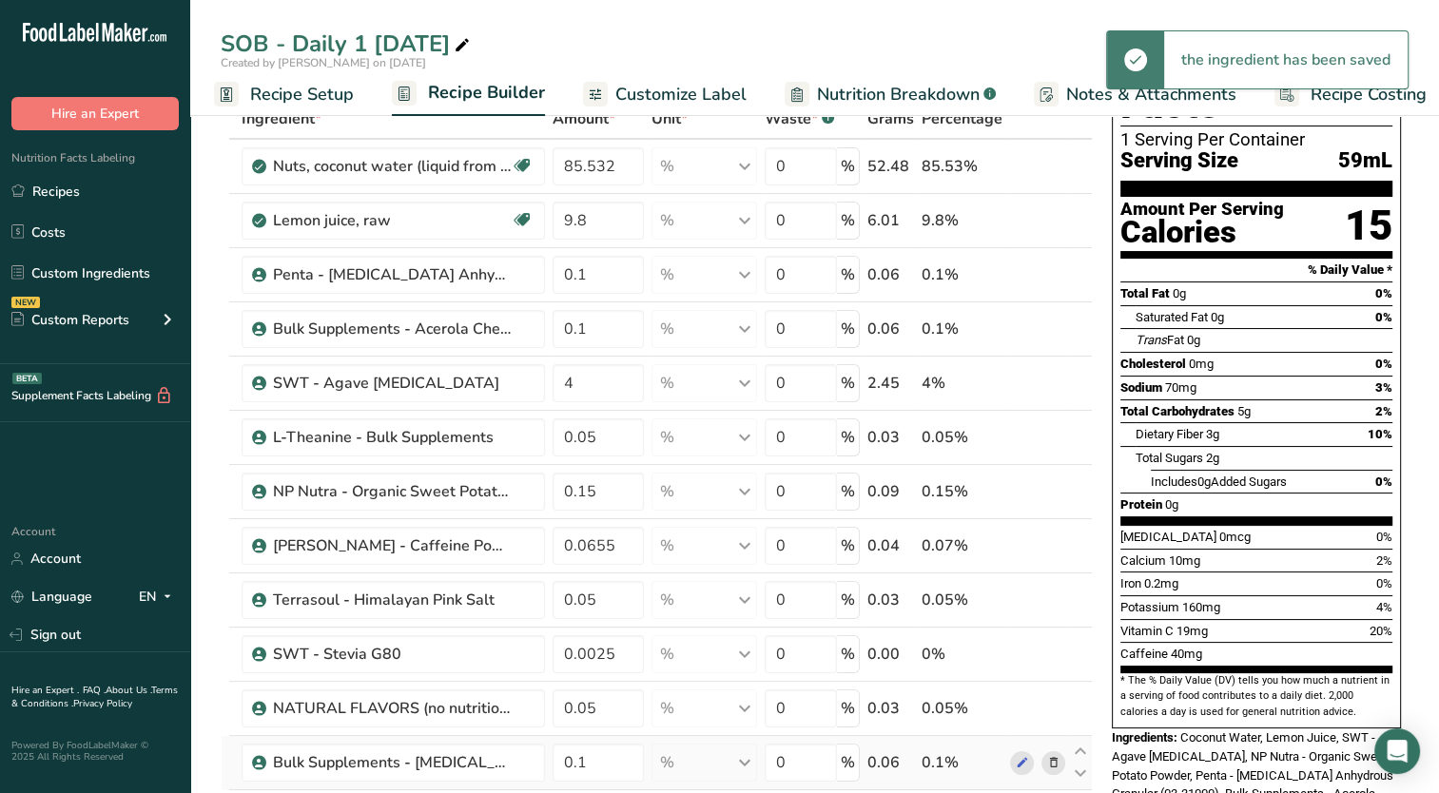
scroll to position [95, 0]
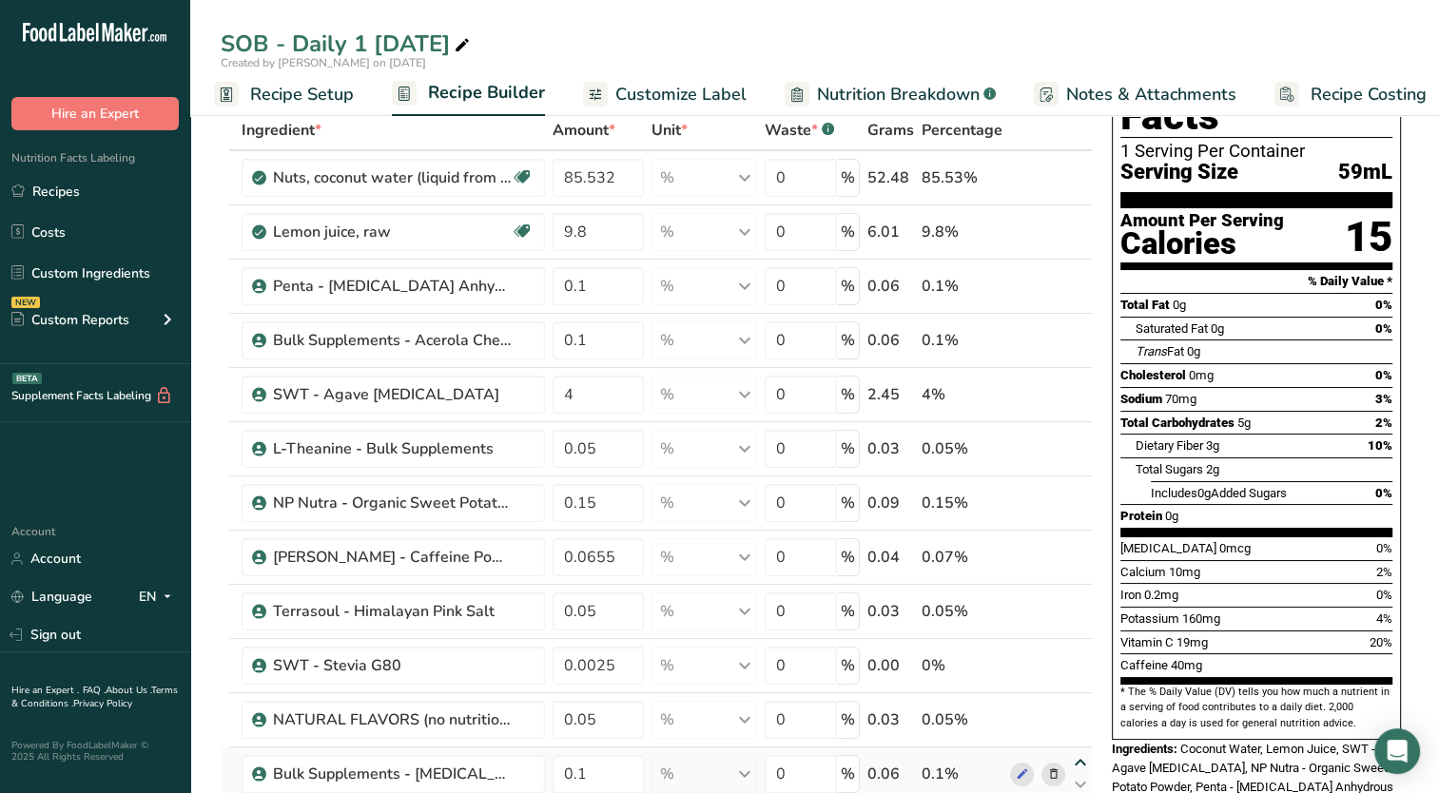
click at [1080, 760] on icon at bounding box center [1080, 763] width 23 height 14
type input "0.1"
type input "0.05"
click at [1080, 707] on icon at bounding box center [1080, 709] width 23 height 14
type input "0.1"
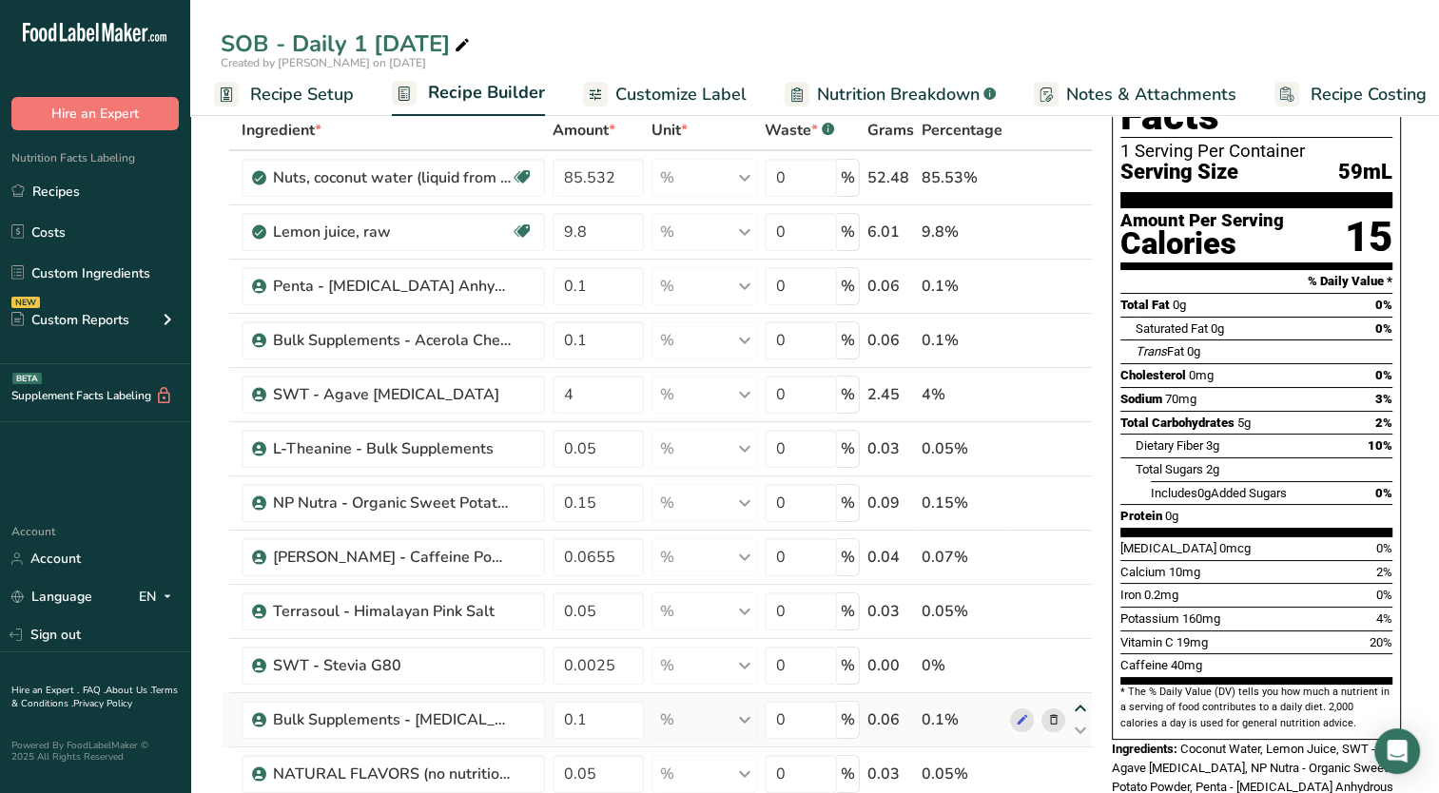
type input "0.0025"
click at [1080, 654] on icon at bounding box center [1080, 655] width 23 height 14
type input "0.1"
type input "0.05"
click at [1077, 597] on icon at bounding box center [1080, 600] width 23 height 14
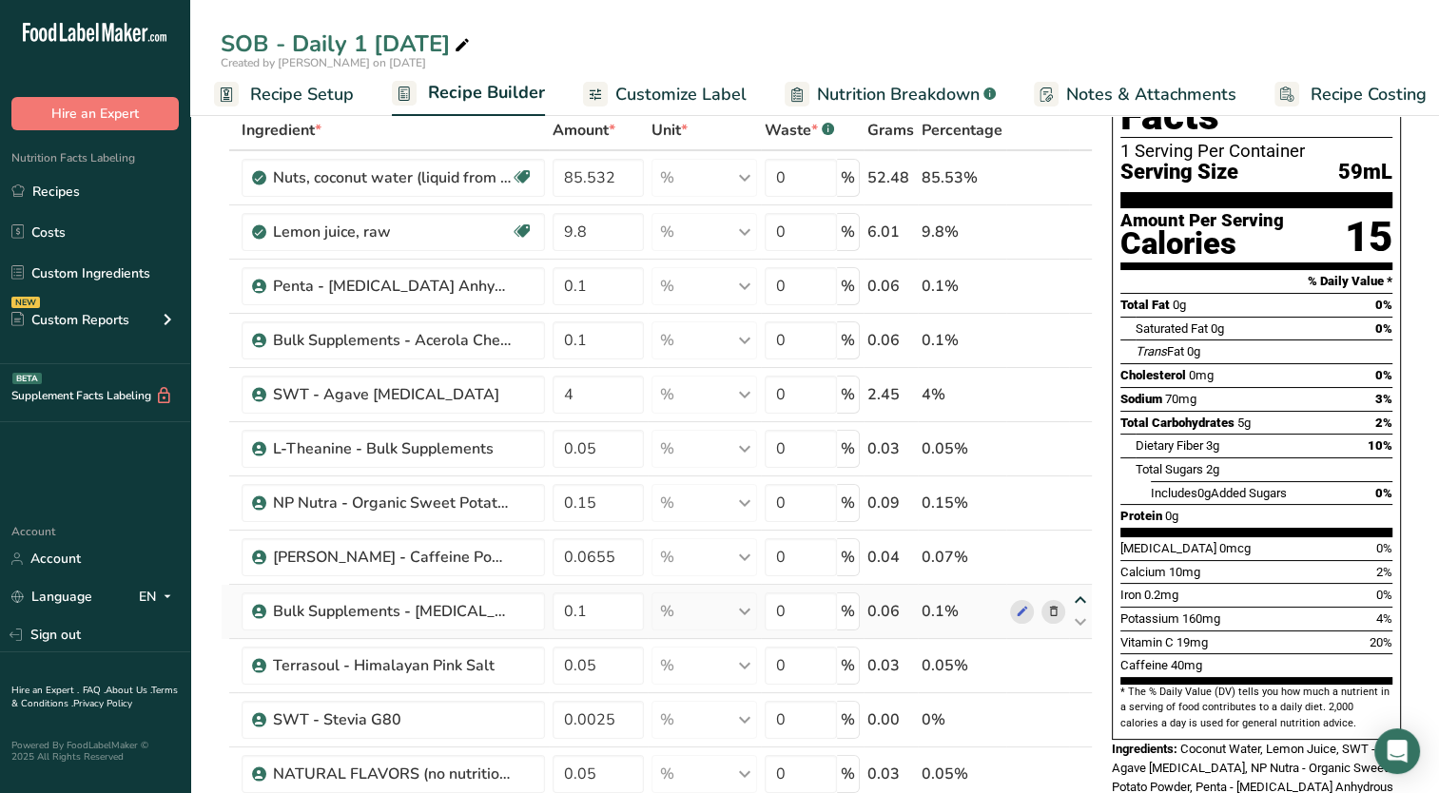
type input "0.1"
type input "0.0655"
click at [1084, 546] on icon at bounding box center [1080, 546] width 23 height 14
type input "0.1"
type input "0.15"
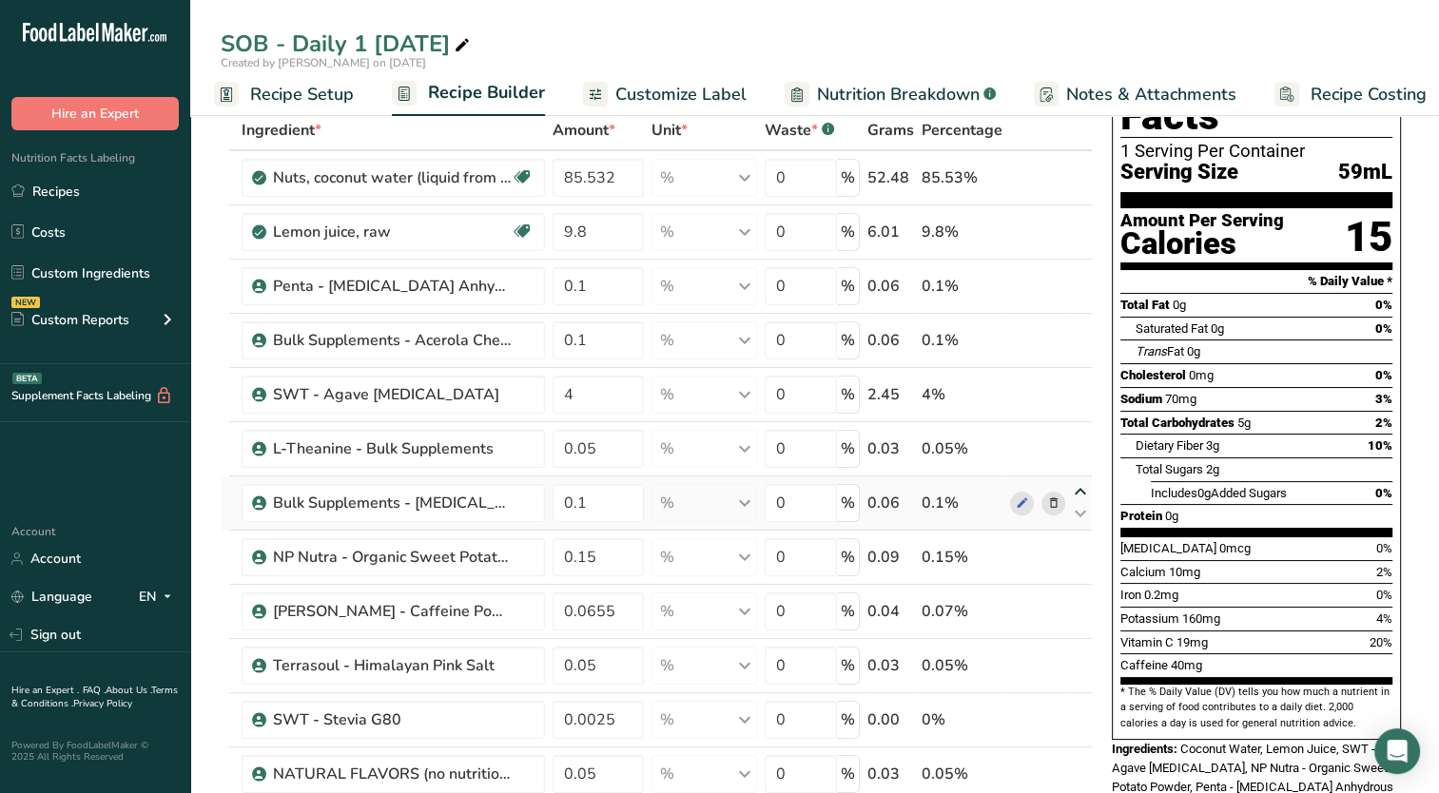
click at [1076, 485] on icon at bounding box center [1080, 492] width 23 height 14
type input "0.1"
type input "0.05"
click at [1073, 436] on icon at bounding box center [1080, 438] width 23 height 14
type input "0.1"
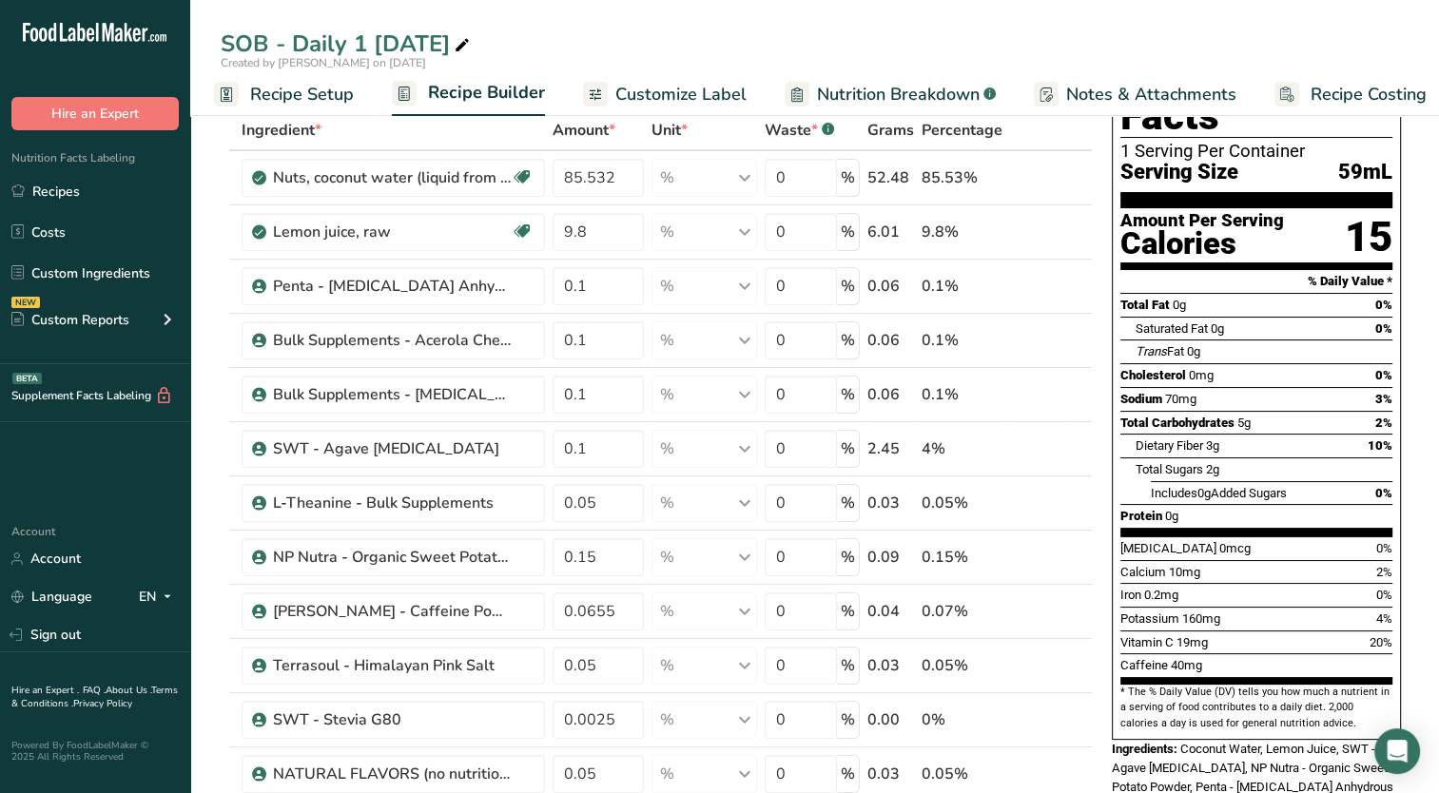
type input "4"
click at [1081, 379] on icon at bounding box center [1080, 384] width 23 height 14
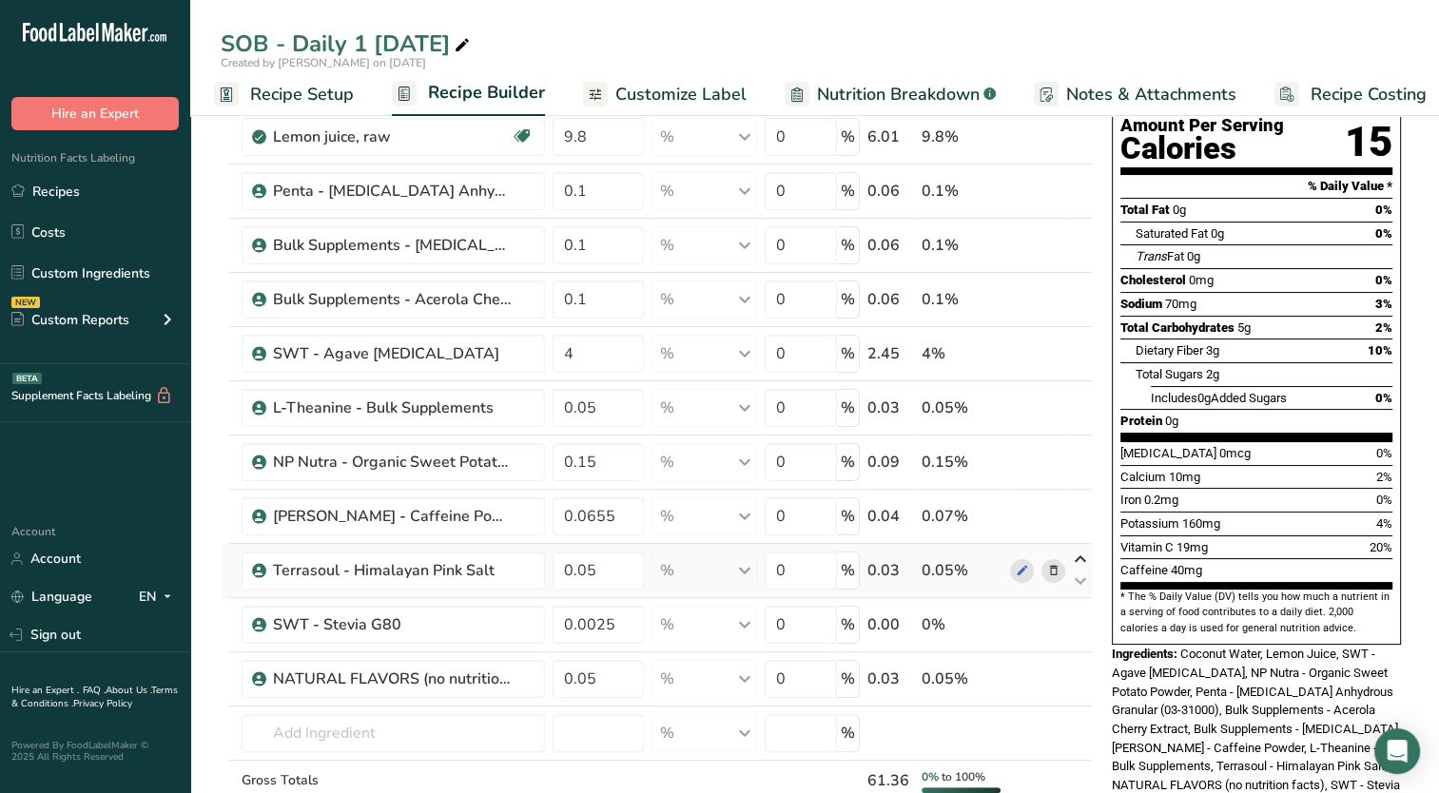
click at [1080, 557] on icon at bounding box center [1080, 560] width 23 height 14
type input "0.05"
type input "0.0655"
click at [1076, 664] on icon at bounding box center [1080, 668] width 23 height 14
type input "0.05"
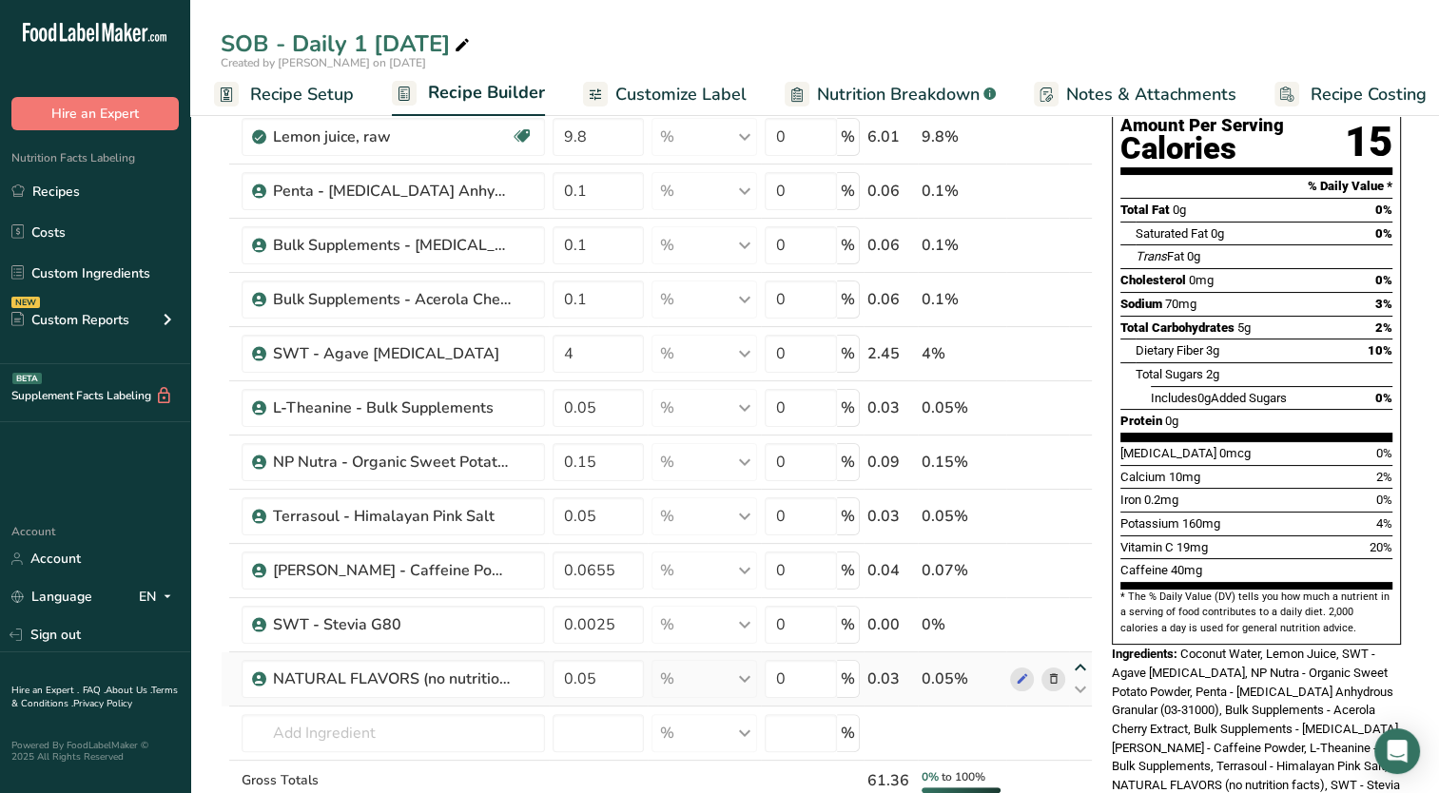
type input "0.0025"
click at [1076, 611] on icon at bounding box center [1080, 614] width 23 height 14
type input "0.05"
click at [1085, 664] on icon at bounding box center [1080, 668] width 23 height 14
type input "0.0025"
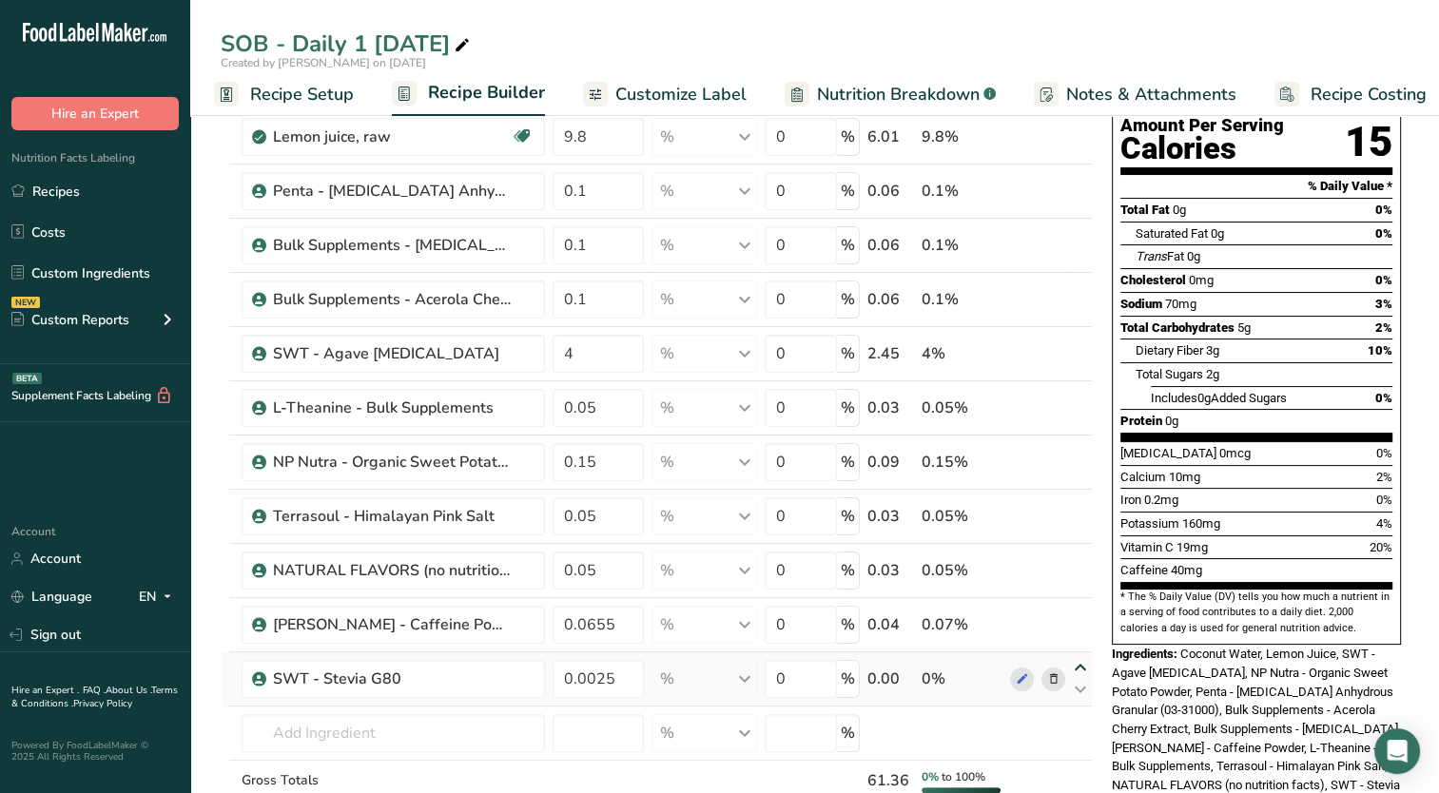
type input "0.0655"
click at [1080, 665] on div "Ingredient * Amount * Unit * Waste * .a-a{fill:#347362;}.b-a{fill:#fff;} Grams …" at bounding box center [657, 448] width 872 height 866
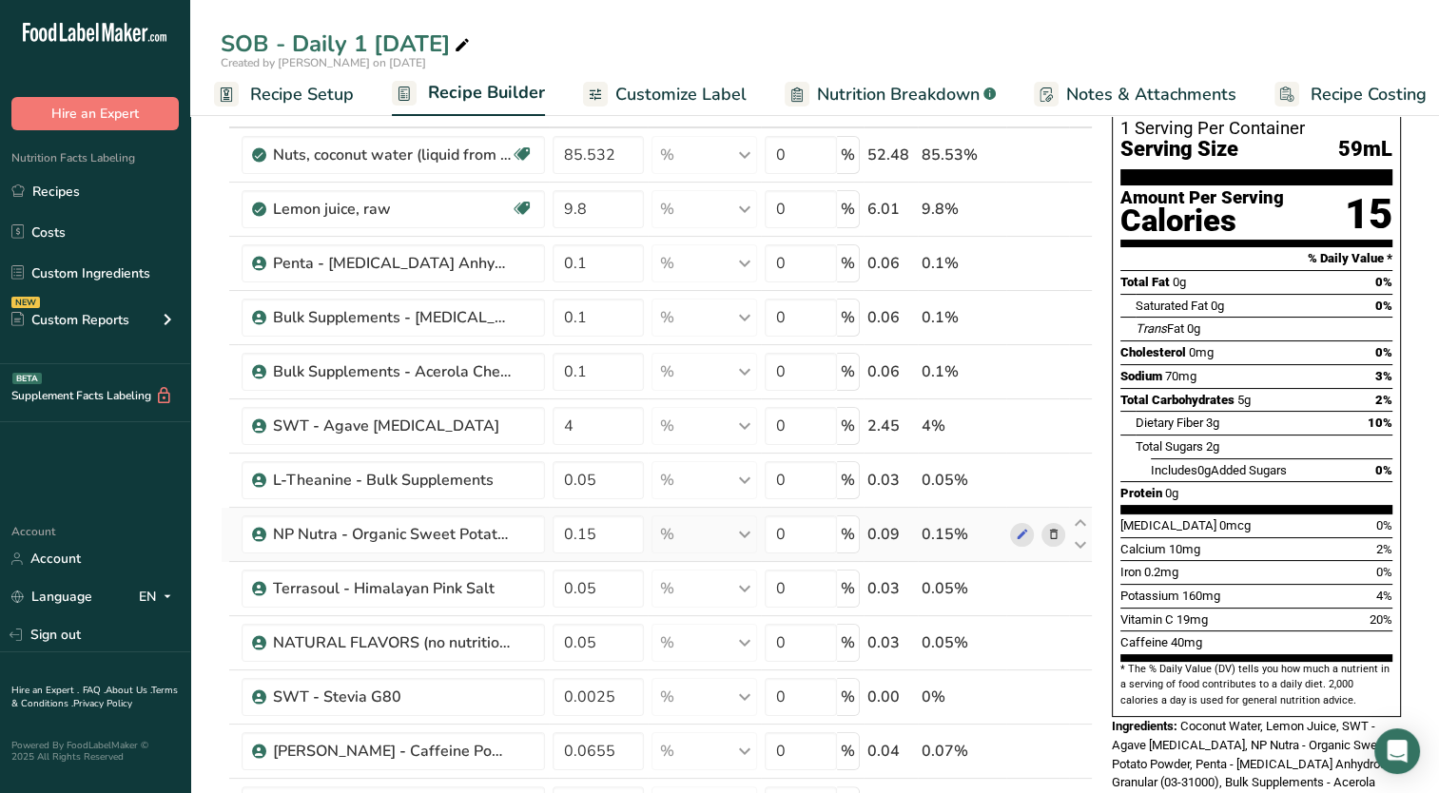
scroll to position [0, 0]
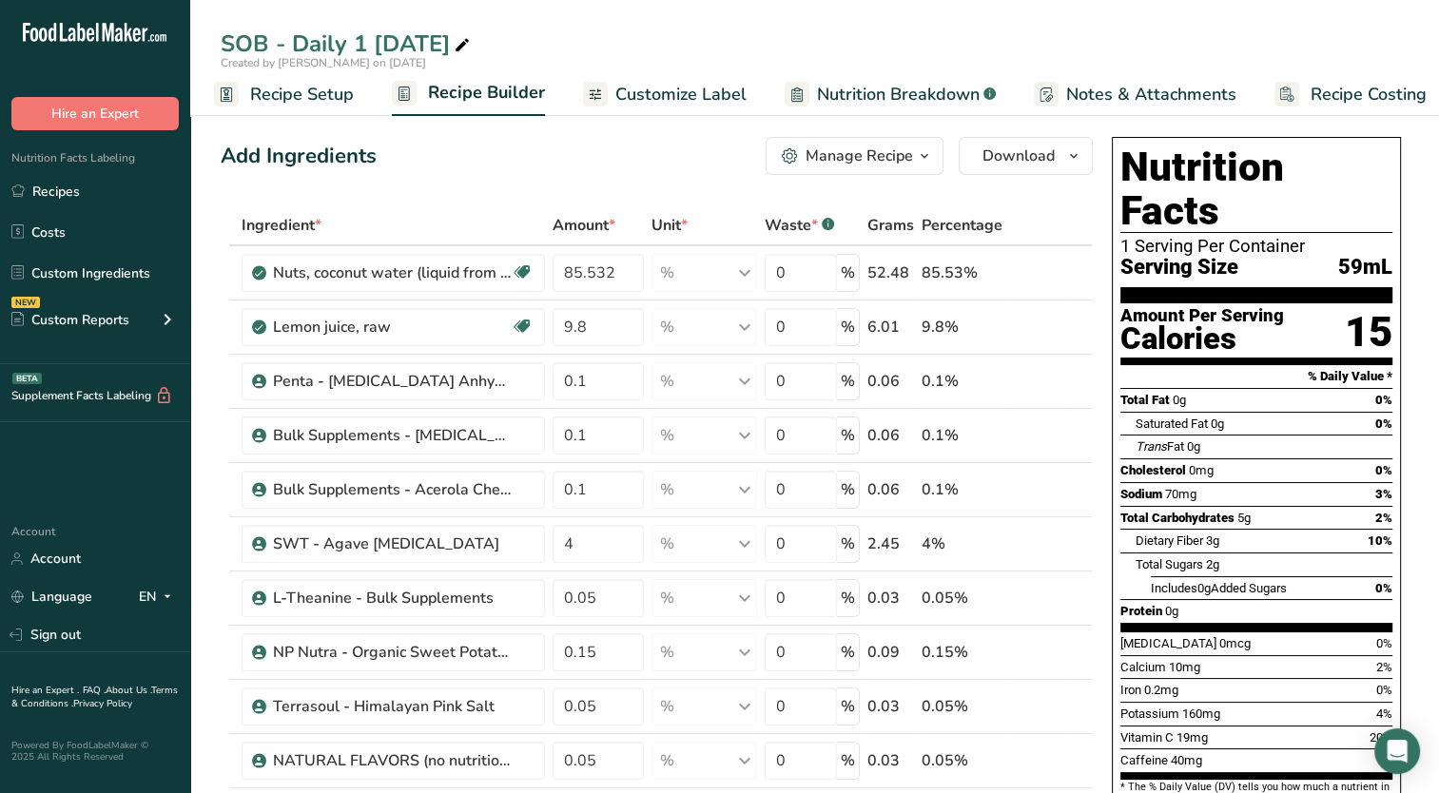
click at [865, 166] on div "Manage Recipe" at bounding box center [858, 156] width 107 height 23
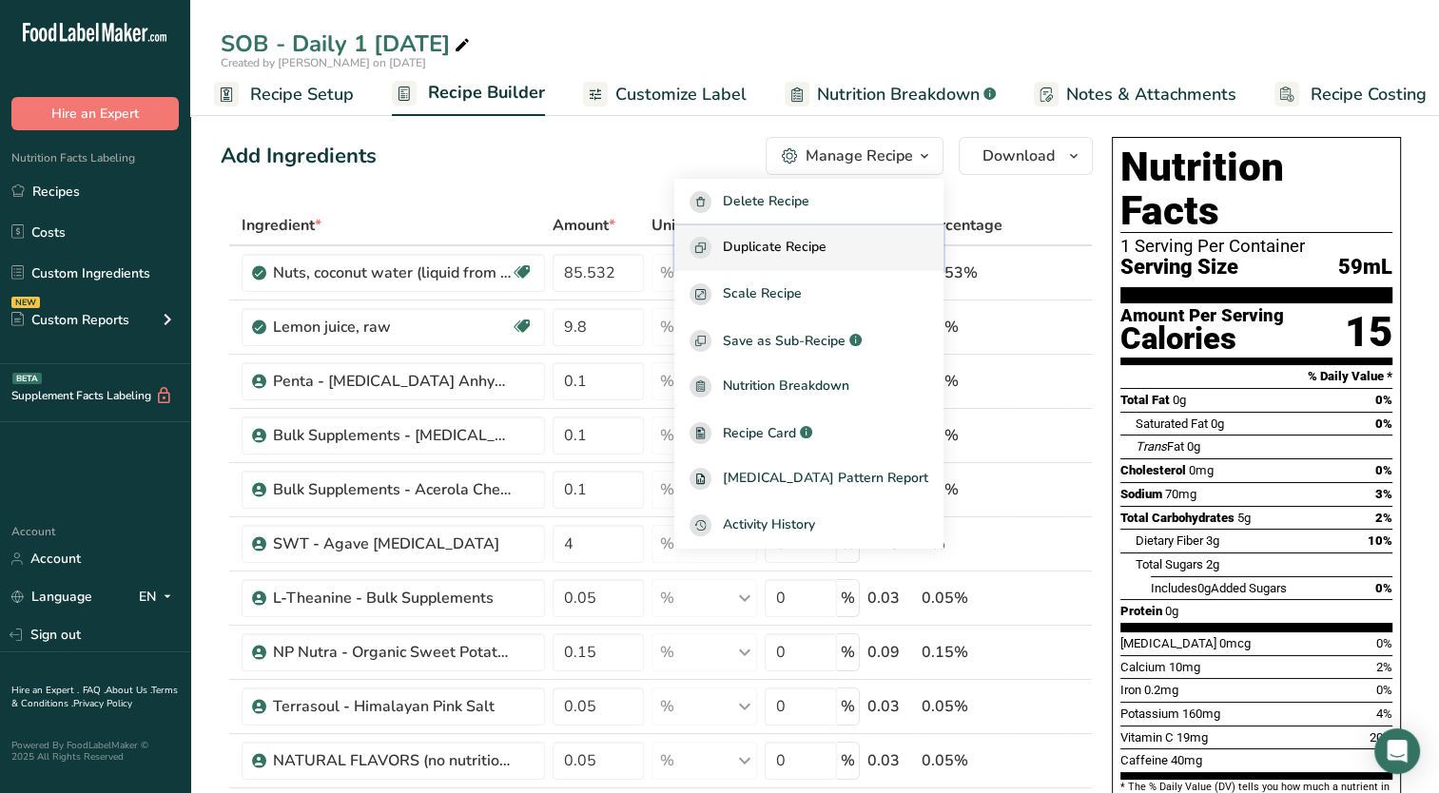
click at [826, 257] on span "Duplicate Recipe" at bounding box center [775, 248] width 104 height 22
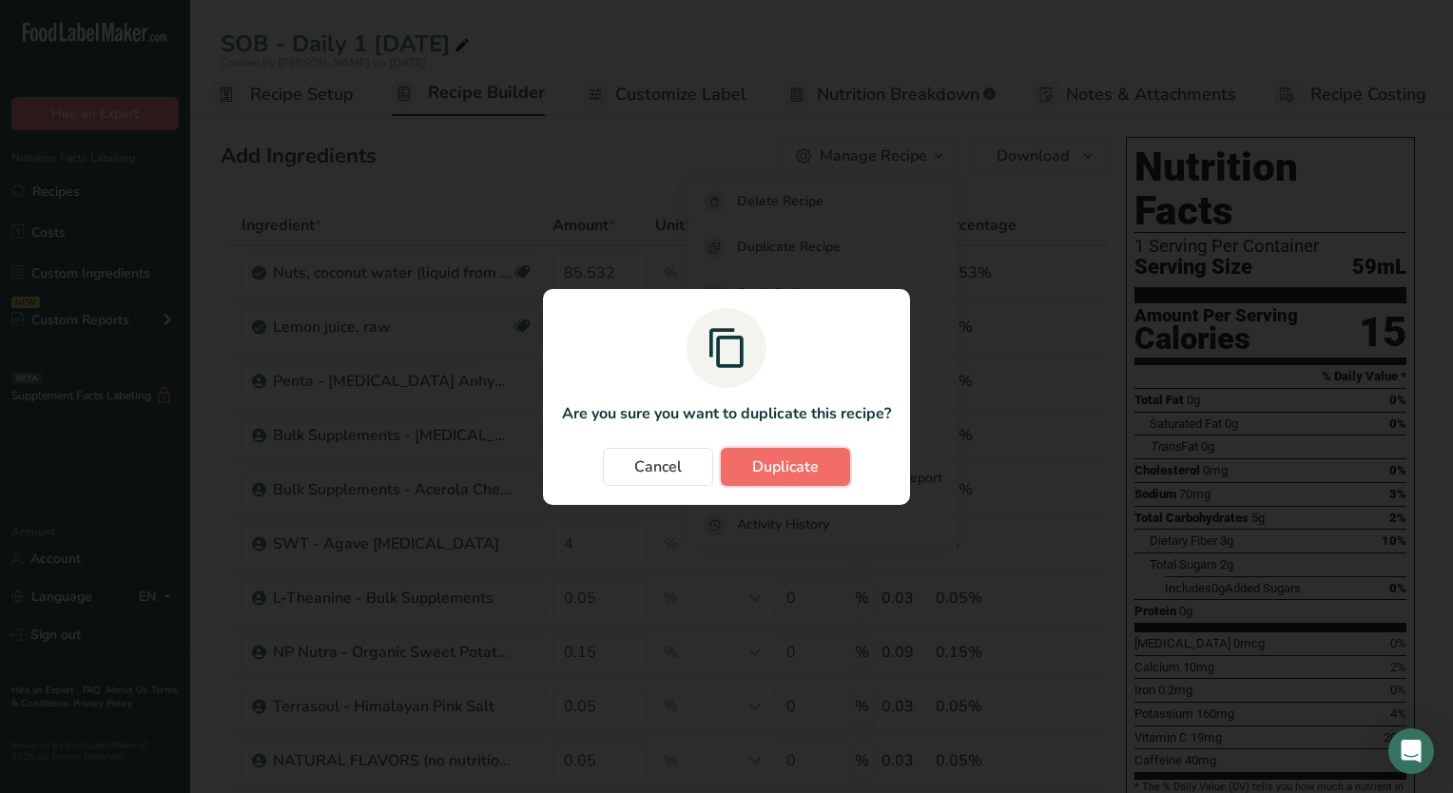
click at [761, 469] on span "Duplicate" at bounding box center [785, 467] width 67 height 23
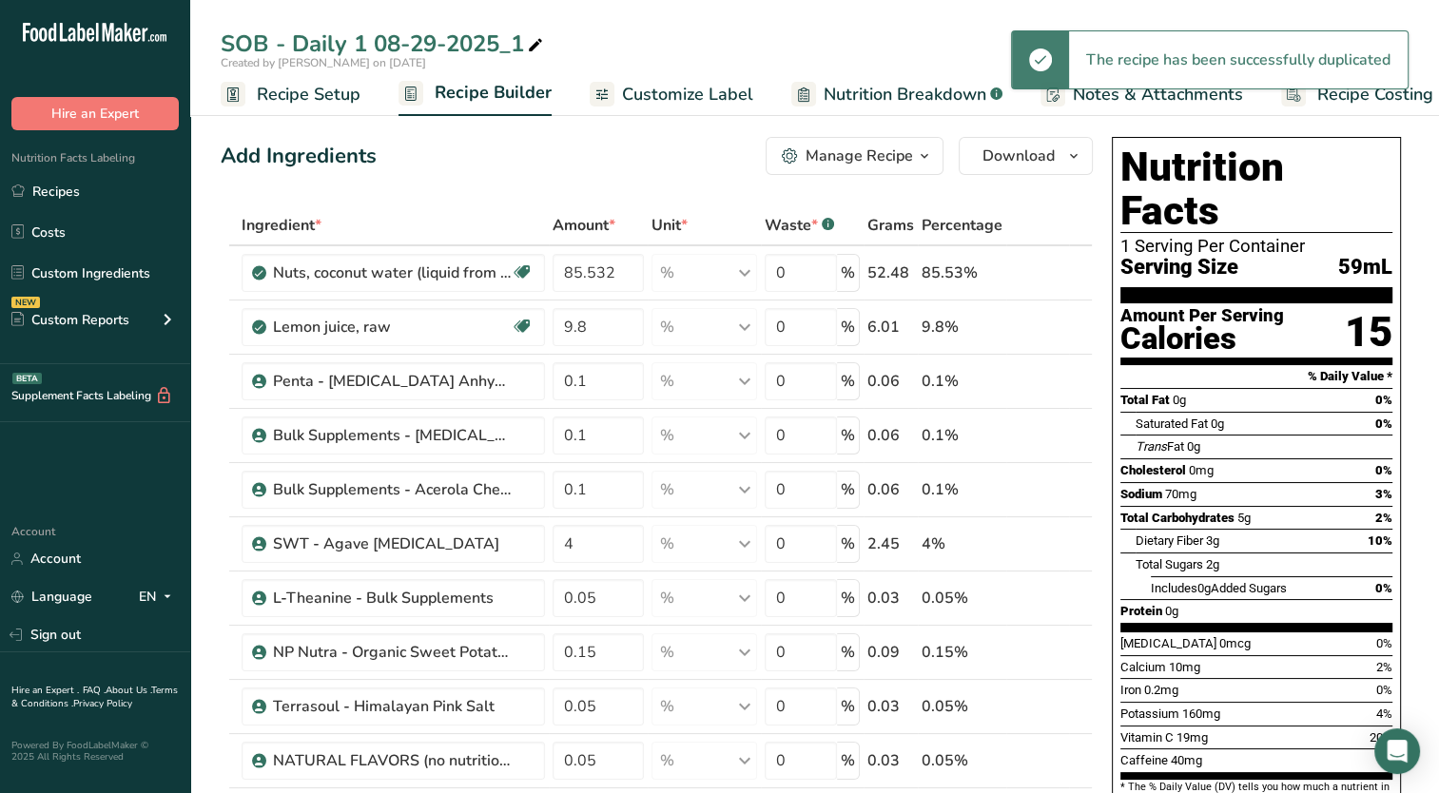
drag, startPoint x: 534, startPoint y: 51, endPoint x: 536, endPoint y: 66, distance: 14.4
click at [534, 53] on icon at bounding box center [535, 45] width 17 height 27
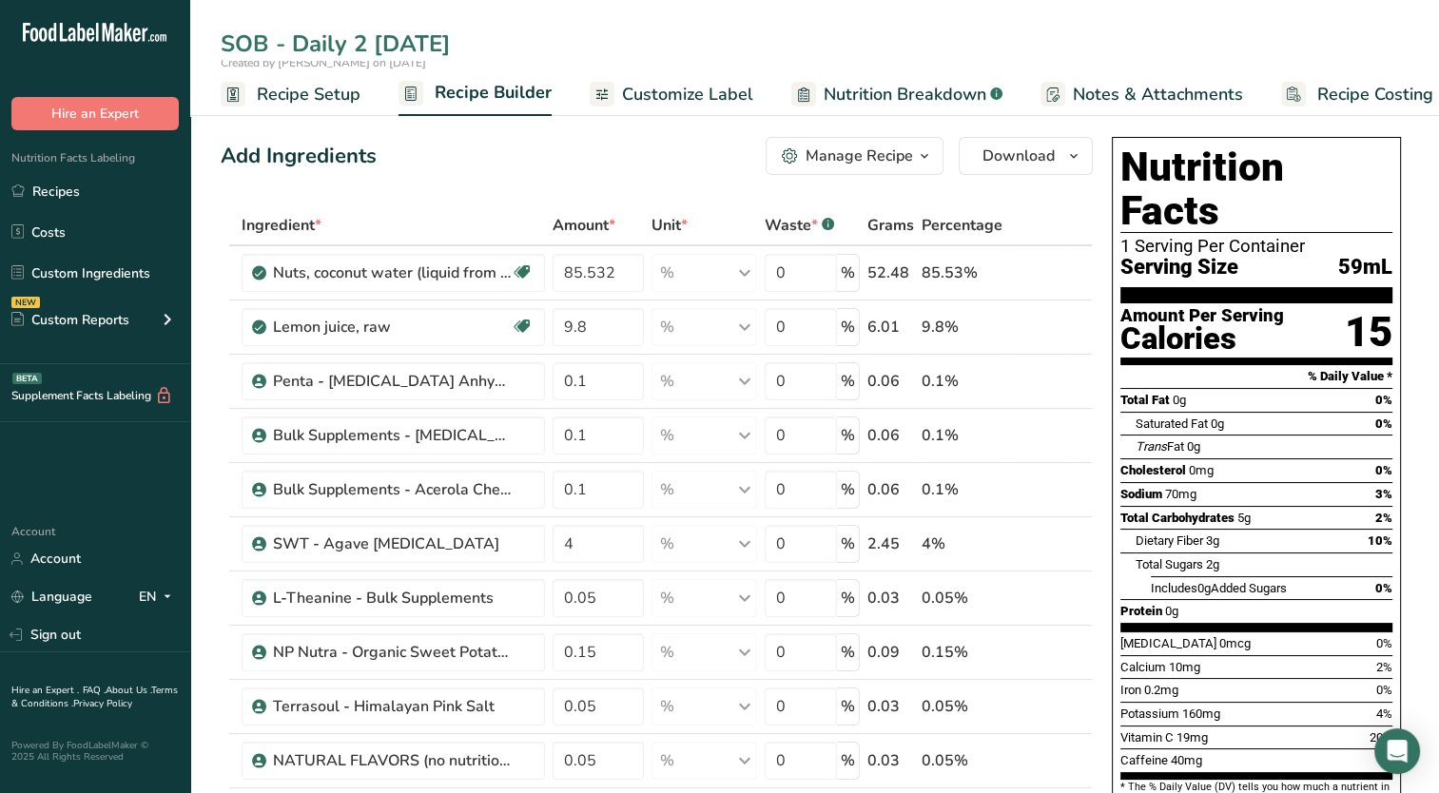
type input "SOB - Daily 2 [DATE]"
click at [659, 173] on div "Add Ingredients Manage Recipe Delete Recipe Duplicate Recipe Scale Recipe Save …" at bounding box center [657, 156] width 872 height 38
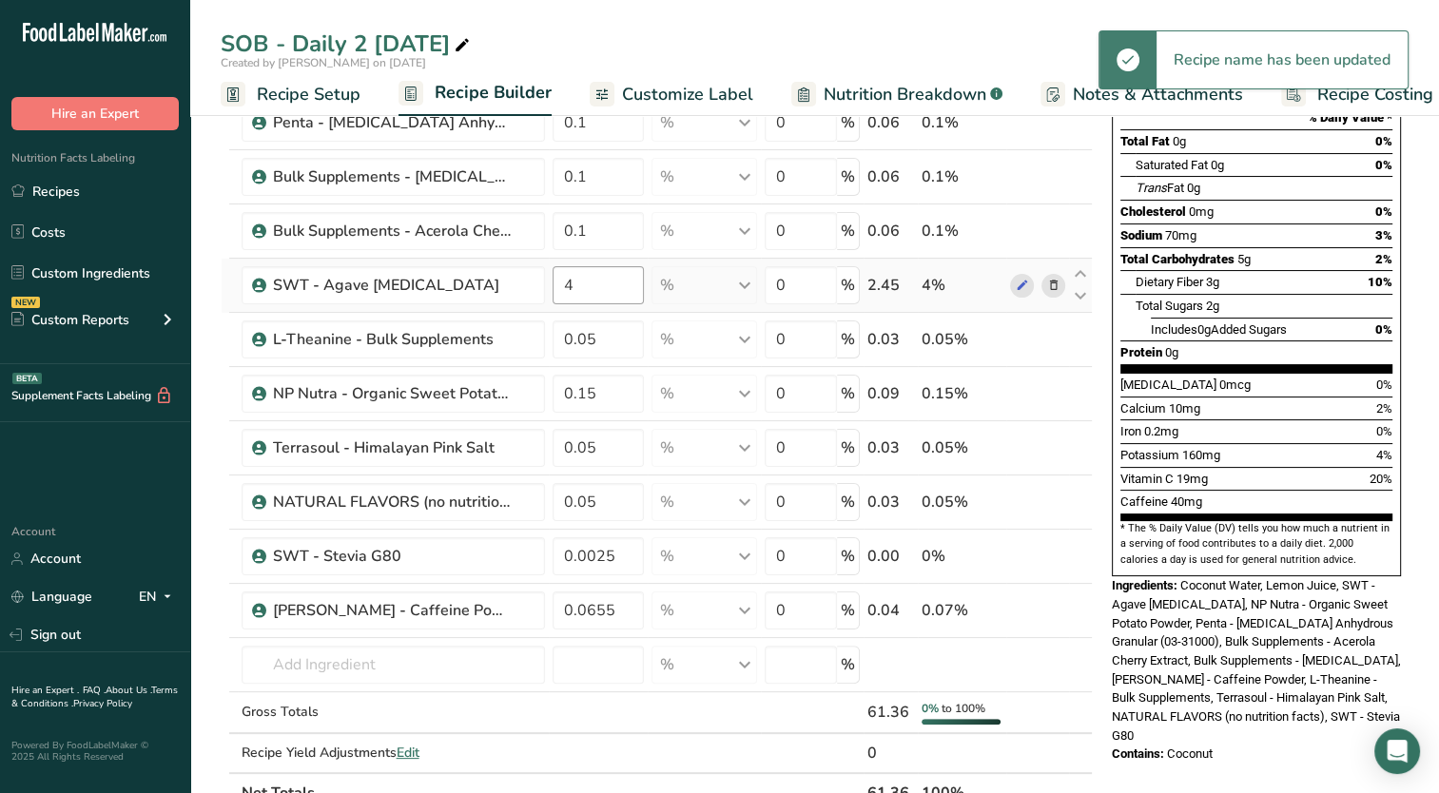
scroll to position [285, 0]
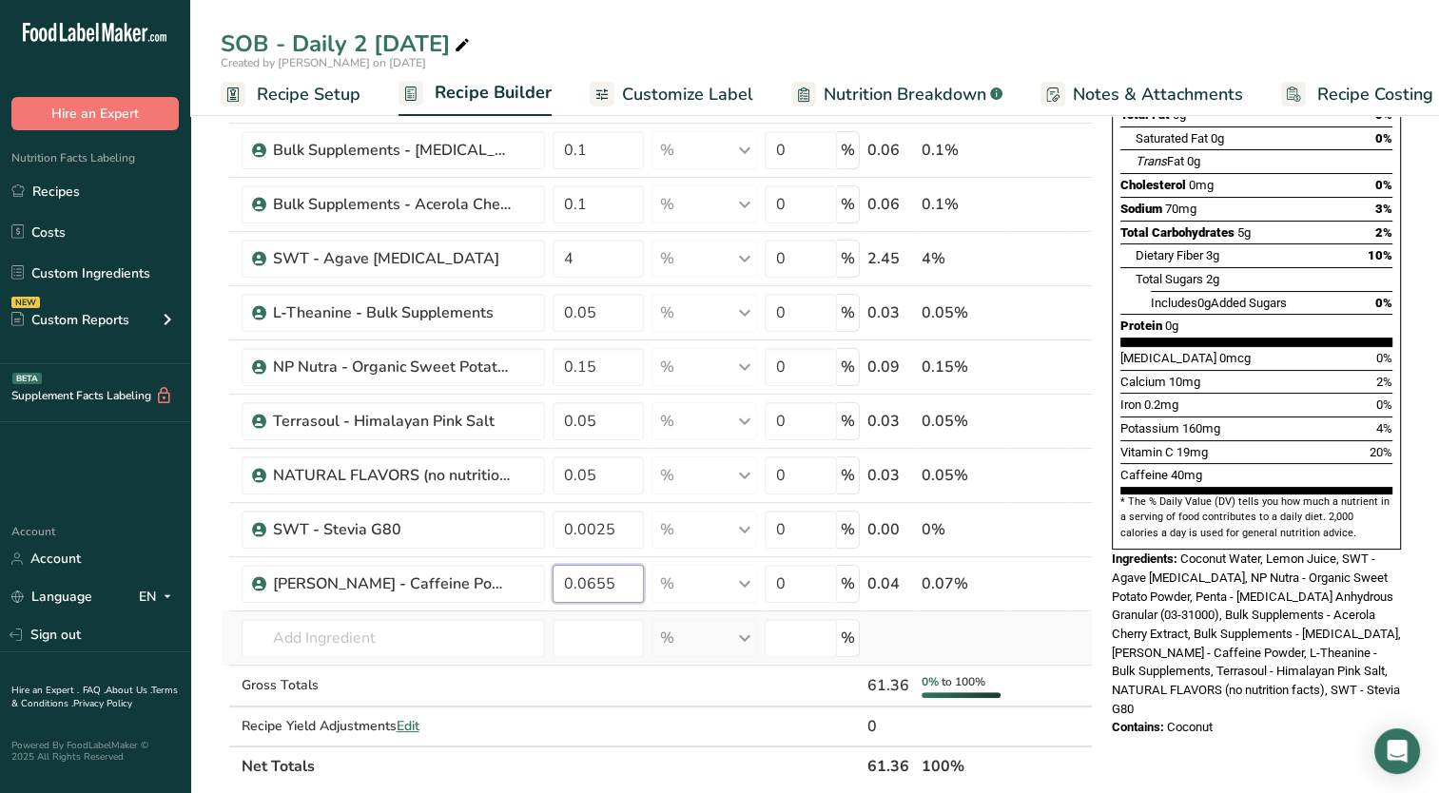
drag, startPoint x: 615, startPoint y: 591, endPoint x: 574, endPoint y: 609, distance: 44.3
click at [574, 609] on tbody "Nuts, coconut water (liquid from coconuts) Dairy free Gluten free Vegan Vegetar…" at bounding box center [657, 353] width 870 height 785
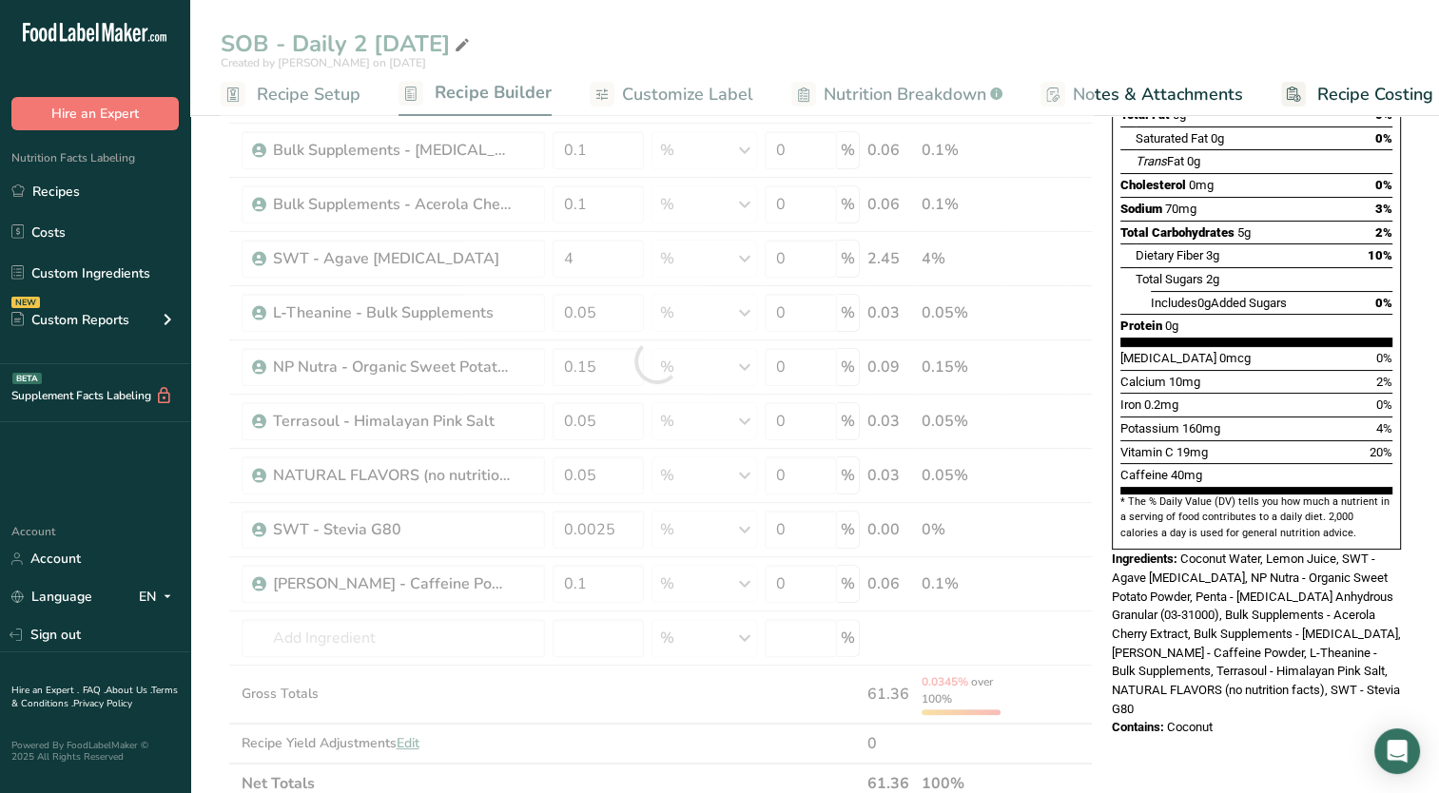
click at [1115, 552] on span "Coconut Water, Lemon Juice, SWT - Agave [MEDICAL_DATA], NP Nutra - Organic Swee…" at bounding box center [1256, 634] width 289 height 165
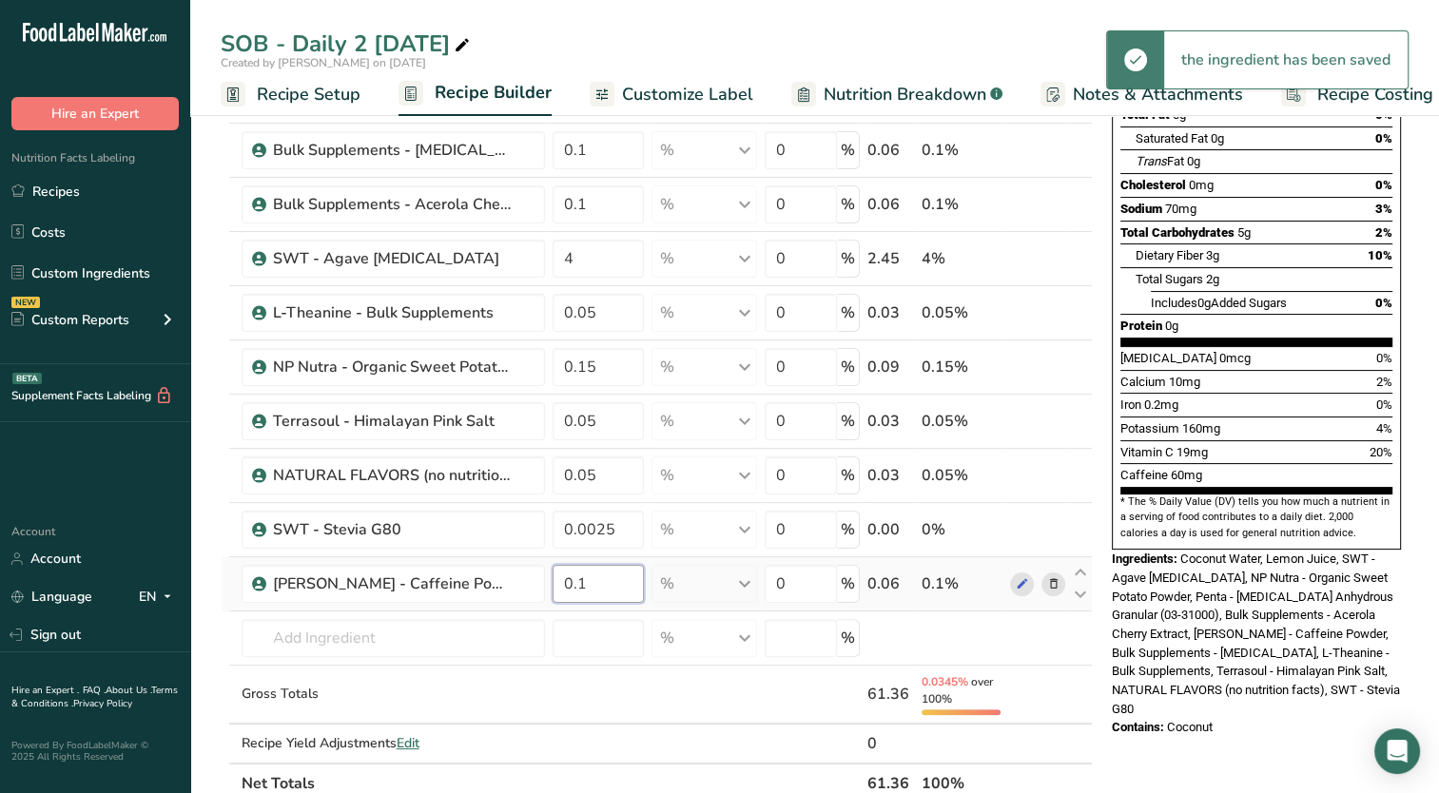
click at [591, 583] on input "0.1" at bounding box center [599, 584] width 92 height 38
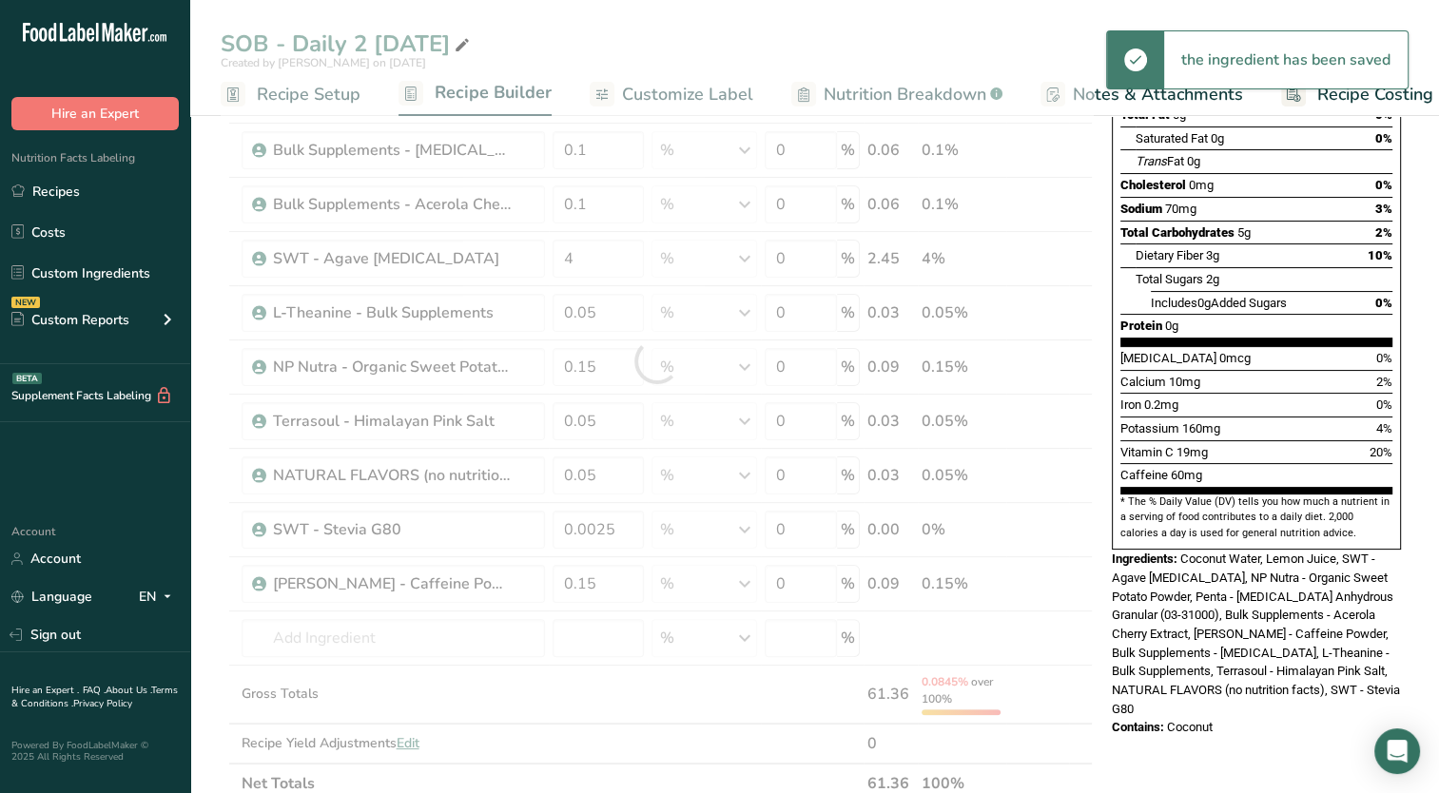
click at [1164, 497] on div "Nutrition Facts 1 Serving Per Container Serving Size 59mL Amount Per Serving Ca…" at bounding box center [1256, 201] width 289 height 698
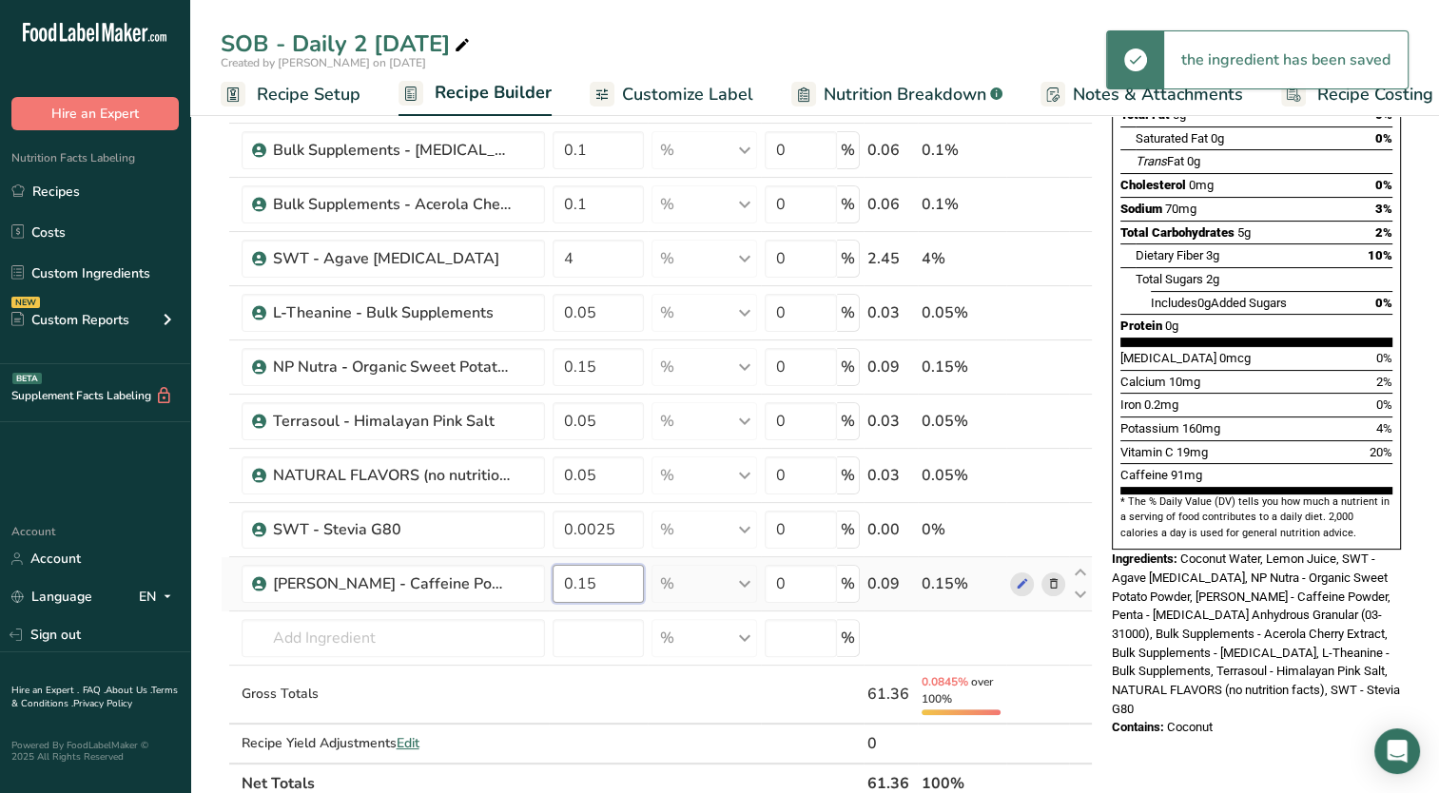
drag, startPoint x: 591, startPoint y: 584, endPoint x: 580, endPoint y: 593, distance: 14.1
click at [580, 593] on input "0.15" at bounding box center [599, 584] width 92 height 38
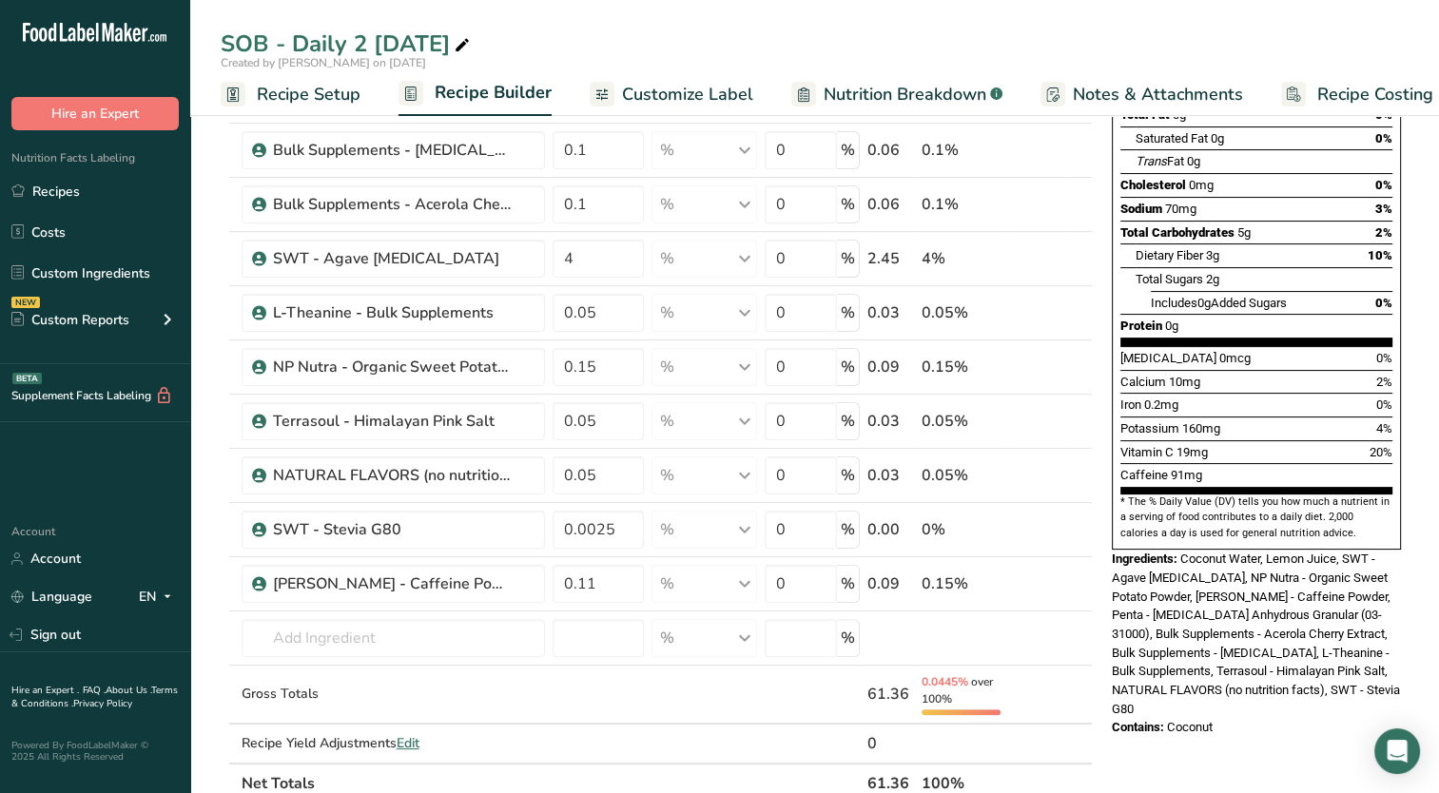
click at [1230, 552] on span "Coconut Water, Lemon Juice, SWT - Agave [MEDICAL_DATA], NP Nutra - Organic Swee…" at bounding box center [1256, 634] width 288 height 165
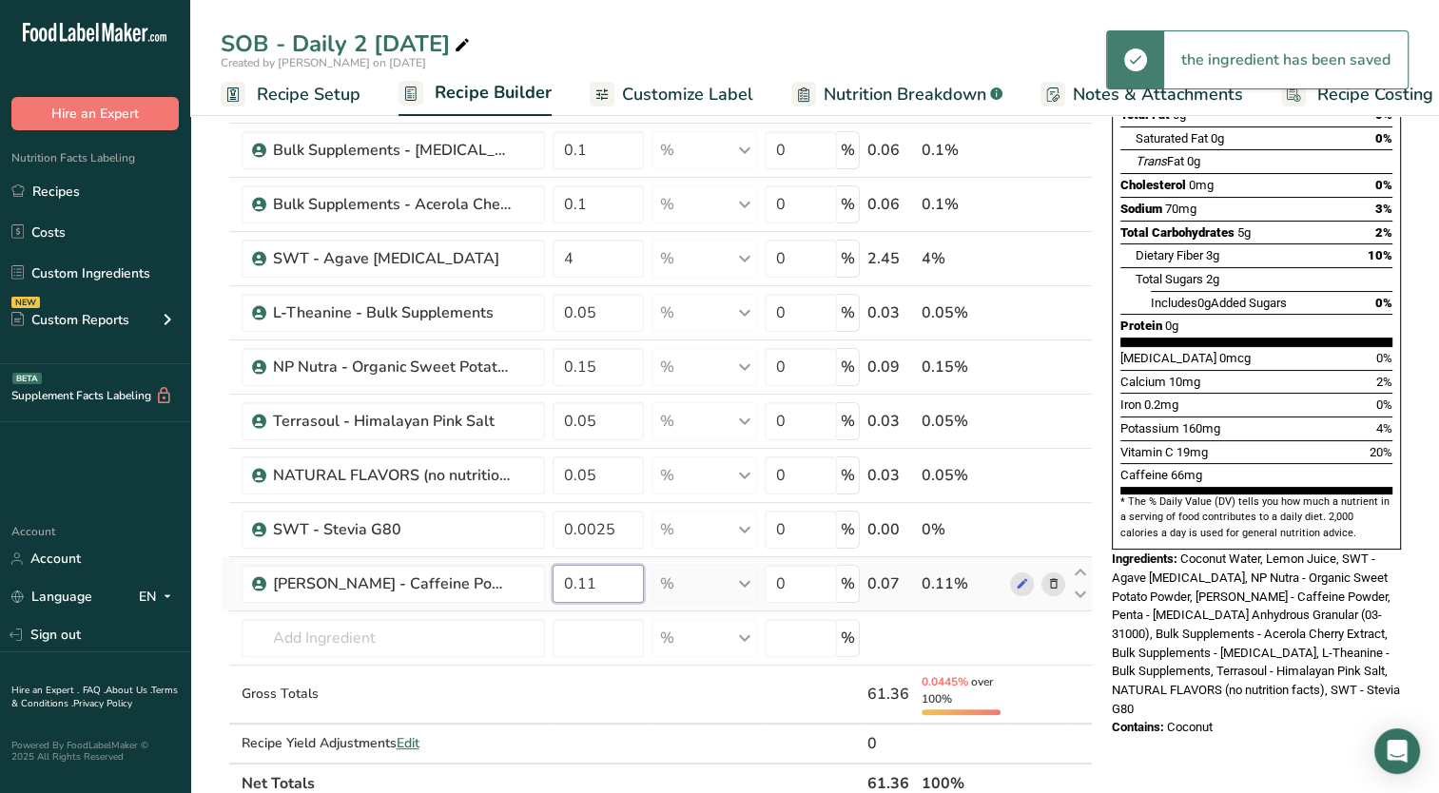
click at [604, 591] on input "0.11" at bounding box center [599, 584] width 92 height 38
type input "0.115"
click at [1187, 552] on span "Coconut Water, Lemon Juice, SWT - Agave [MEDICAL_DATA], NP Nutra - Organic Swee…" at bounding box center [1256, 634] width 288 height 165
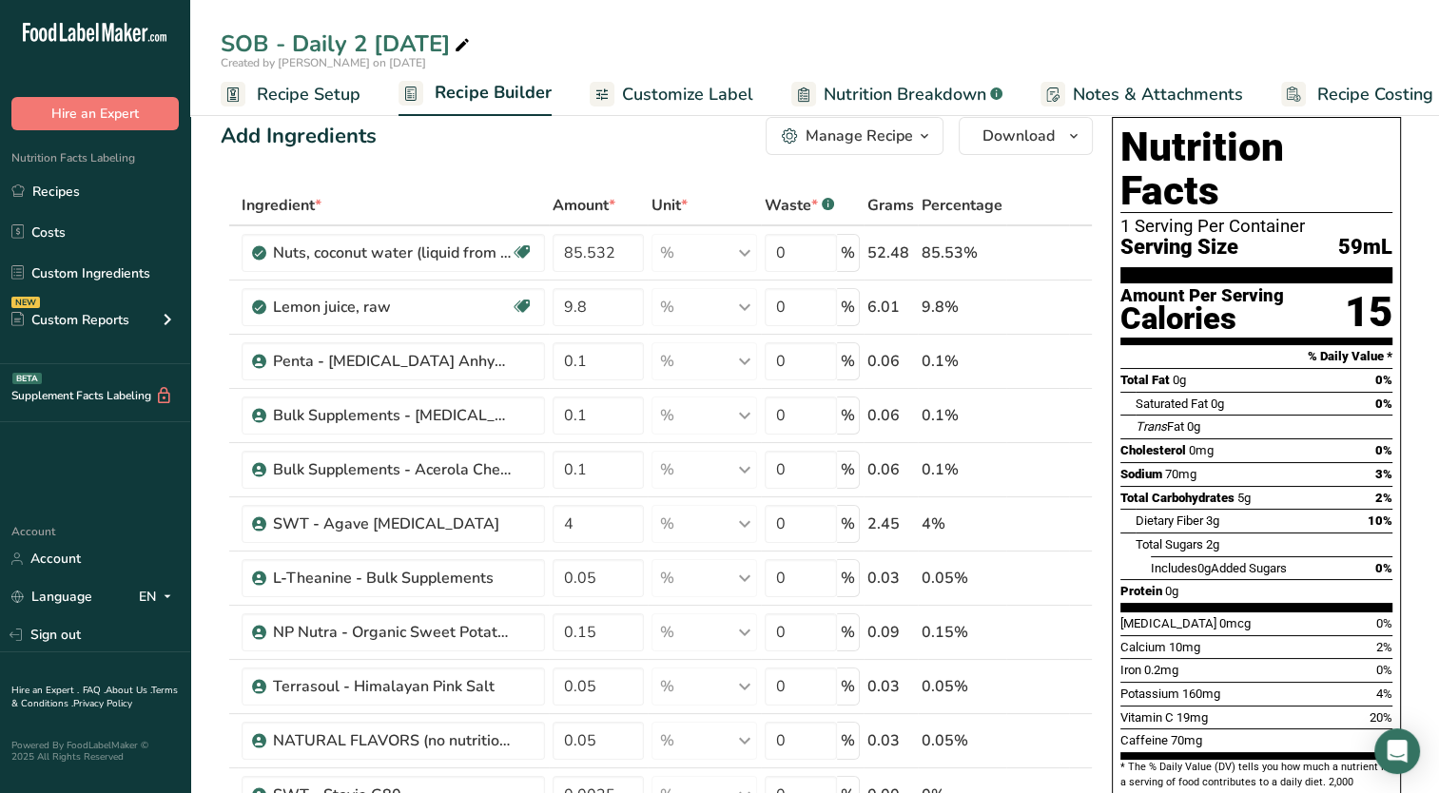
scroll to position [0, 0]
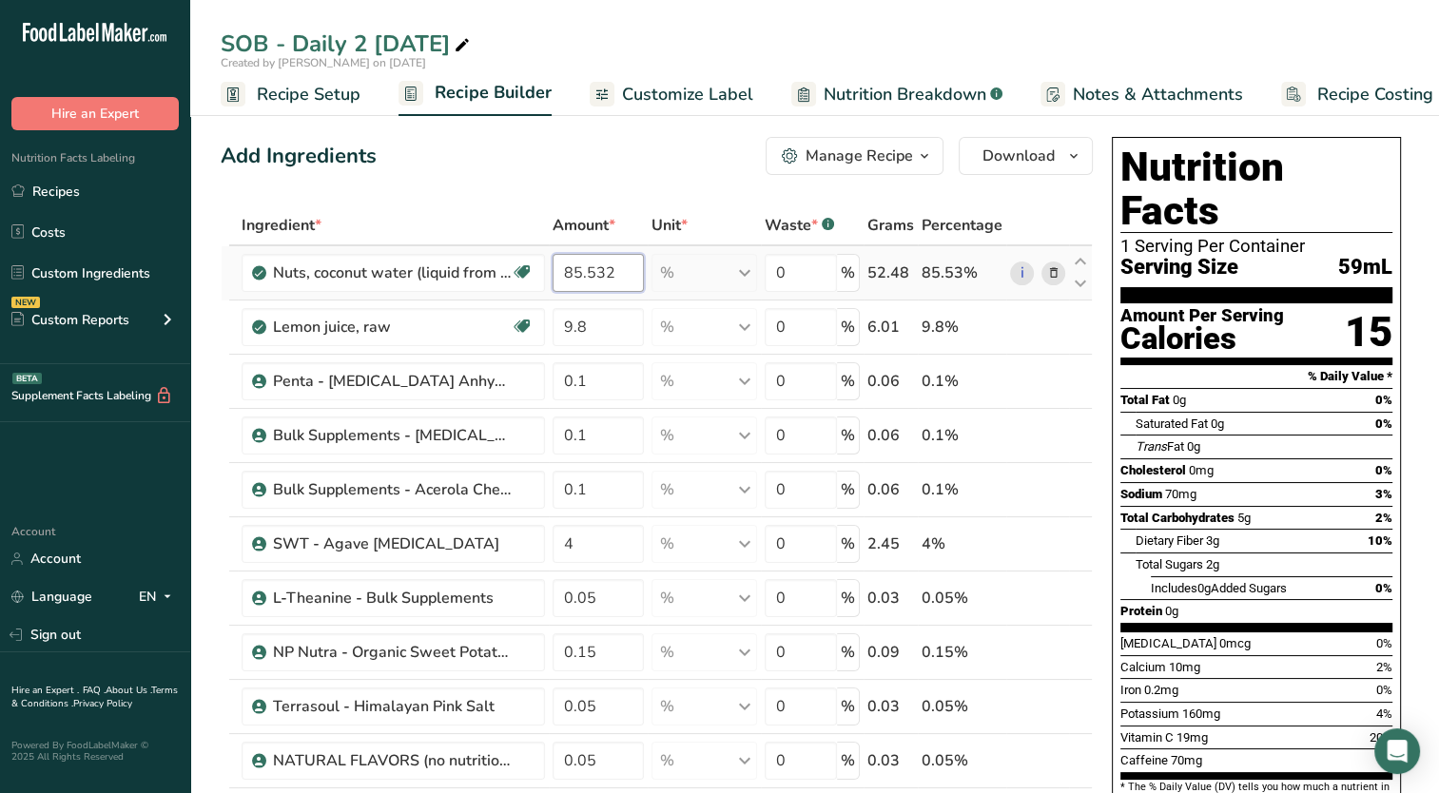
click at [596, 269] on input "85.532" at bounding box center [599, 273] width 92 height 38
drag, startPoint x: 587, startPoint y: 276, endPoint x: 645, endPoint y: 276, distance: 58.0
click at [645, 276] on td "85.532" at bounding box center [599, 273] width 100 height 54
type input "85.4825"
click at [669, 211] on div "Ingredient * Amount * Unit * Waste * .a-a{fill:#347362;}.b-a{fill:#fff;} Grams …" at bounding box center [657, 638] width 872 height 866
